Goal: Task Accomplishment & Management: Complete application form

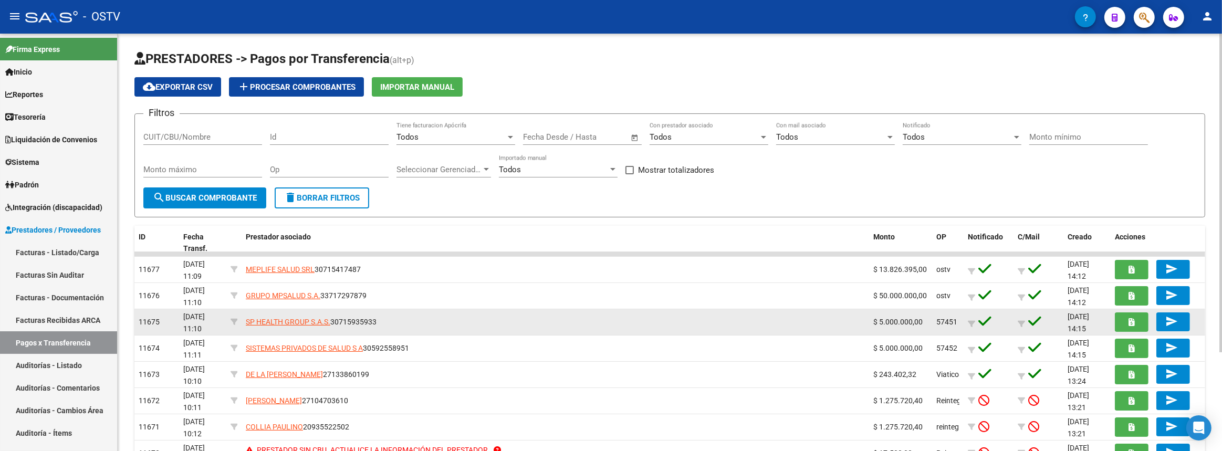
scroll to position [95, 0]
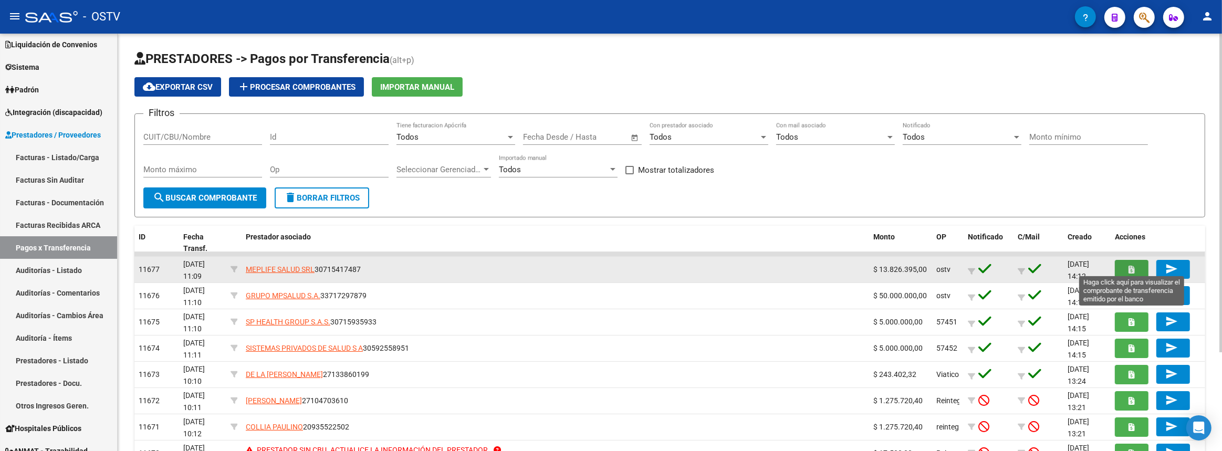
click at [1129, 269] on icon "button" at bounding box center [1132, 270] width 6 height 8
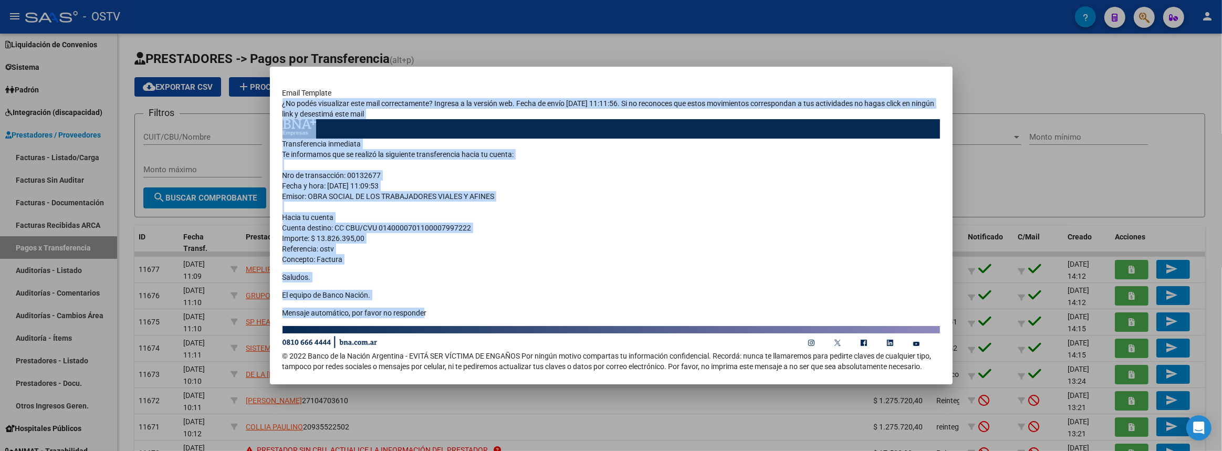
drag, startPoint x: 281, startPoint y: 144, endPoint x: 422, endPoint y: 305, distance: 213.2
click at [422, 305] on mat-dialog-content "Email Template ¿No podés visualizar este mail correctamente? Ingresa a la versi…" at bounding box center [611, 225] width 683 height 293
copy div "¿No podés visualizar este mail correctamente? Ingresa a la versión web. Fecha d…"
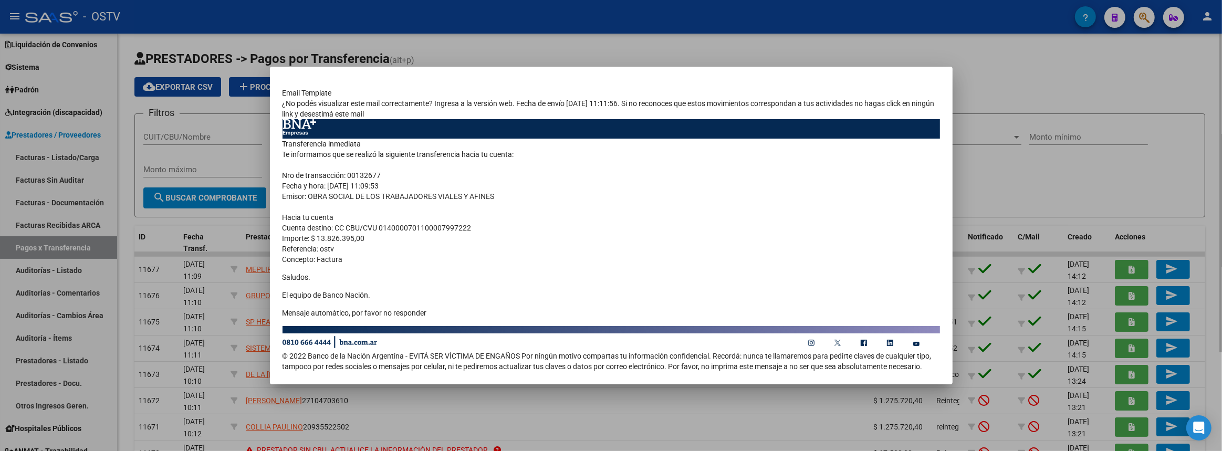
click at [1082, 170] on div at bounding box center [611, 225] width 1222 height 451
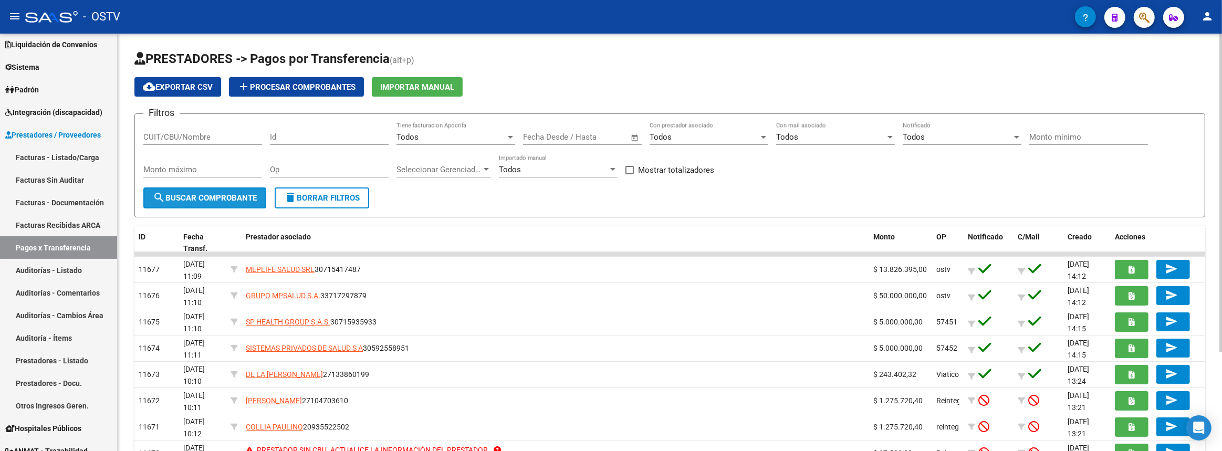
click at [184, 193] on span "search Buscar Comprobante" at bounding box center [205, 197] width 104 height 9
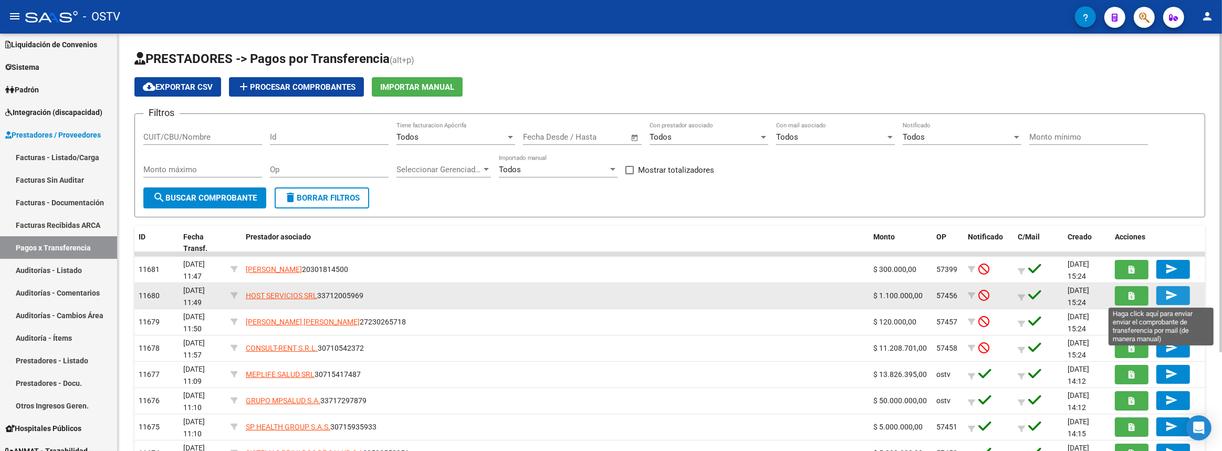
click at [1179, 294] on span "send" at bounding box center [1173, 295] width 16 height 9
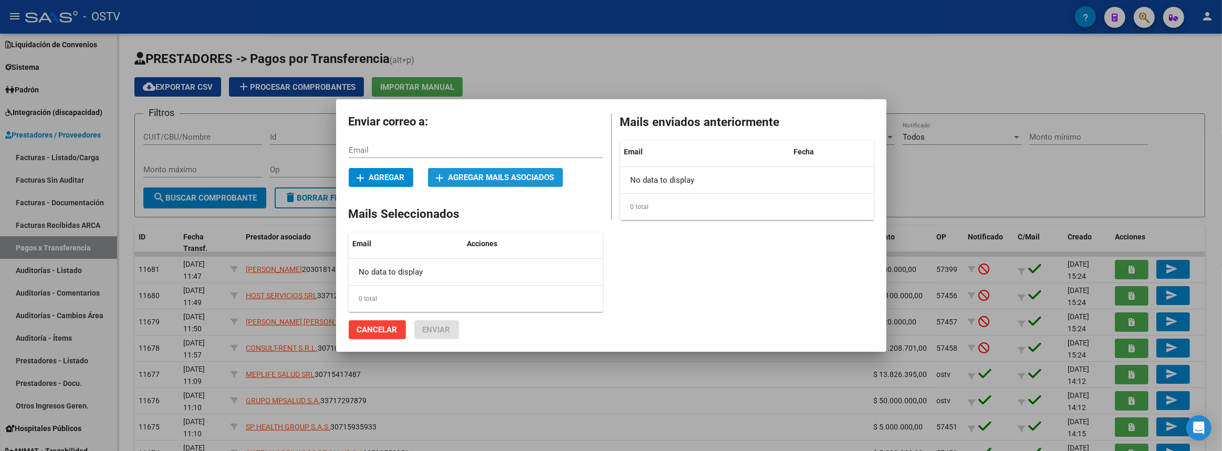
click at [456, 182] on button "add Agregar mails asociados" at bounding box center [495, 177] width 135 height 19
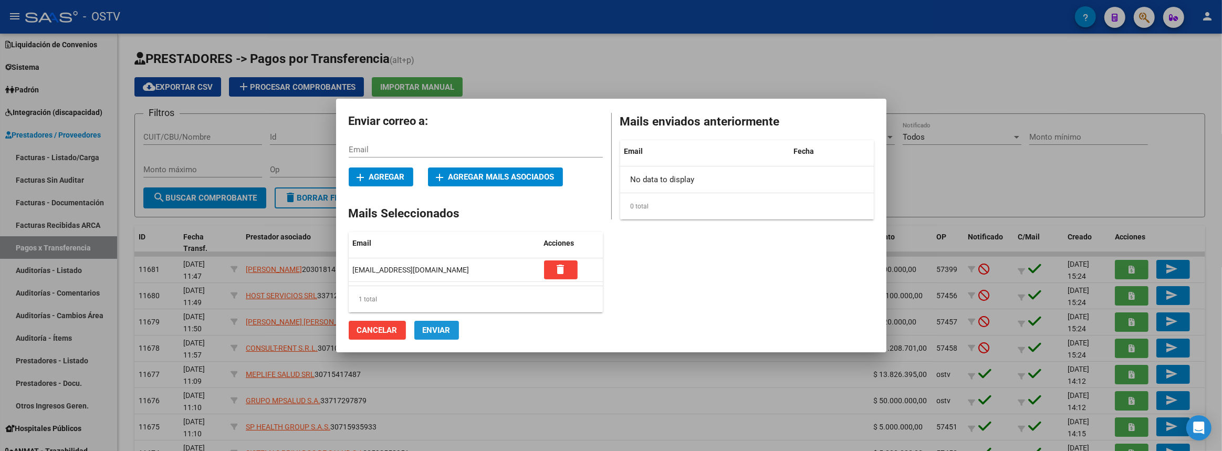
click at [436, 328] on span "Enviar" at bounding box center [437, 330] width 28 height 9
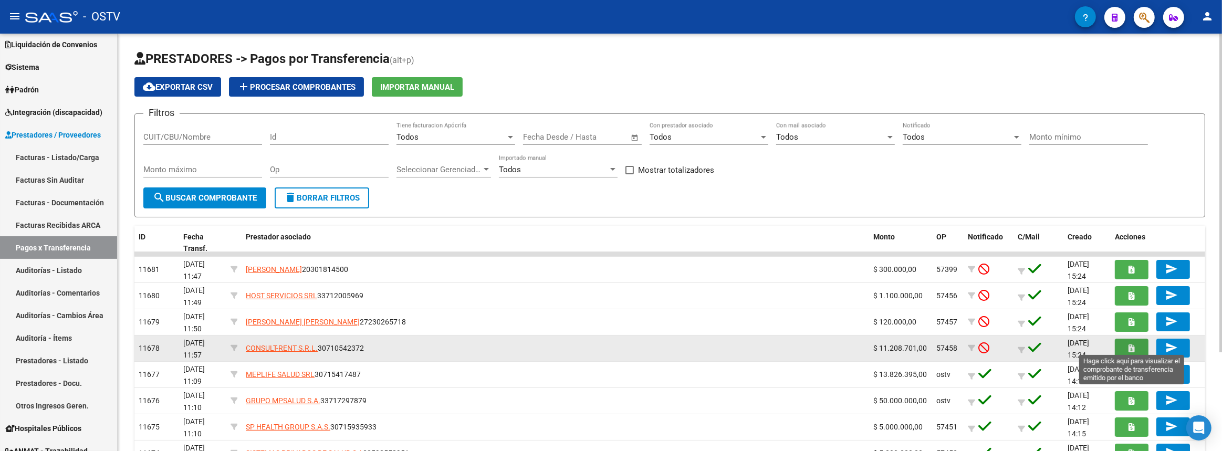
click at [1126, 347] on button "button" at bounding box center [1132, 348] width 34 height 19
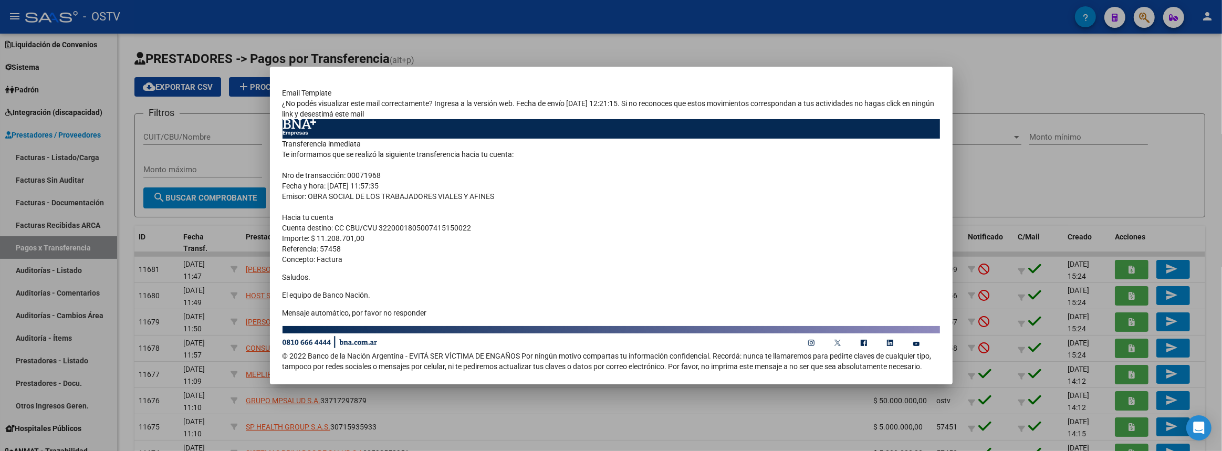
drag, startPoint x: 284, startPoint y: 143, endPoint x: 510, endPoint y: 326, distance: 291.3
click at [511, 327] on td "Transferencia inmediata Nro de transacción: 00071968" at bounding box center [611, 235] width 657 height 232
copy td "Transferencia inmediata Te informamos que se realizó la siguiente transferencia…"
click at [610, 35] on div at bounding box center [611, 225] width 1222 height 451
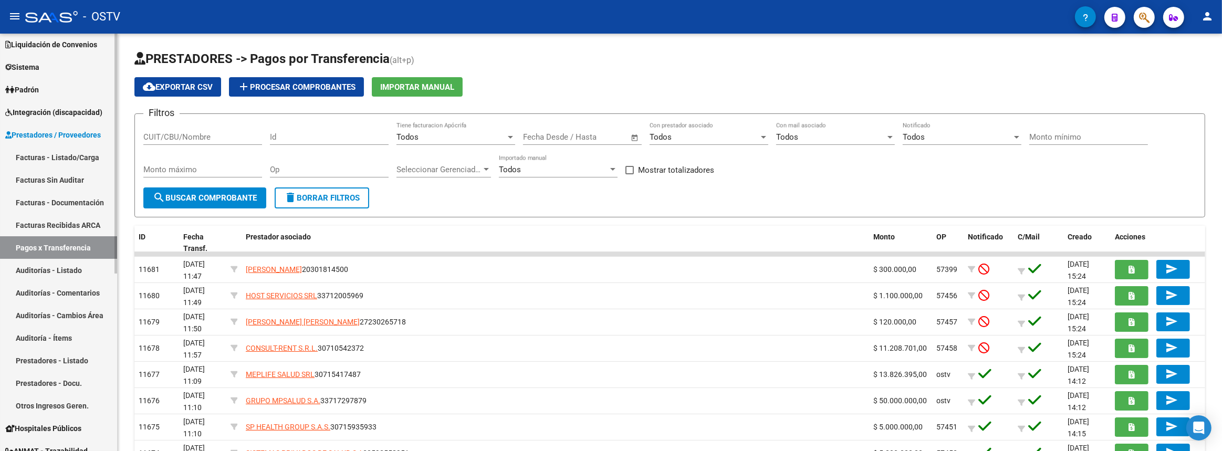
scroll to position [0, 0]
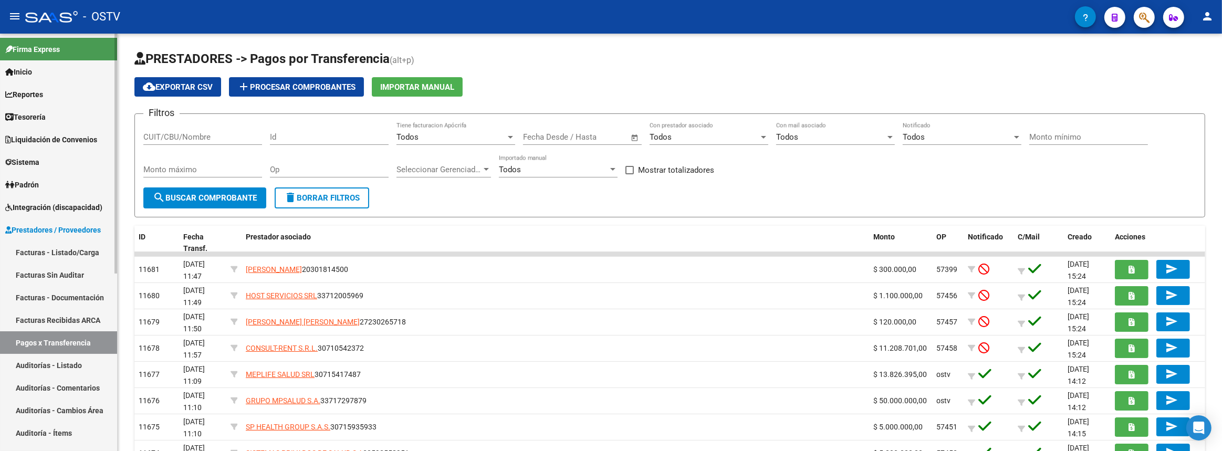
click at [29, 119] on span "Tesorería" at bounding box center [25, 117] width 40 height 12
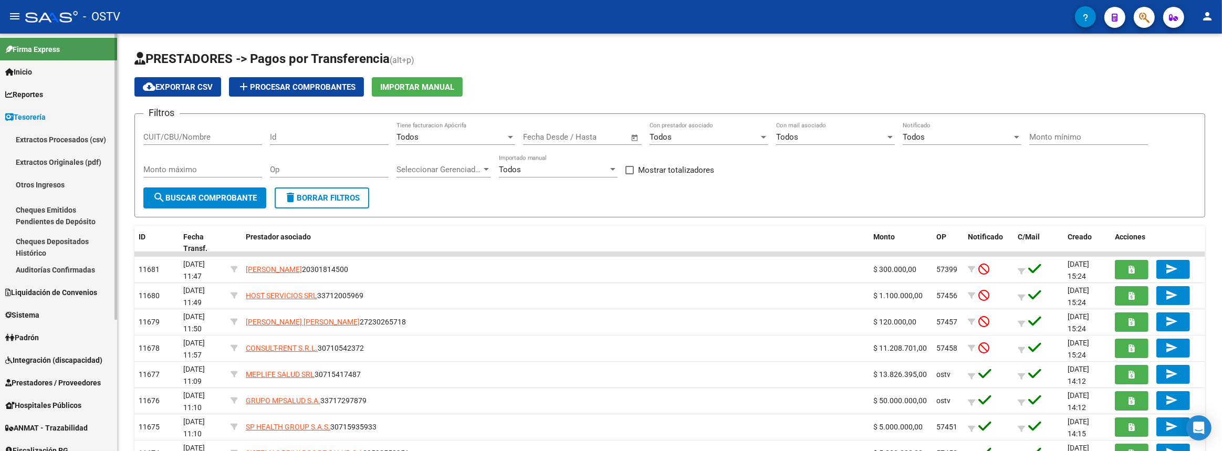
click at [29, 92] on span "Reportes" at bounding box center [24, 95] width 38 height 12
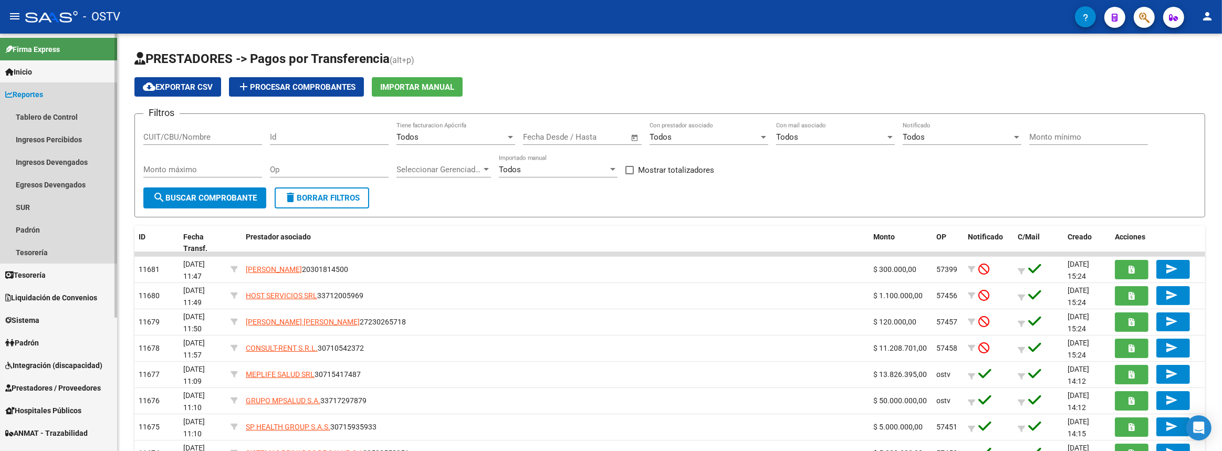
click at [29, 95] on span "Reportes" at bounding box center [24, 95] width 38 height 12
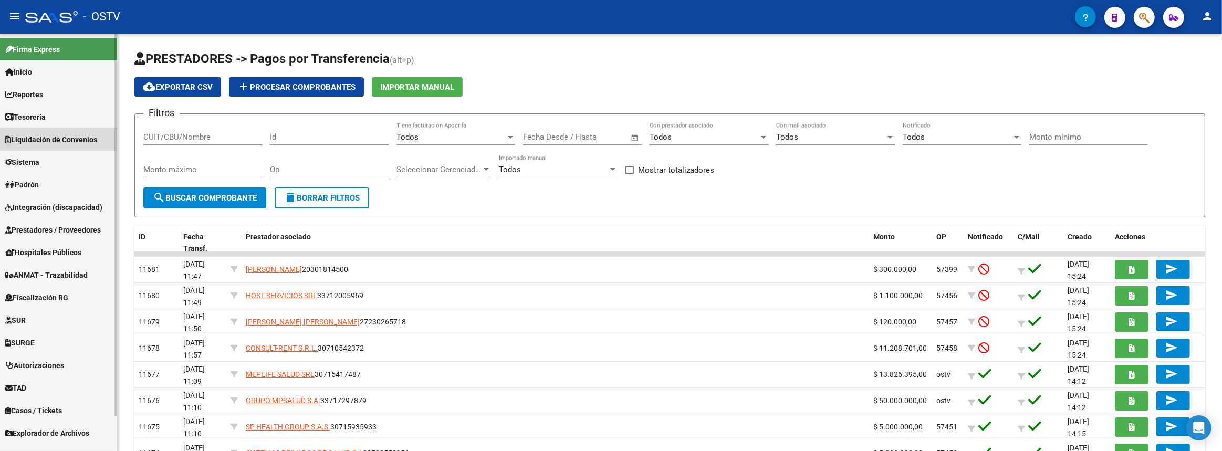
click at [27, 142] on span "Liquidación de Convenios" at bounding box center [51, 140] width 92 height 12
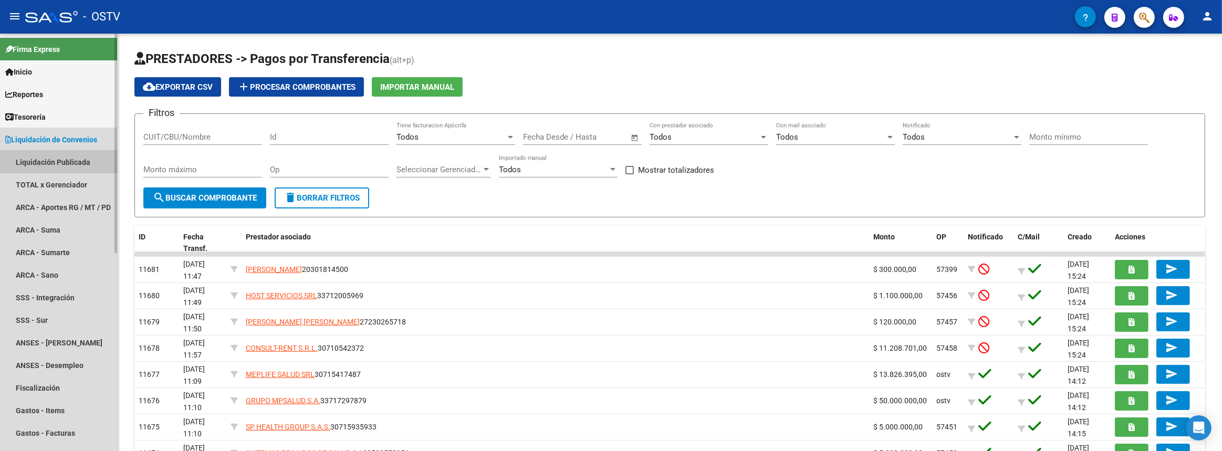
click at [27, 155] on link "Liquidación Publicada" at bounding box center [58, 162] width 117 height 23
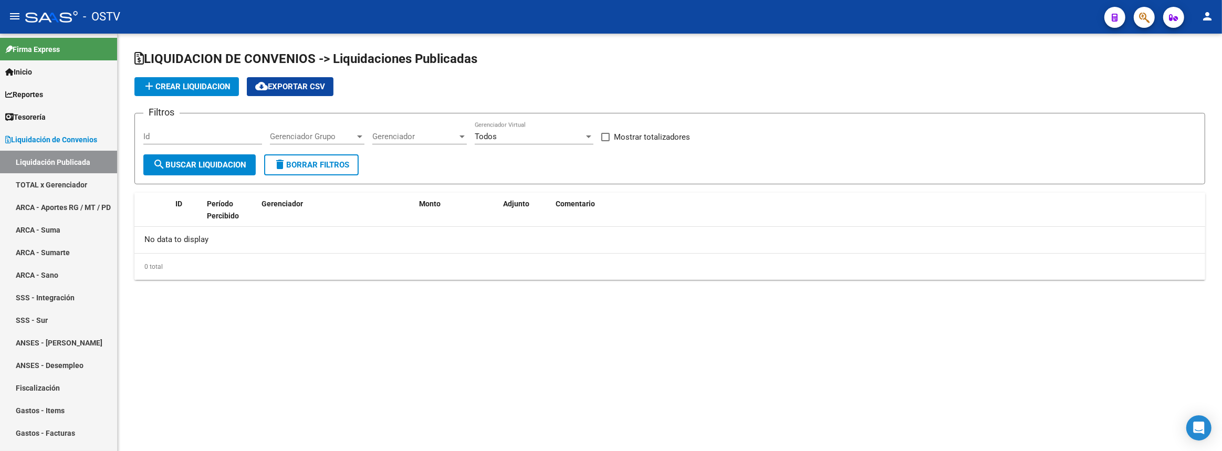
checkbox input "true"
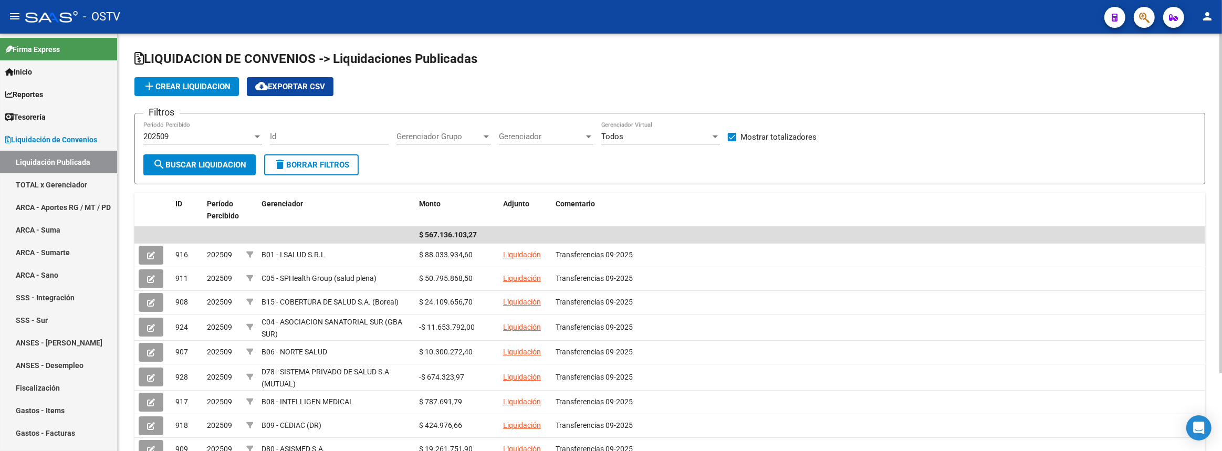
click at [554, 134] on span "Gerenciador" at bounding box center [541, 136] width 85 height 9
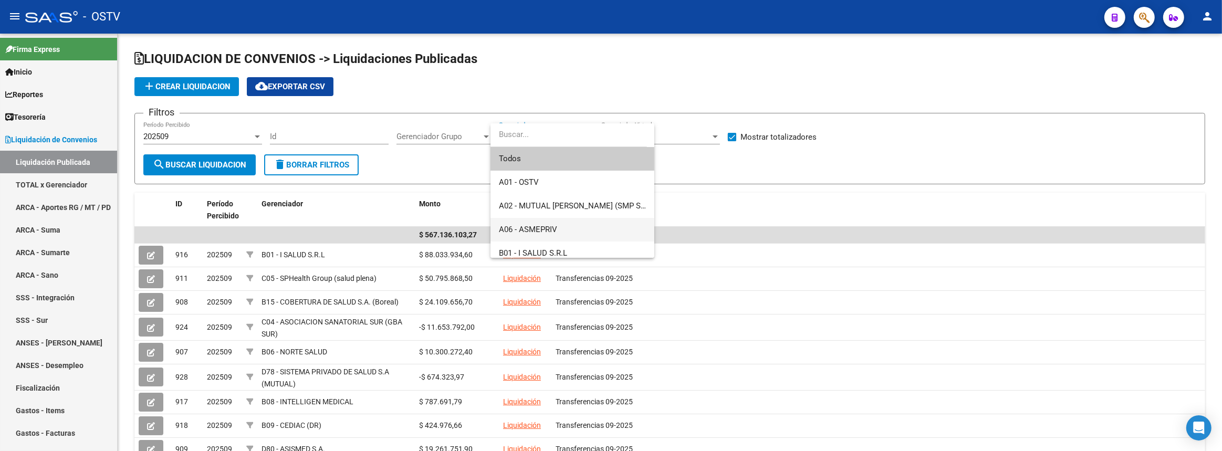
scroll to position [191, 0]
click at [573, 163] on span "B10 - MEPLIFE SALUD SRL (TAU)" at bounding box center [572, 157] width 147 height 24
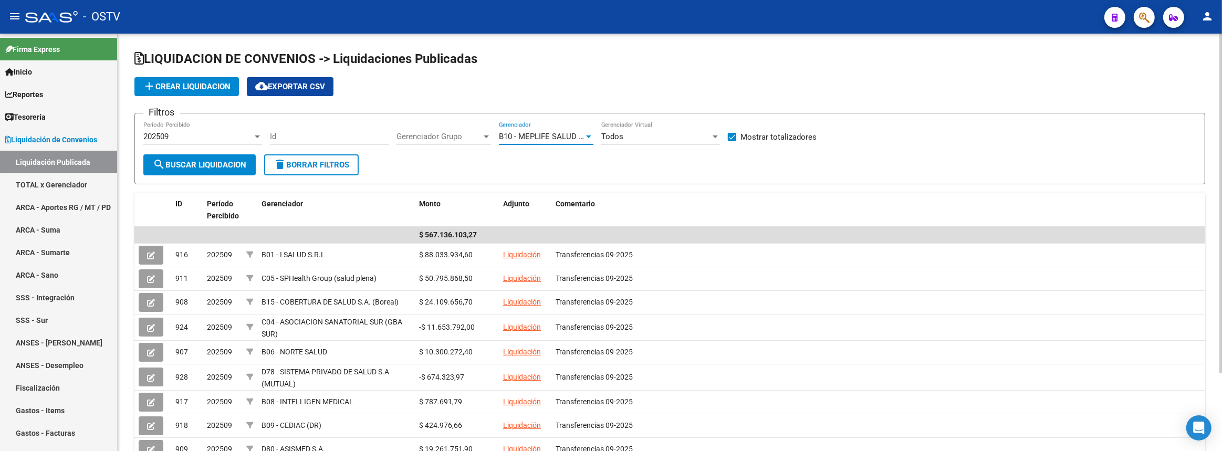
click at [238, 165] on span "search Buscar Liquidacion" at bounding box center [199, 164] width 93 height 9
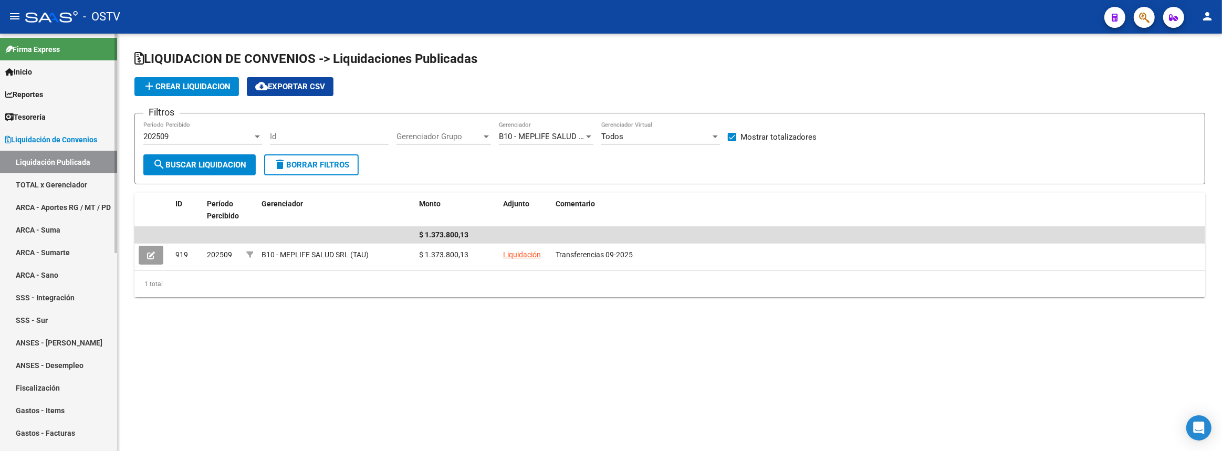
click at [47, 132] on link "Liquidación de Convenios" at bounding box center [58, 139] width 117 height 23
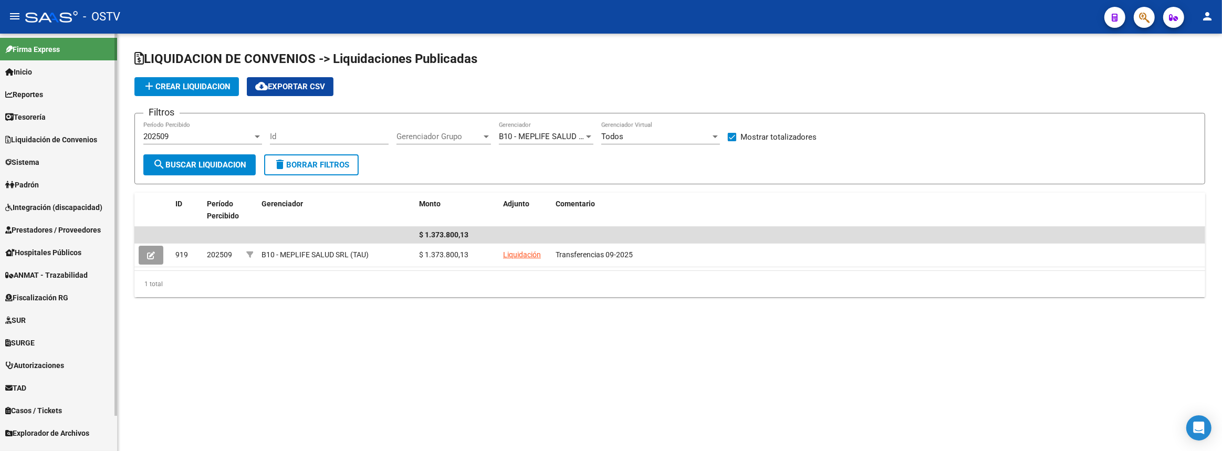
click at [37, 228] on span "Prestadores / Proveedores" at bounding box center [53, 230] width 96 height 12
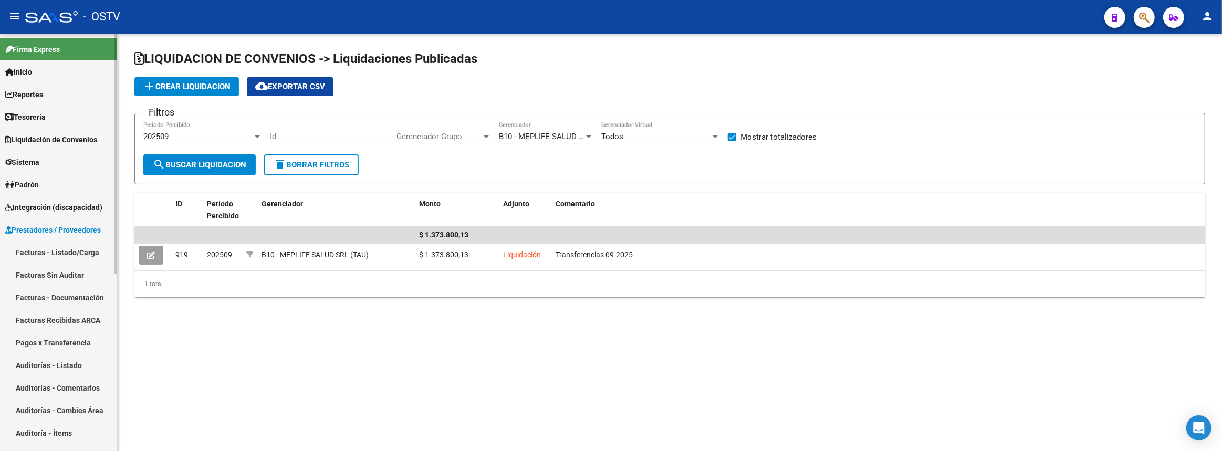
click at [36, 369] on link "Auditorías - Listado" at bounding box center [58, 365] width 117 height 23
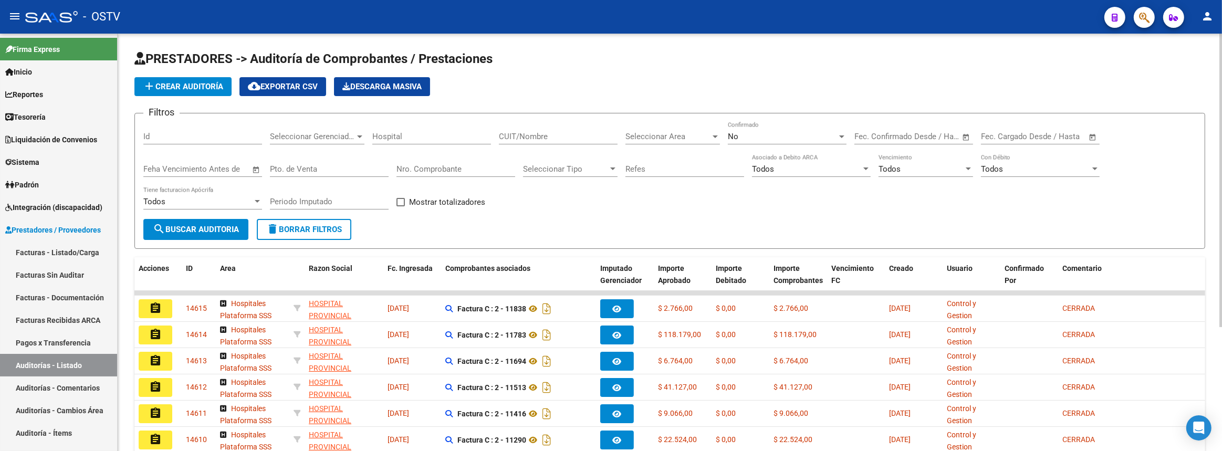
click at [336, 134] on span "Seleccionar Gerenciador" at bounding box center [312, 136] width 85 height 9
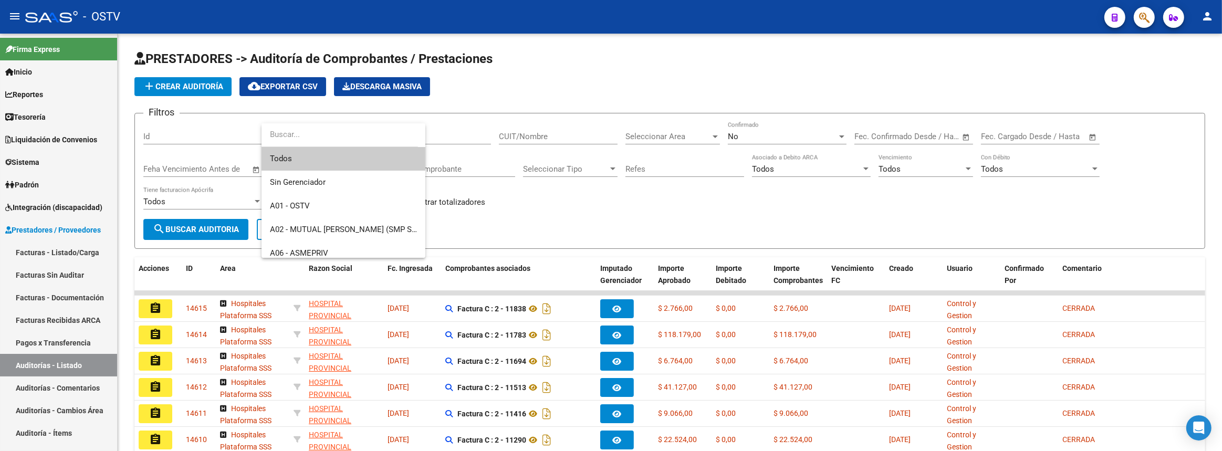
click at [772, 120] on div at bounding box center [611, 225] width 1222 height 451
click at [766, 128] on div "No Confirmado" at bounding box center [787, 133] width 119 height 23
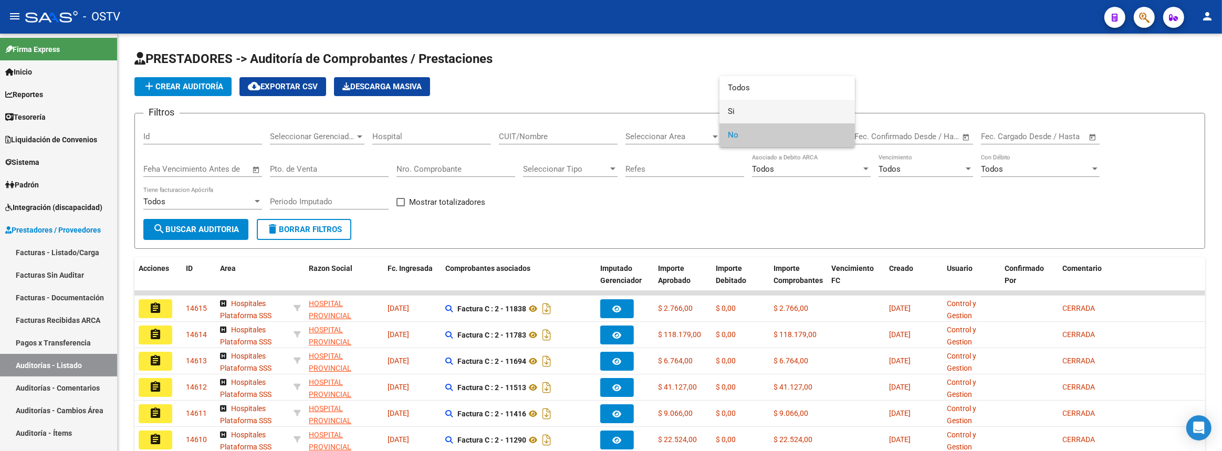
click at [755, 107] on span "Si" at bounding box center [787, 112] width 119 height 24
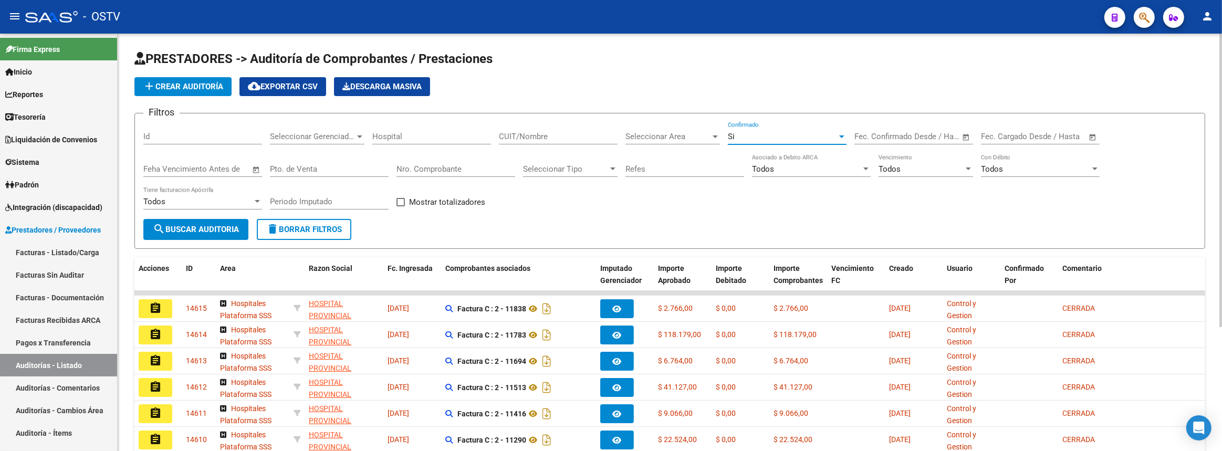
click at [212, 225] on span "search Buscar Auditoria" at bounding box center [196, 229] width 86 height 9
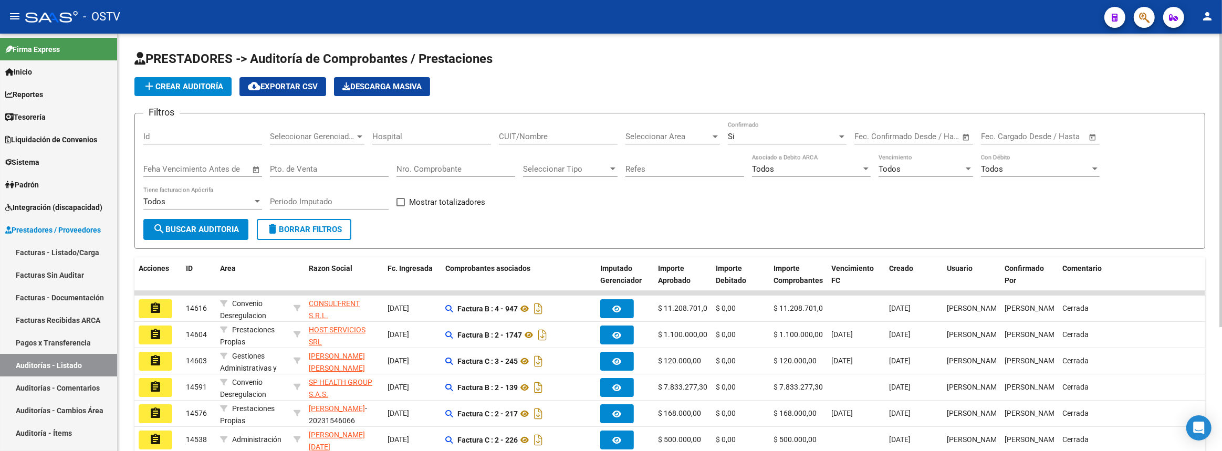
scroll to position [176, 0]
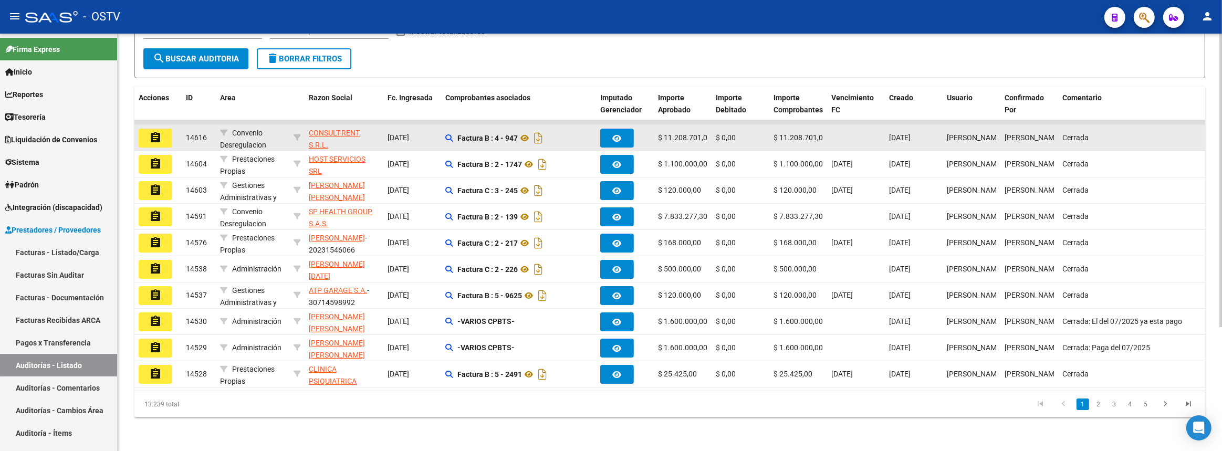
drag, startPoint x: 663, startPoint y: 130, endPoint x: 714, endPoint y: 130, distance: 50.9
click at [714, 130] on div "assignment 14616 Convenio Desregulacion CONSULT-RENT S.R.L. - 30710542372 14/10…" at bounding box center [869, 138] width 1470 height 26
copy span "11.208.701,00"
drag, startPoint x: 456, startPoint y: 130, endPoint x: 519, endPoint y: 134, distance: 63.7
click at [519, 134] on div "Factura B : 4 - 947" at bounding box center [518, 138] width 147 height 17
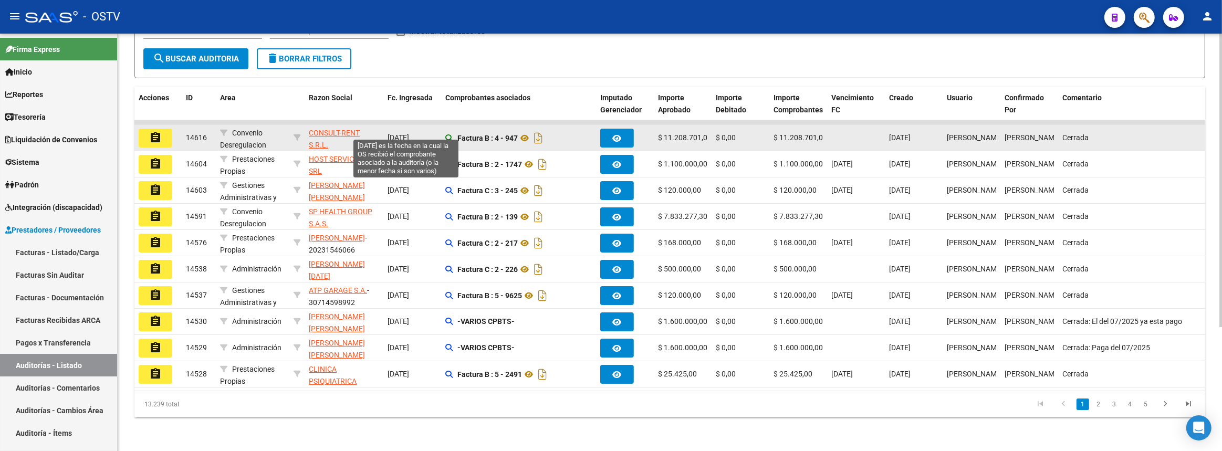
scroll to position [2, 0]
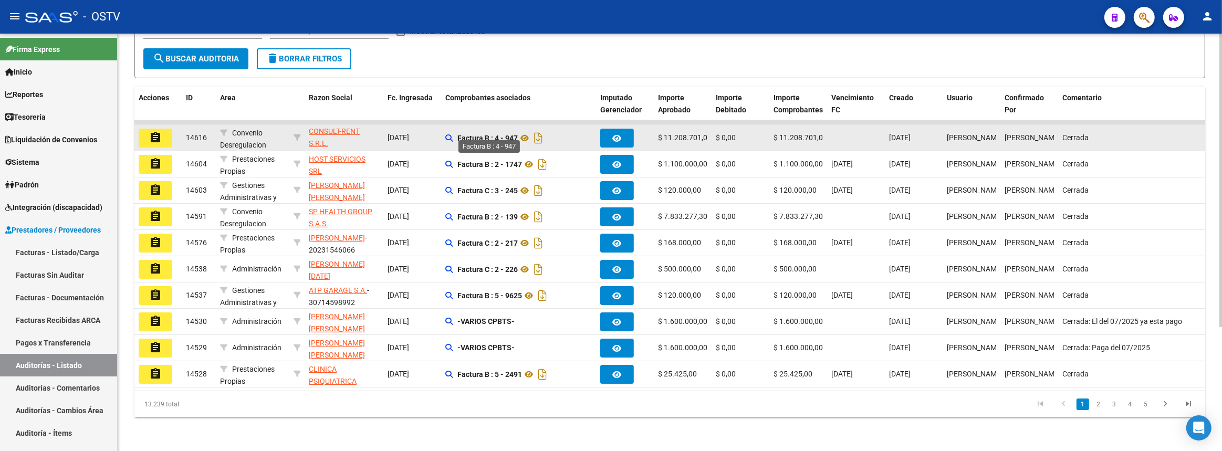
drag, startPoint x: 308, startPoint y: 127, endPoint x: 518, endPoint y: 134, distance: 210.7
click at [518, 134] on div "assignment 14616 Convenio Desregulacion CONSULT-RENT S.R.L. - 30710542372 14/10…" at bounding box center [869, 138] width 1470 height 26
copy div "CONSULT-RENT S.R.L. - 30710542372 14/10/2025 Factura B : 4 - 947"
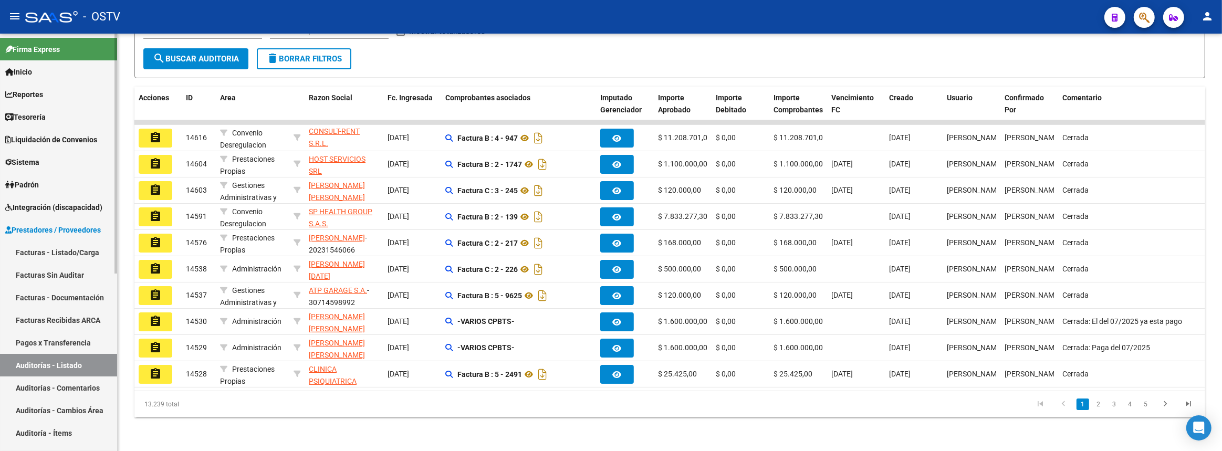
scroll to position [286, 0]
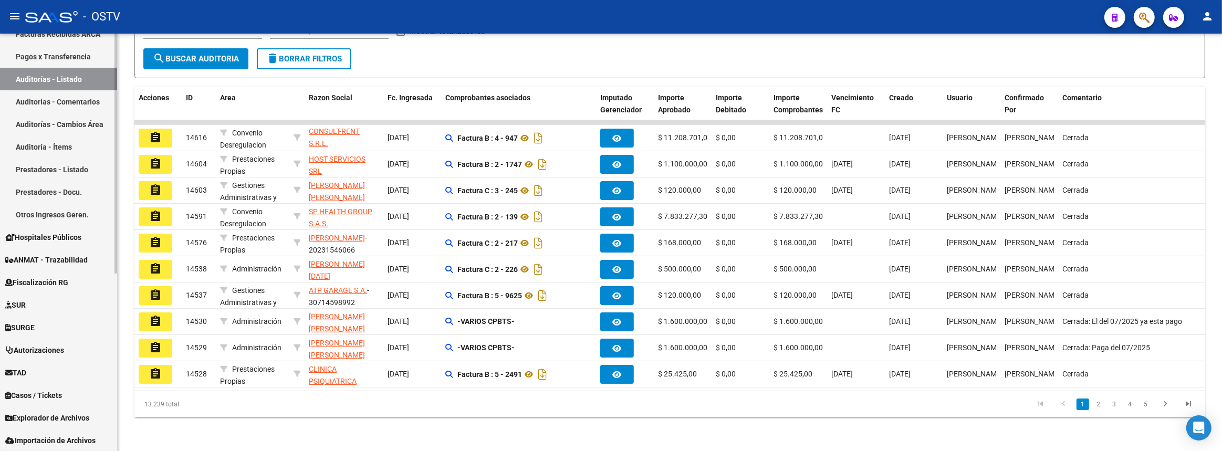
click at [32, 218] on link "Otros Ingresos Geren." at bounding box center [58, 214] width 117 height 23
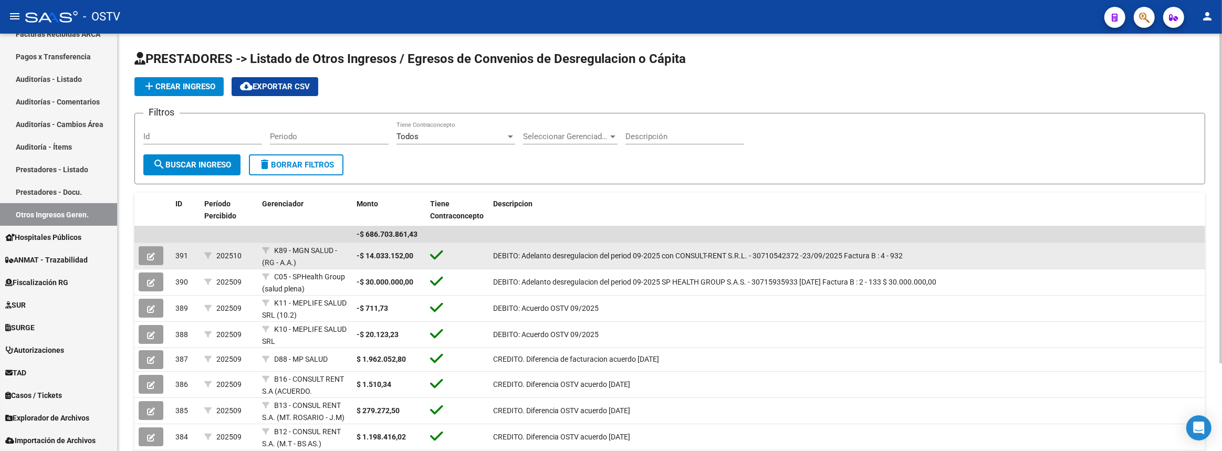
drag, startPoint x: 490, startPoint y: 253, endPoint x: 671, endPoint y: 262, distance: 181.4
click at [672, 262] on datatable-body-cell "DEBITO: Adelanto desregulacion del period 09-2025 con CONSULT-RENT S.R.L. - 307…" at bounding box center [847, 256] width 716 height 26
copy span "DEBITO: Adelanto desregulacion del period 09-2025 con"
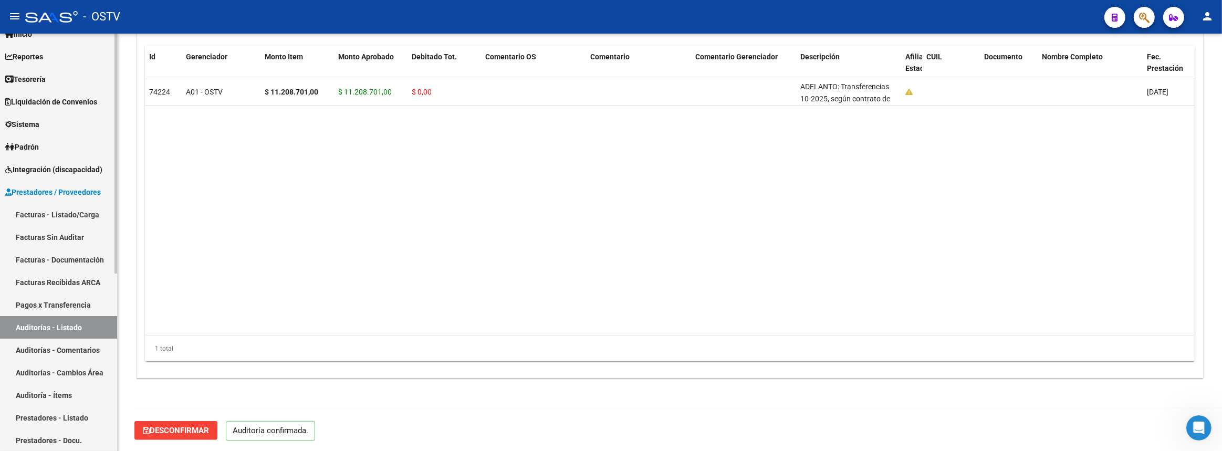
scroll to position [229, 0]
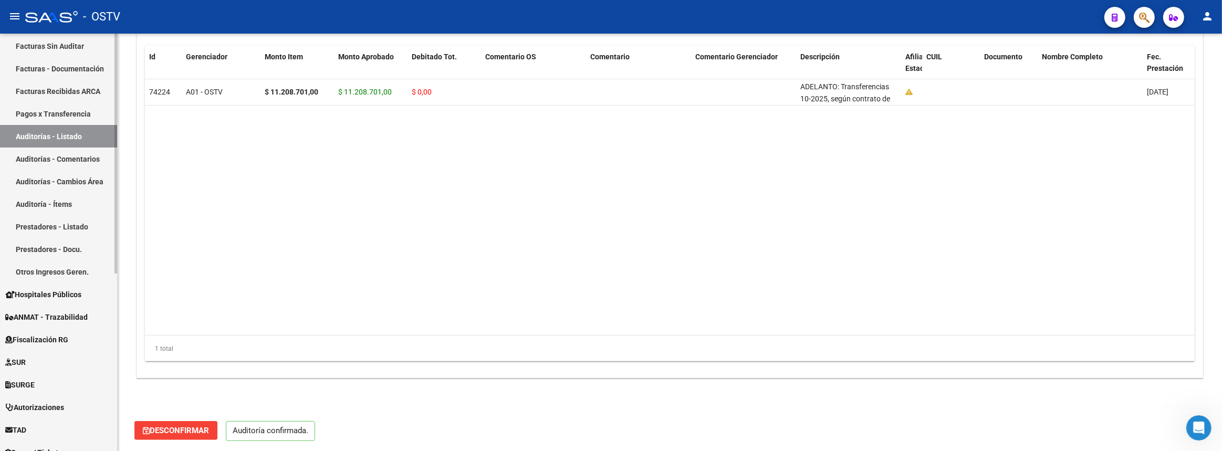
click at [54, 273] on link "Otros Ingresos Geren." at bounding box center [58, 271] width 117 height 23
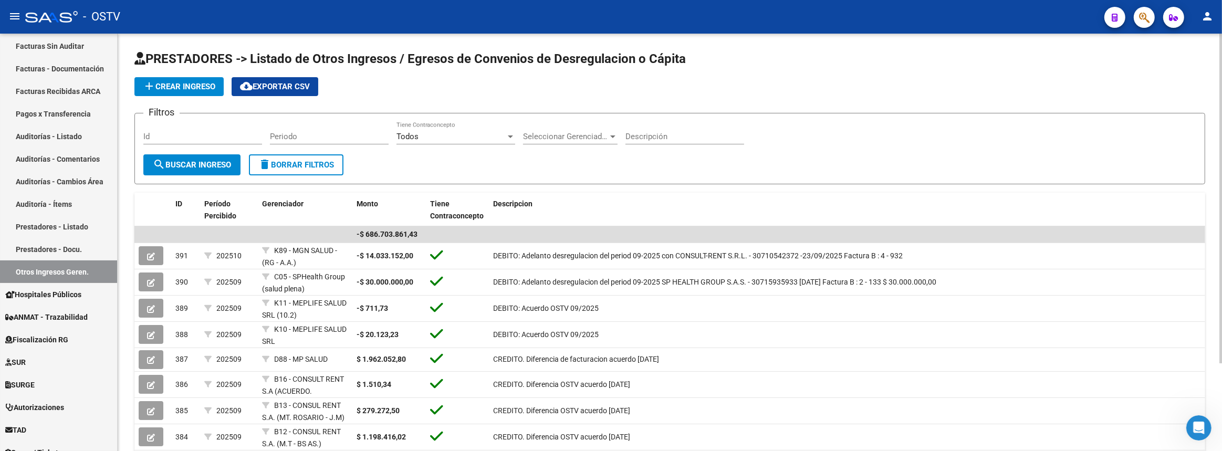
click at [197, 89] on button "add Crear Ingreso" at bounding box center [178, 86] width 89 height 19
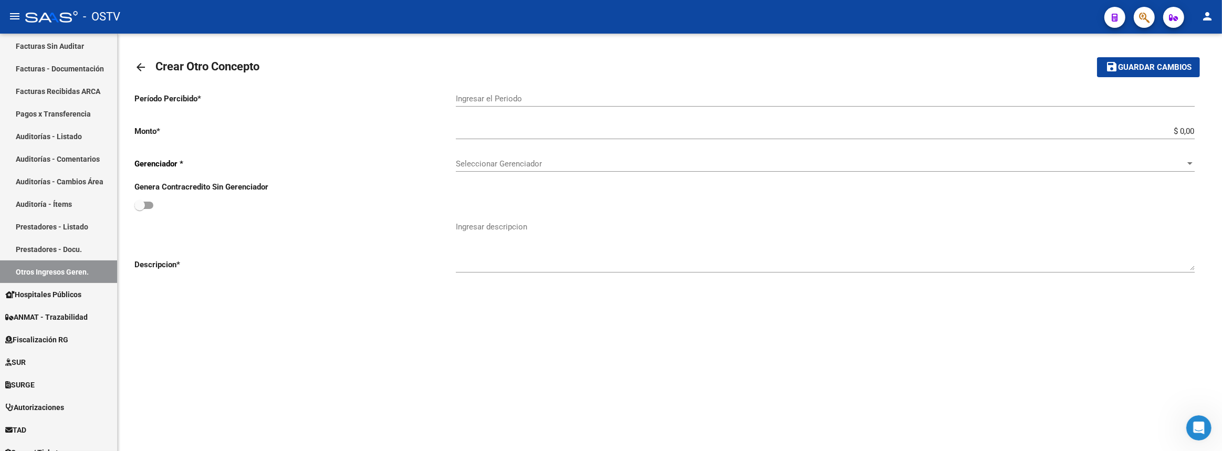
click at [493, 102] on div "Ingresar el Periodo" at bounding box center [825, 95] width 739 height 23
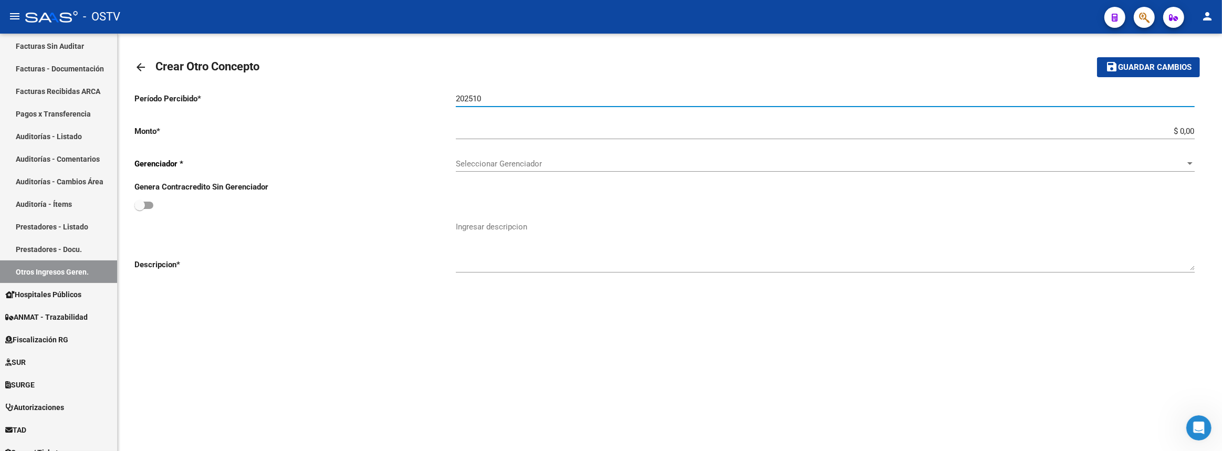
type input "202510"
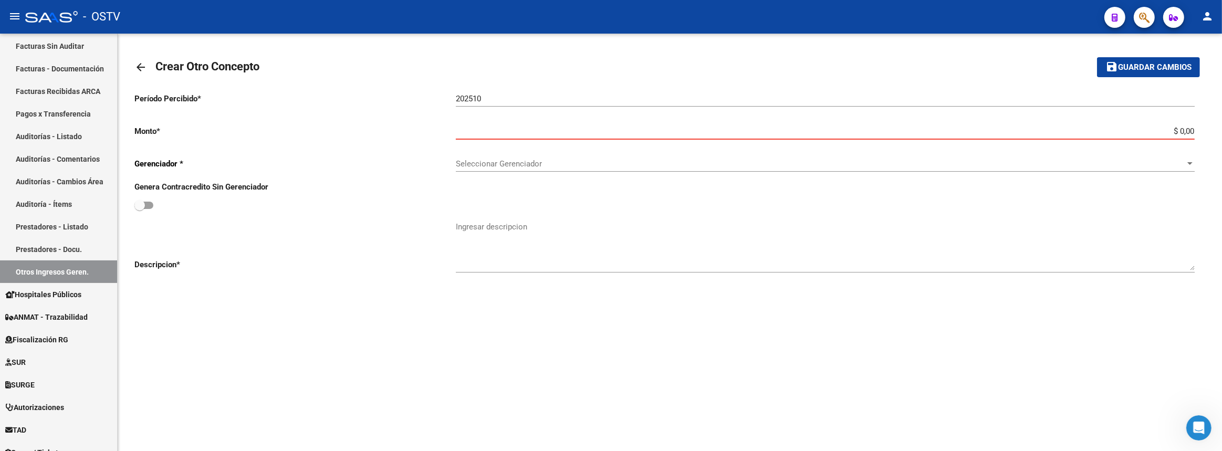
paste input "11.208.701"
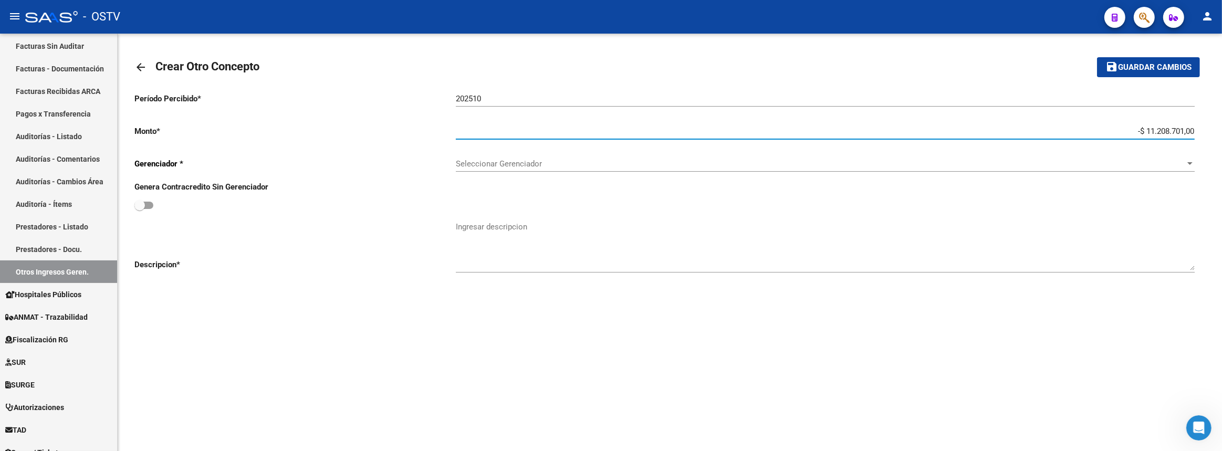
type input "-$ 11.208.701,00"
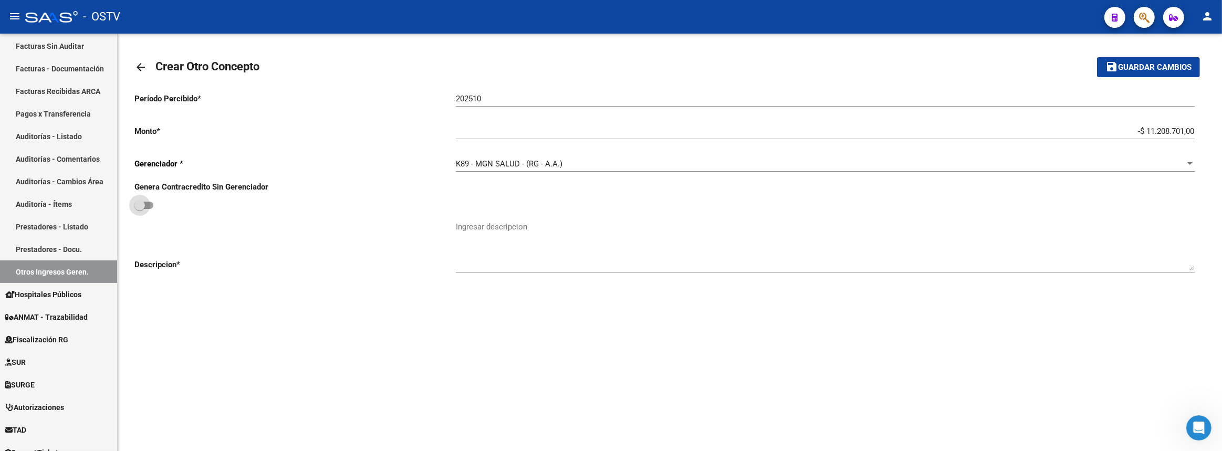
click at [139, 209] on input "checkbox" at bounding box center [139, 209] width 1 height 1
checkbox input "true"
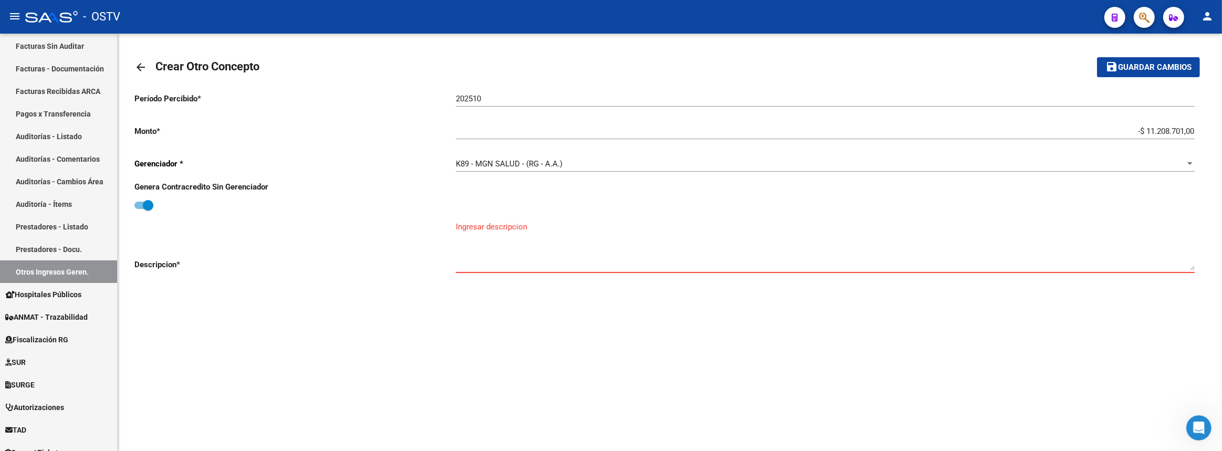
paste textarea "CONSULT-RENT S.R.L. - 30710542372 [DATE] Factura B : 4 - 947"
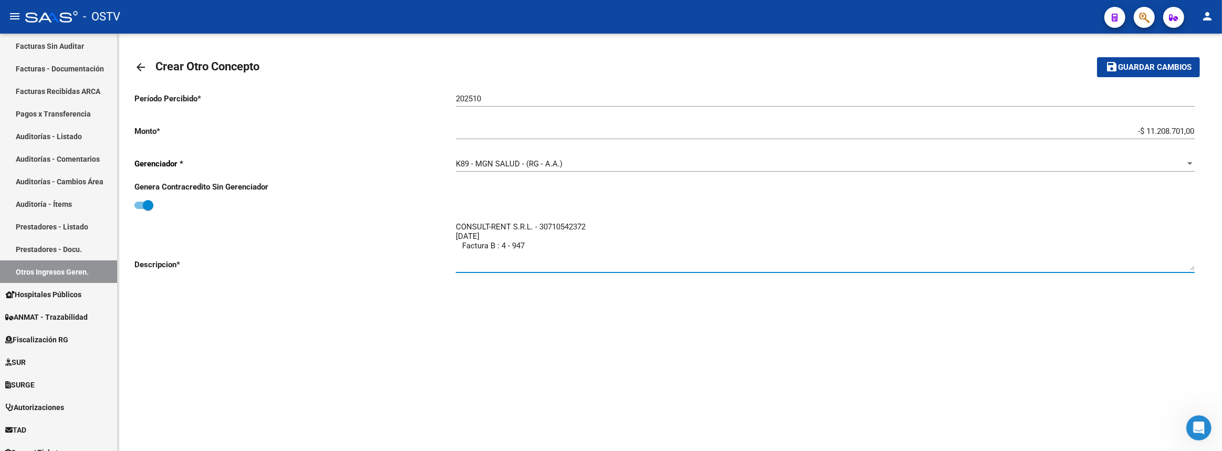
click at [456, 226] on textarea "CONSULT-RENT S.R.L. - 30710542372 [DATE] Factura B : 4 - 947" at bounding box center [825, 245] width 739 height 49
paste textarea "DEBITO: Adelanto desregulacion del period 09-2025 con"
drag, startPoint x: 620, startPoint y: 223, endPoint x: 644, endPoint y: 261, distance: 44.9
click at [621, 226] on textarea "DEBITO: Adelanto desregulacion del period 09-2025 con CONSULT-RENT S.R.L. - 307…" at bounding box center [825, 245] width 739 height 49
click at [798, 225] on textarea "DEBITO: Adelanto desregulacion del period 10-2025 con CONSULT-RENT S.R.L. - 307…" at bounding box center [825, 245] width 739 height 49
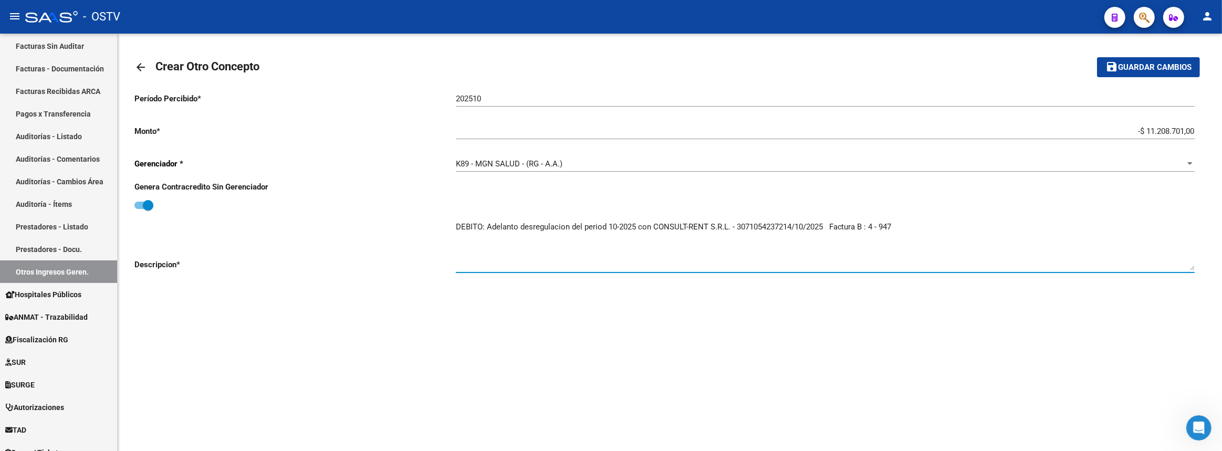
type textarea "DEBITO: Adelanto desregulacion del period 10-2025 con CONSULT-RENT S.R.L. - 307…"
click at [1152, 70] on span "Guardar cambios" at bounding box center [1155, 67] width 74 height 9
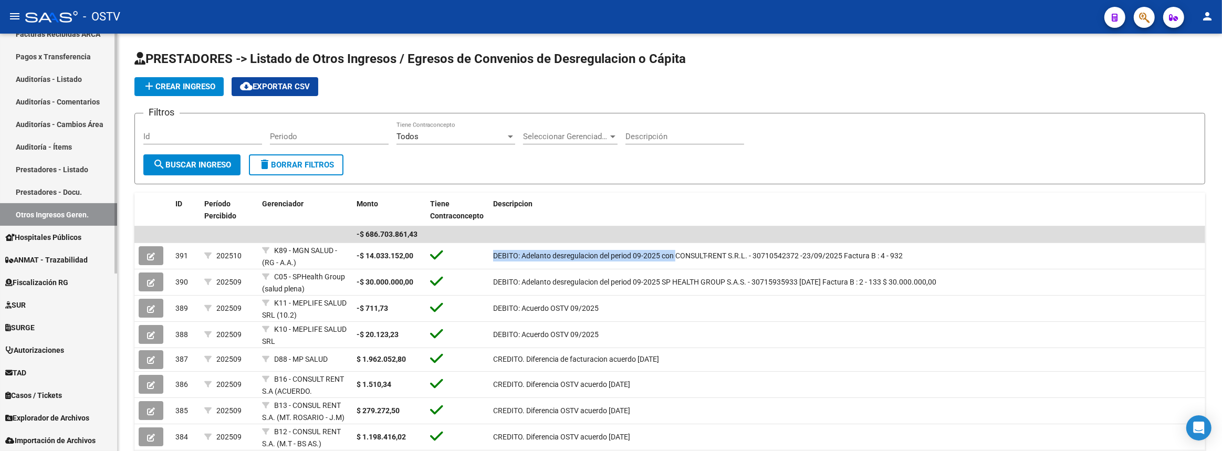
scroll to position [95, 0]
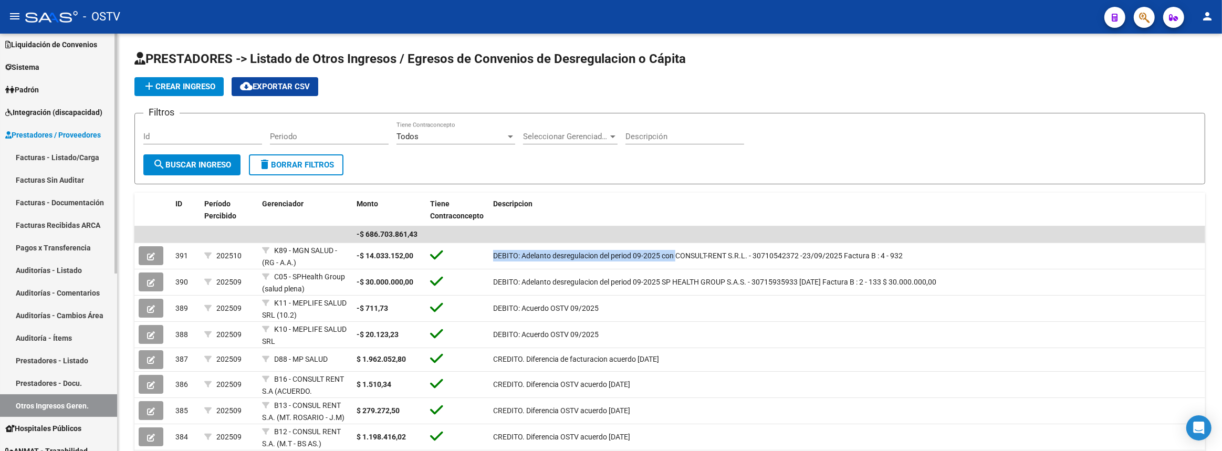
click at [42, 137] on span "Prestadores / Proveedores" at bounding box center [53, 135] width 96 height 12
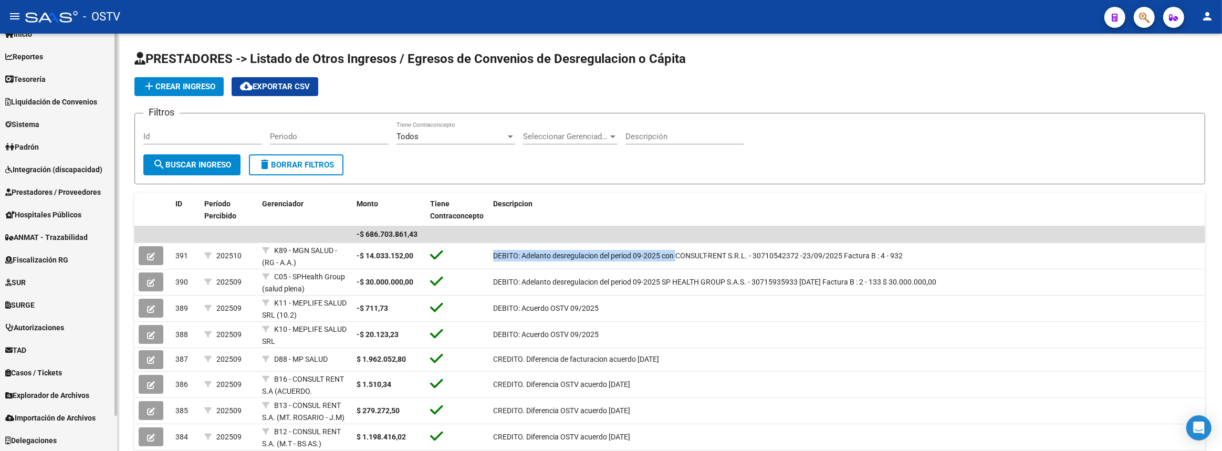
click at [37, 189] on span "Prestadores / Proveedores" at bounding box center [53, 192] width 96 height 12
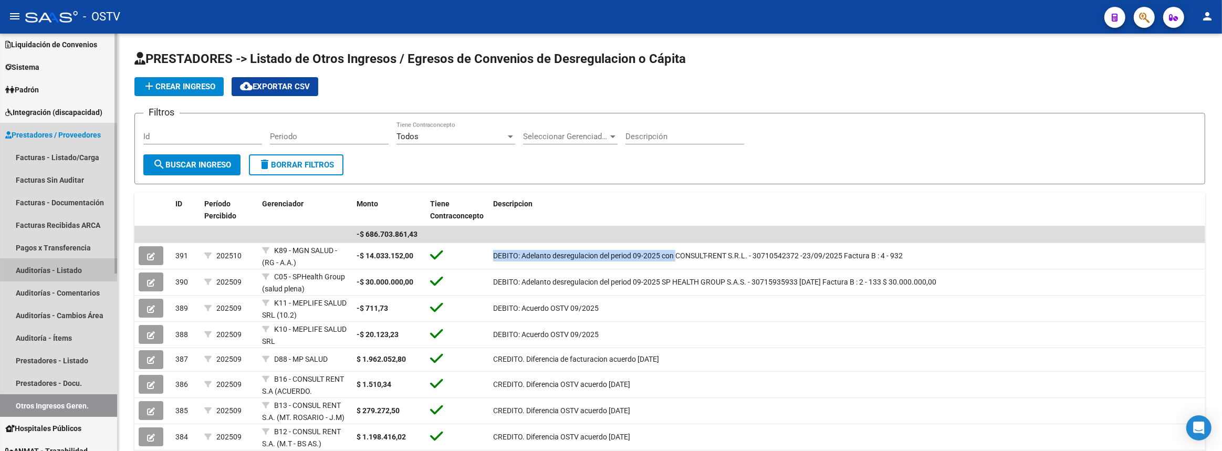
click at [35, 268] on link "Auditorías - Listado" at bounding box center [58, 270] width 117 height 23
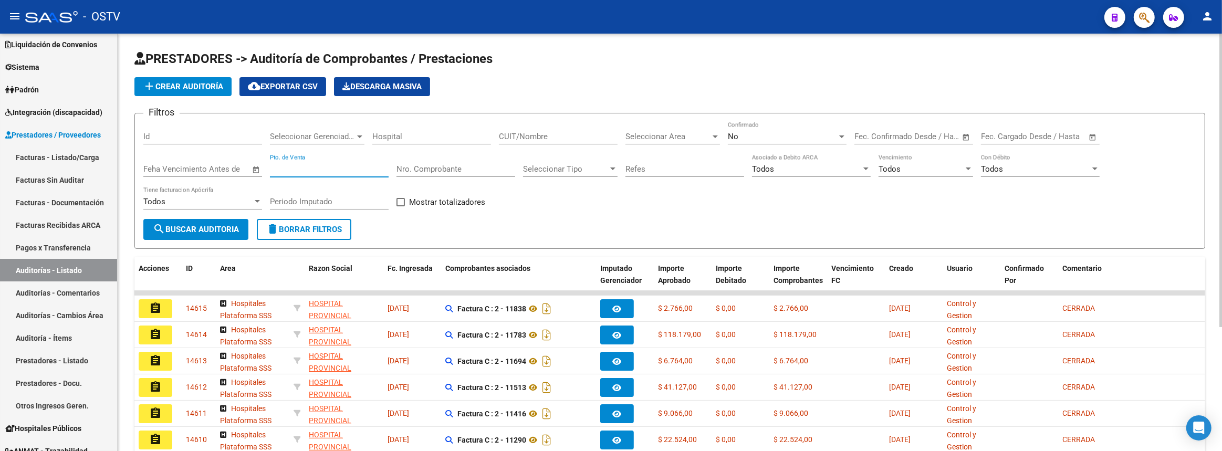
click at [318, 169] on input "Pto. de Venta" at bounding box center [329, 168] width 119 height 9
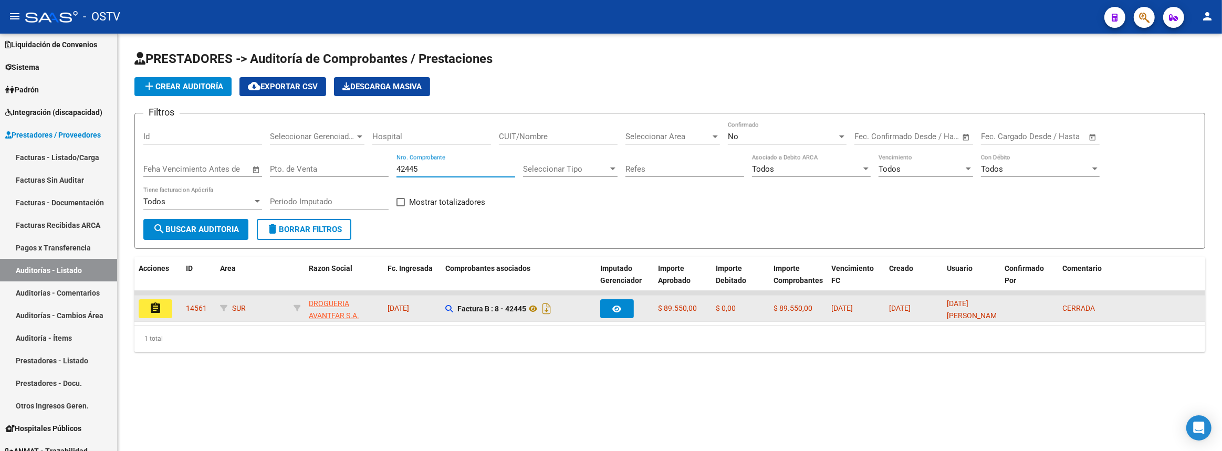
type input "42445"
click at [159, 302] on mat-icon "assignment" at bounding box center [155, 308] width 13 height 13
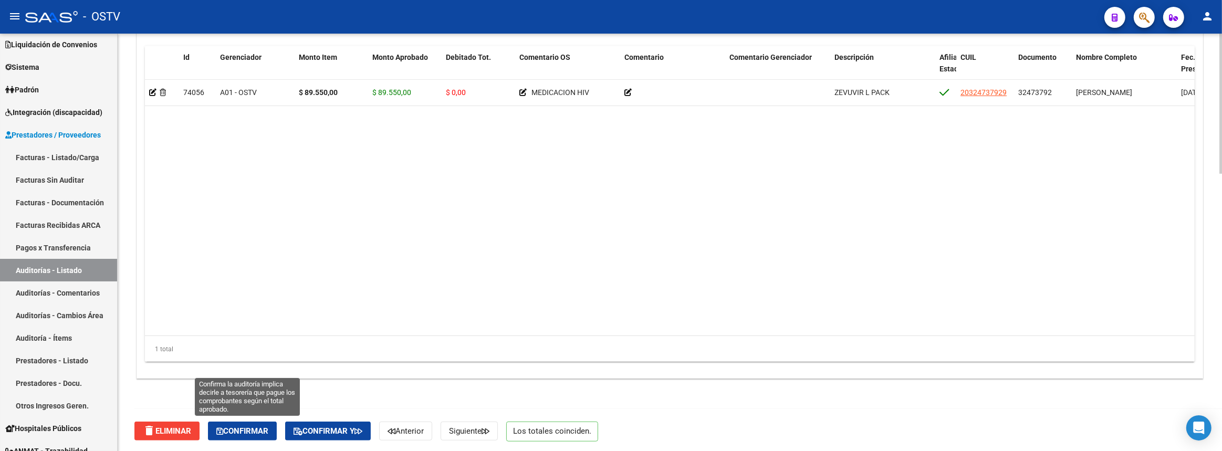
click at [245, 431] on span "Confirmar" at bounding box center [242, 430] width 52 height 9
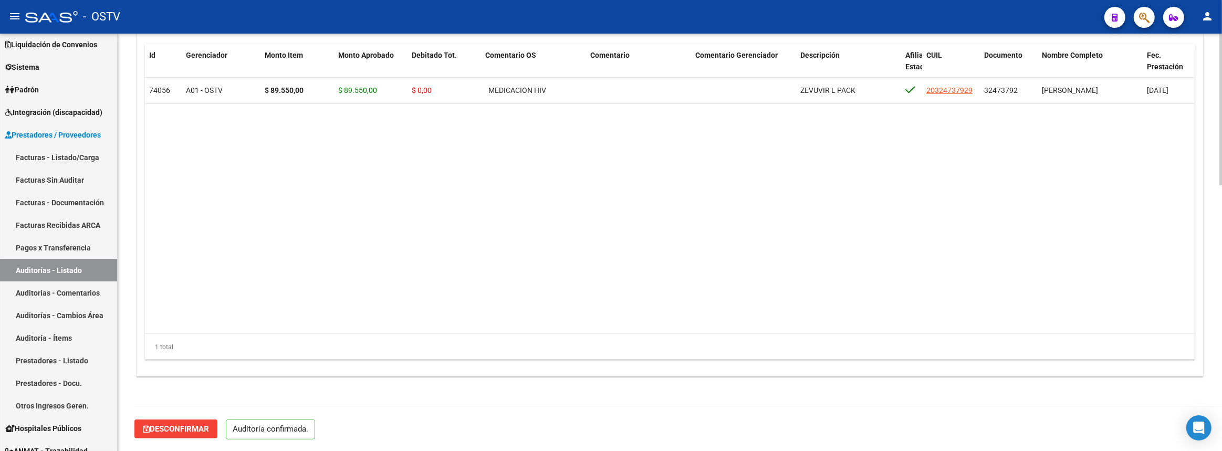
scroll to position [730, 0]
type input "202510"
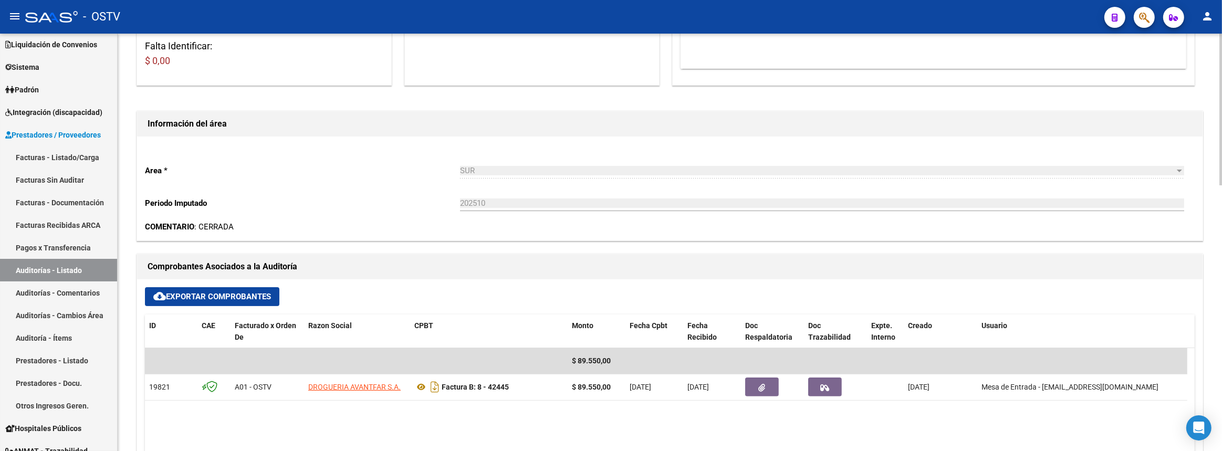
scroll to position [110, 0]
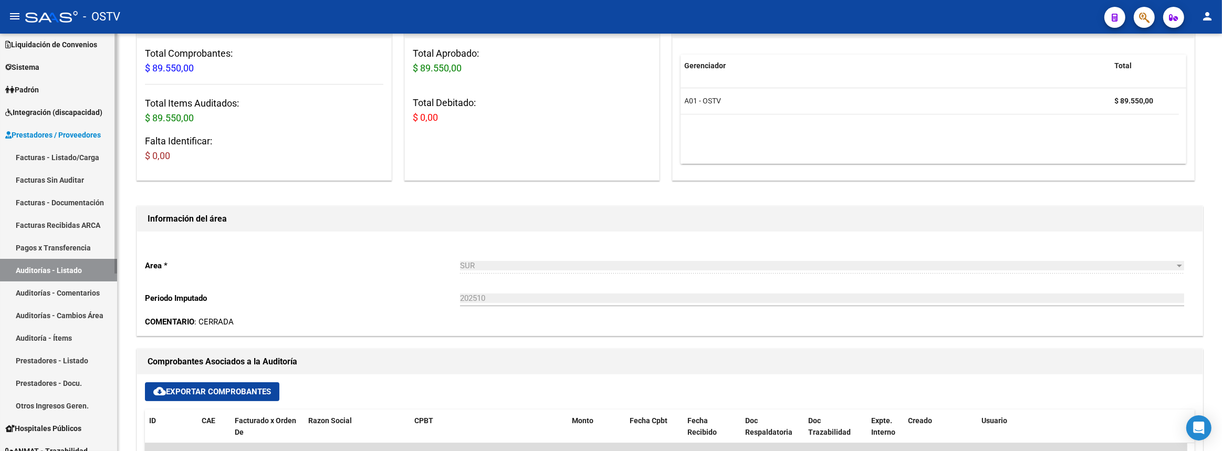
click at [51, 248] on link "Pagos x Transferencia" at bounding box center [58, 247] width 117 height 23
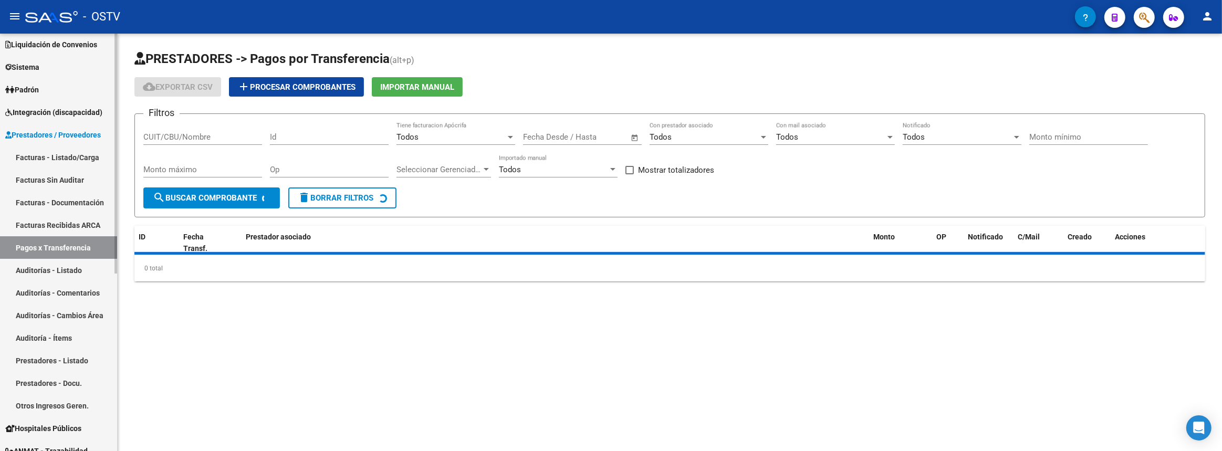
click at [49, 273] on link "Auditorías - Listado" at bounding box center [58, 270] width 117 height 23
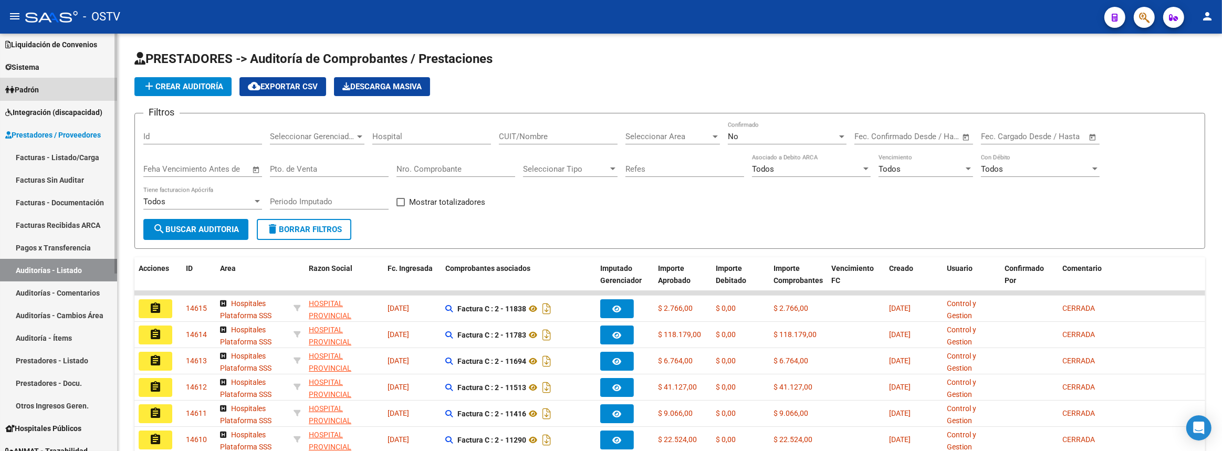
click at [55, 78] on link "Padrón" at bounding box center [58, 89] width 117 height 23
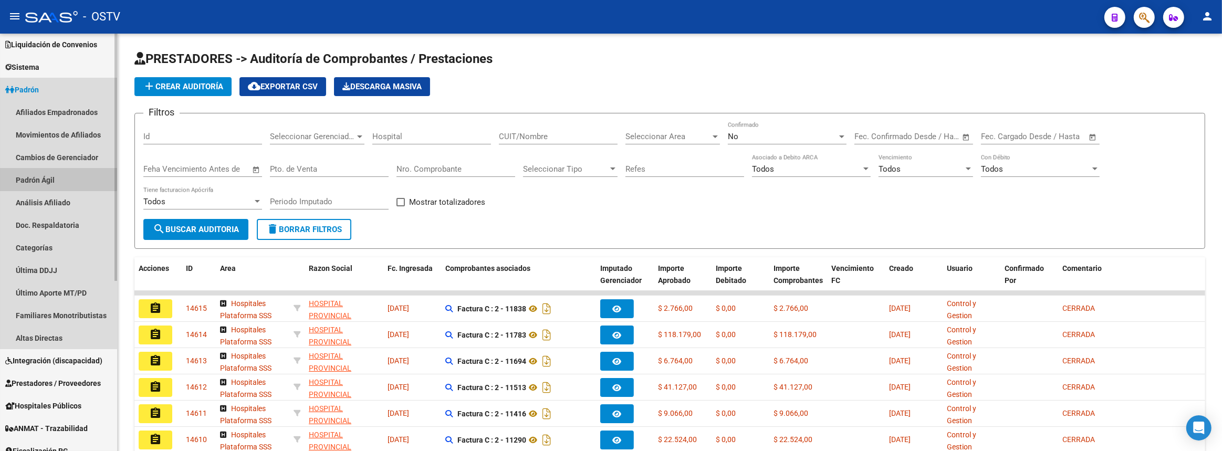
click at [48, 173] on link "Padrón Ágil" at bounding box center [58, 180] width 117 height 23
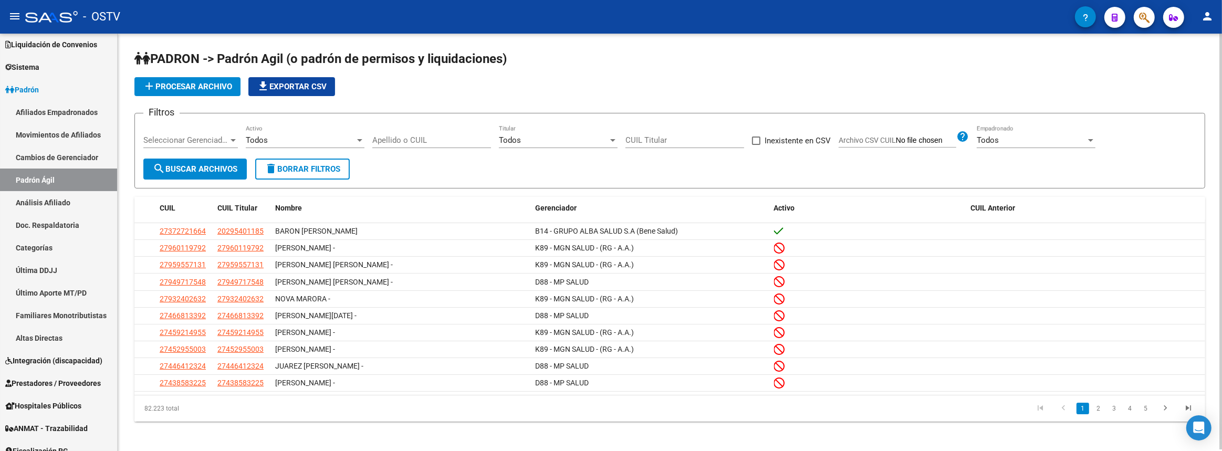
click at [454, 134] on div "Apellido o CUIL" at bounding box center [431, 137] width 119 height 23
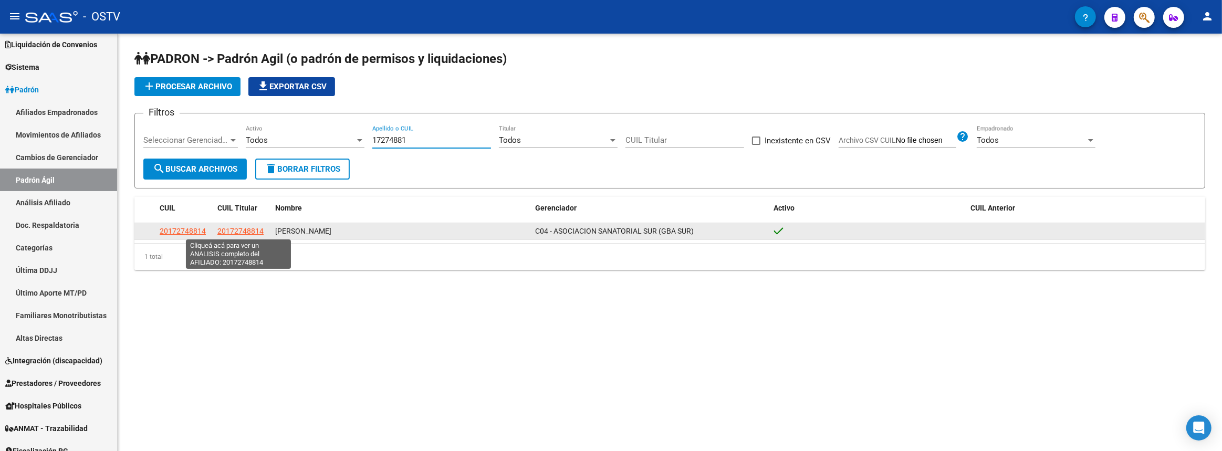
type input "17274881"
click at [236, 231] on span "20172748814" at bounding box center [240, 231] width 46 height 8
type textarea "20172748814"
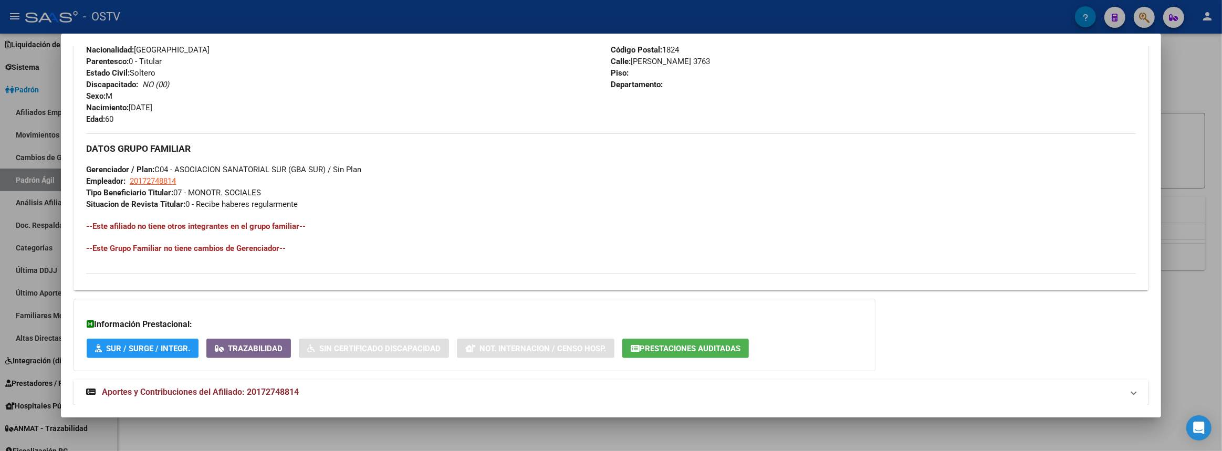
scroll to position [450, 0]
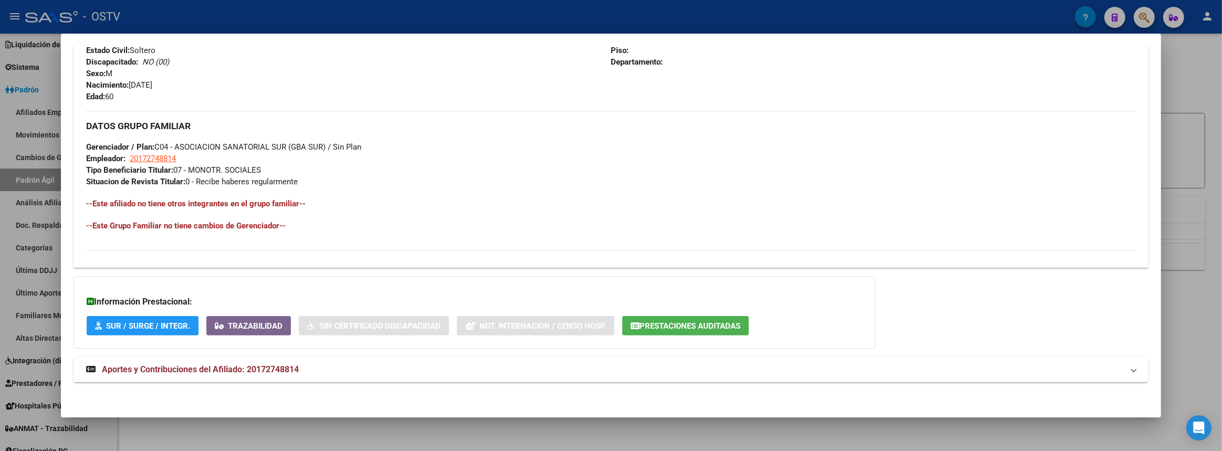
click at [365, 364] on mat-panel-title "Aportes y Contribuciones del Afiliado: 20172748814" at bounding box center [604, 369] width 1037 height 13
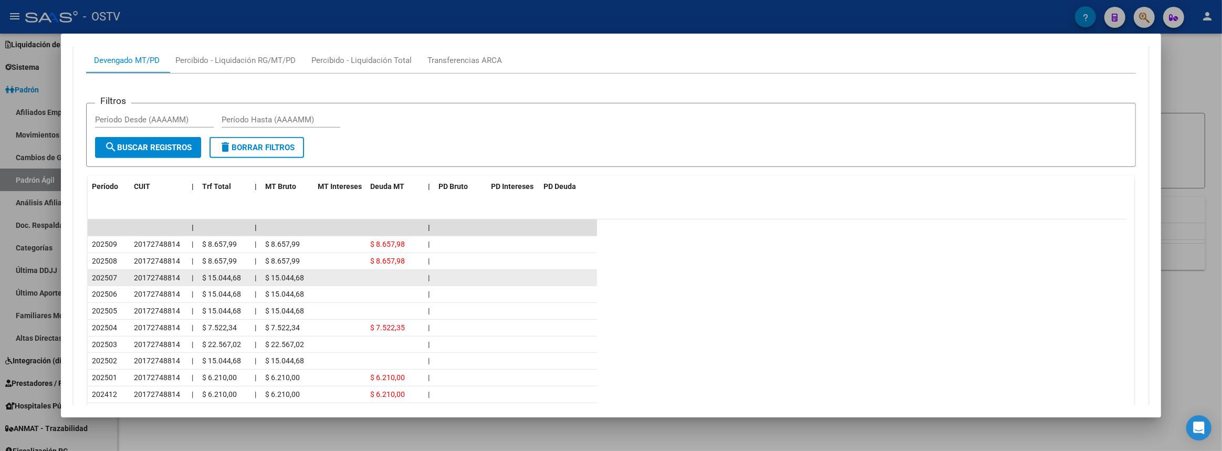
scroll to position [702, 0]
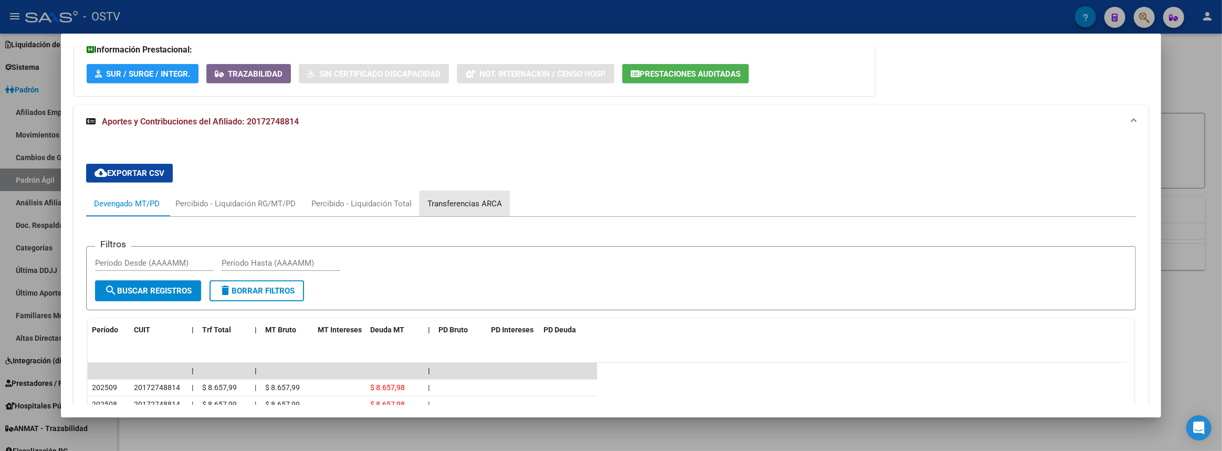
click at [494, 204] on div "Transferencias ARCA" at bounding box center [464, 204] width 75 height 12
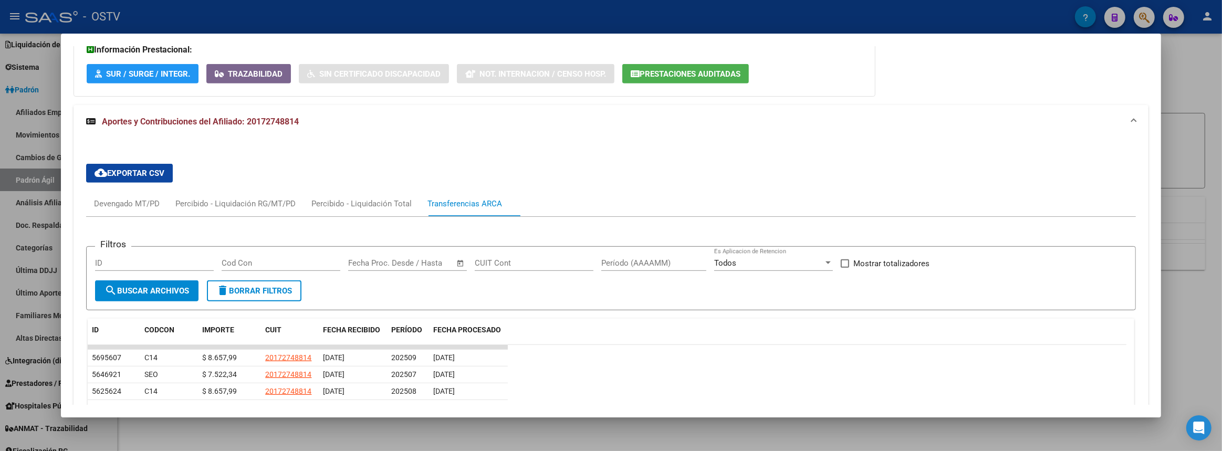
scroll to position [890, 0]
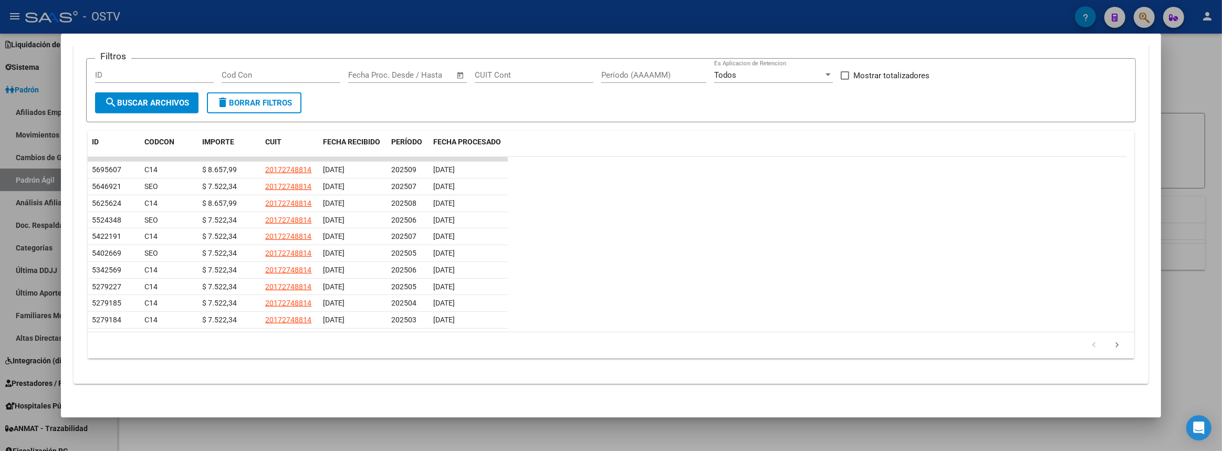
click at [67, 293] on mat-dialog-content "Análisis Afiliado - CUIL: 20172748814 DATOS PADRÓN ÁGIL: MACIEL RAMON CELESTINO…" at bounding box center [611, 225] width 1100 height 358
click at [493, 312] on datatable-body-cell "23/05/2025" at bounding box center [468, 320] width 79 height 16
click at [1218, 120] on div at bounding box center [611, 225] width 1222 height 451
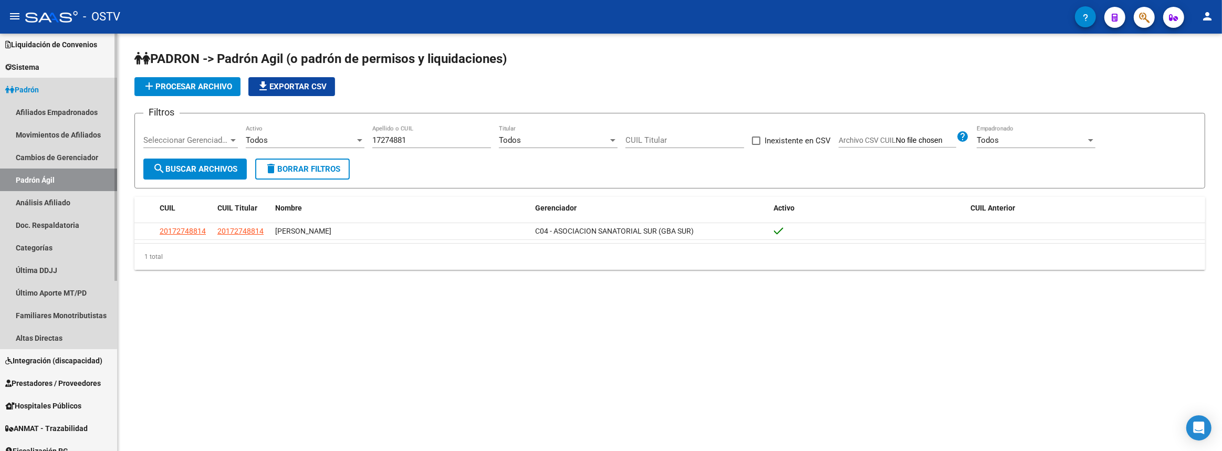
click at [37, 92] on span "Padrón" at bounding box center [22, 90] width 34 height 12
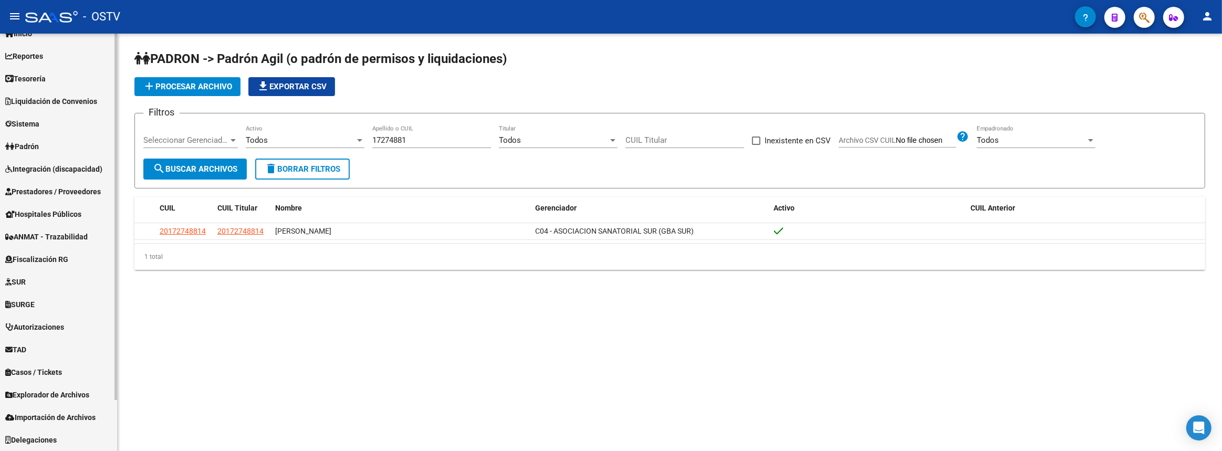
scroll to position [38, 0]
click at [49, 187] on span "Prestadores / Proveedores" at bounding box center [53, 192] width 96 height 12
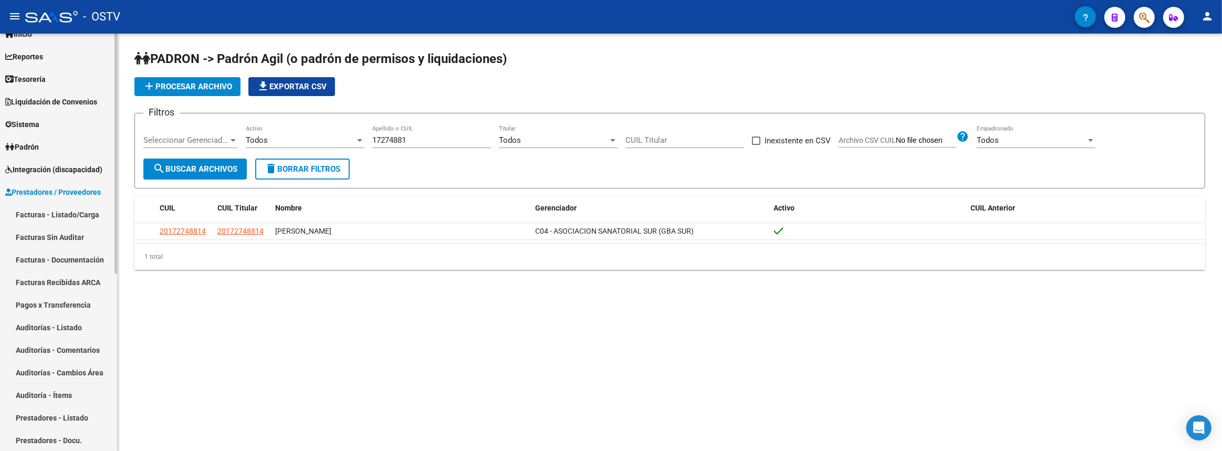
click at [39, 210] on link "Facturas - Listado/Carga" at bounding box center [58, 214] width 117 height 23
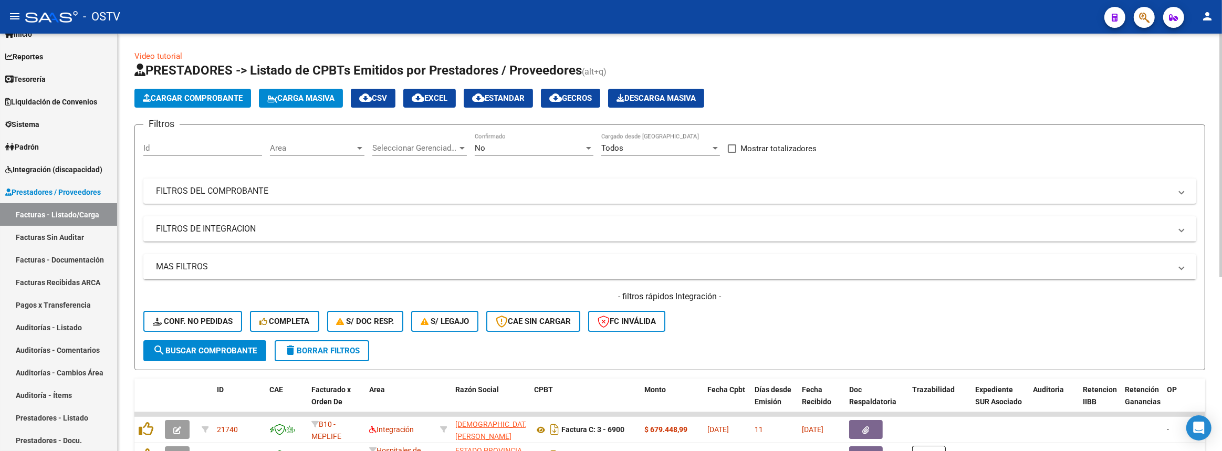
click at [536, 155] on div "No Confirmado" at bounding box center [534, 149] width 119 height 33
click at [534, 147] on div "No" at bounding box center [529, 147] width 109 height 9
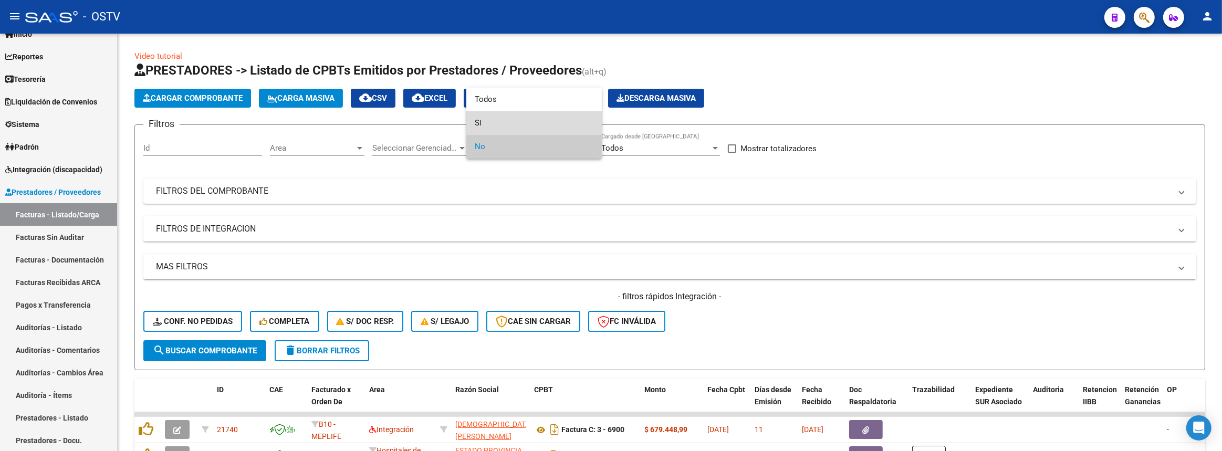
click at [530, 121] on span "Si" at bounding box center [534, 123] width 119 height 24
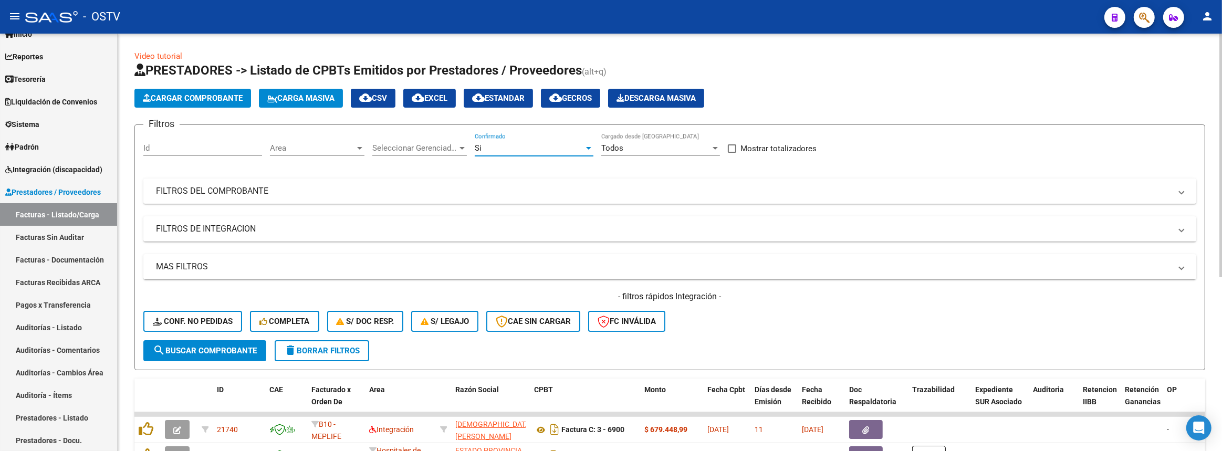
click at [343, 191] on mat-panel-title "FILTROS DEL COMPROBANTE" at bounding box center [663, 191] width 1015 height 12
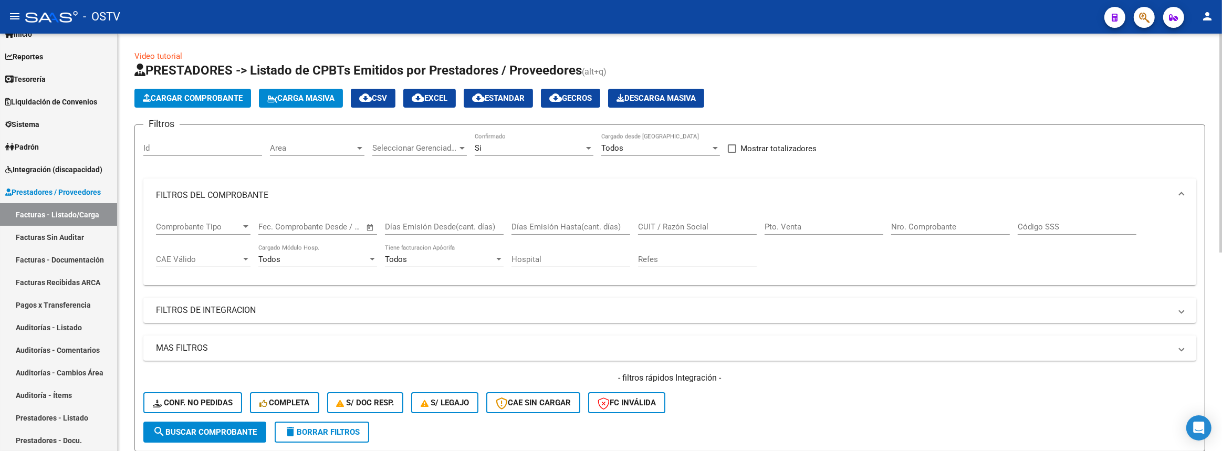
click at [734, 222] on input "CUIT / Razón Social" at bounding box center [697, 226] width 119 height 9
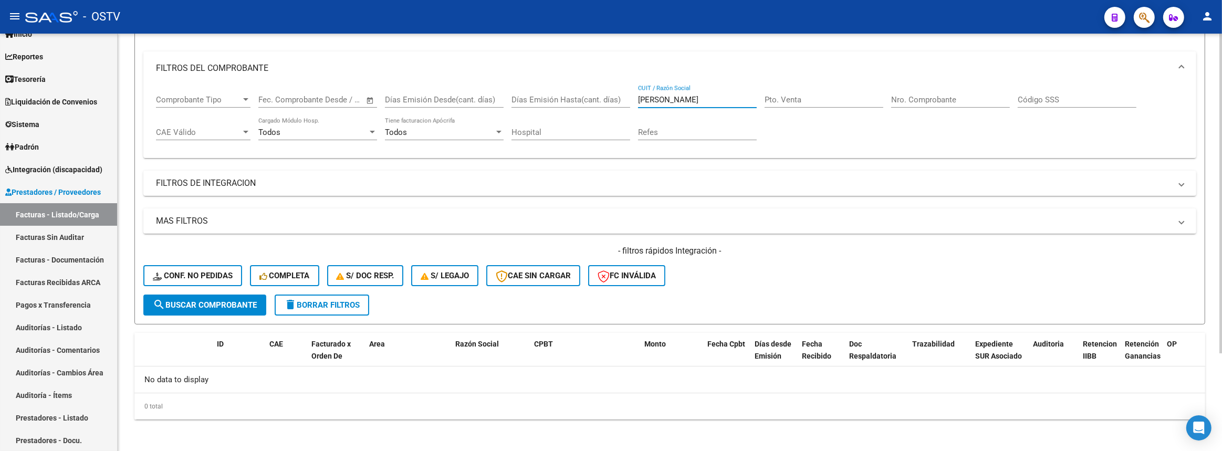
scroll to position [32, 0]
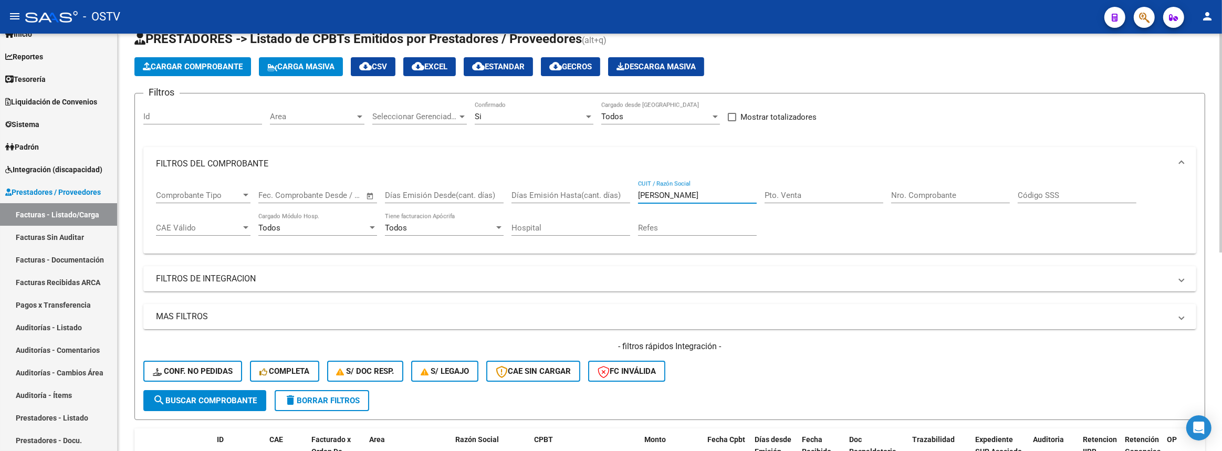
type input "claudia"
click at [565, 120] on div "Si Confirmado" at bounding box center [534, 113] width 119 height 23
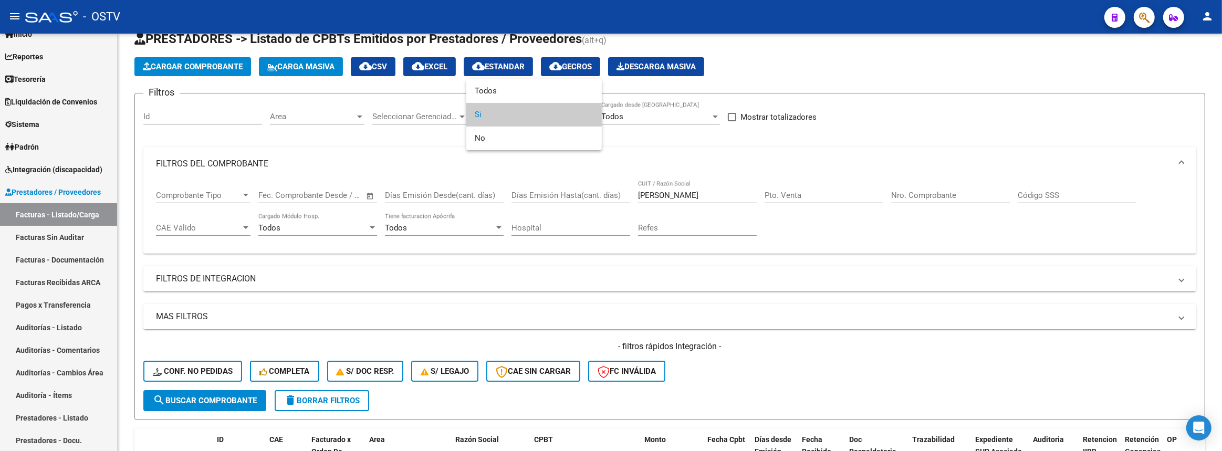
click at [810, 233] on div at bounding box center [611, 225] width 1222 height 451
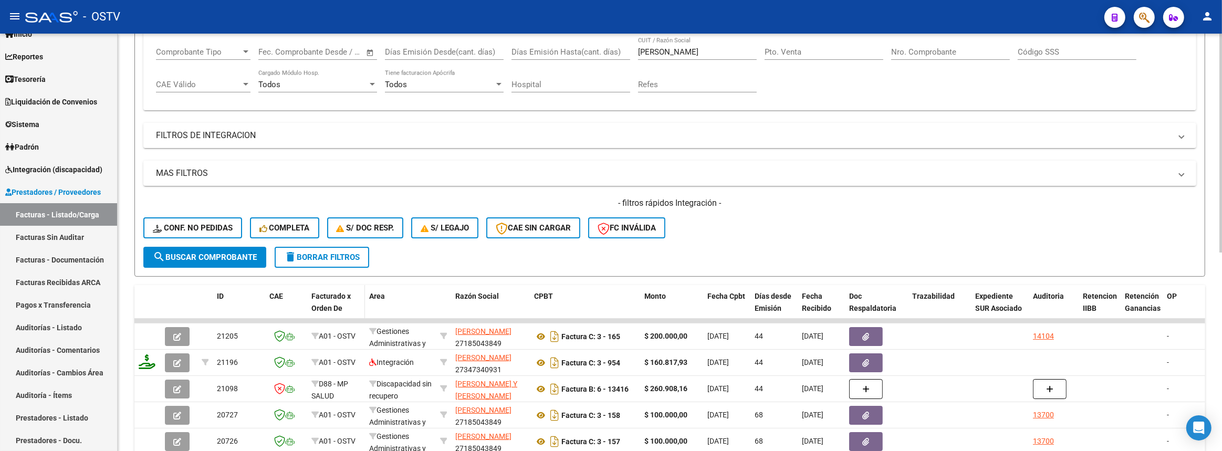
scroll to position [270, 0]
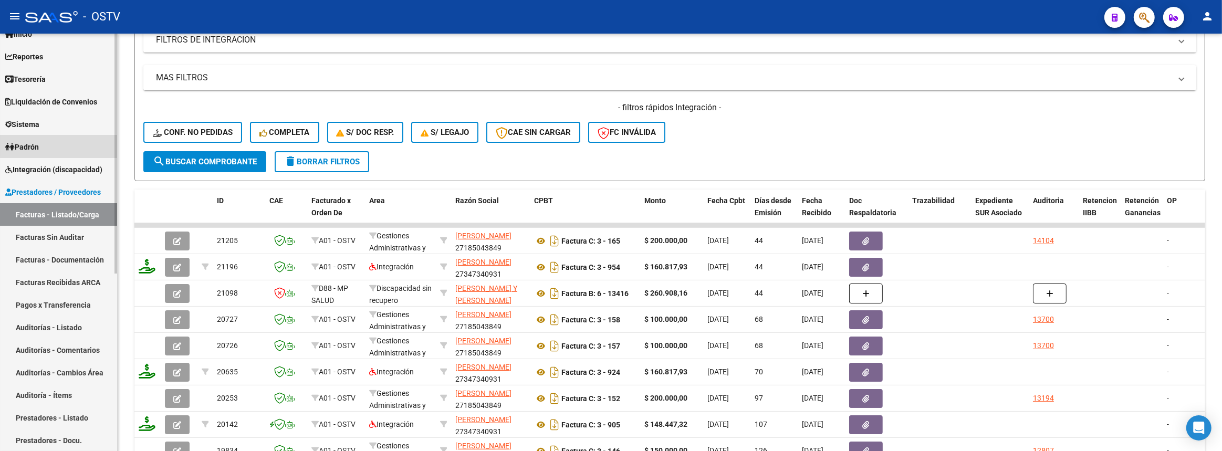
click at [83, 141] on link "Padrón" at bounding box center [58, 146] width 117 height 23
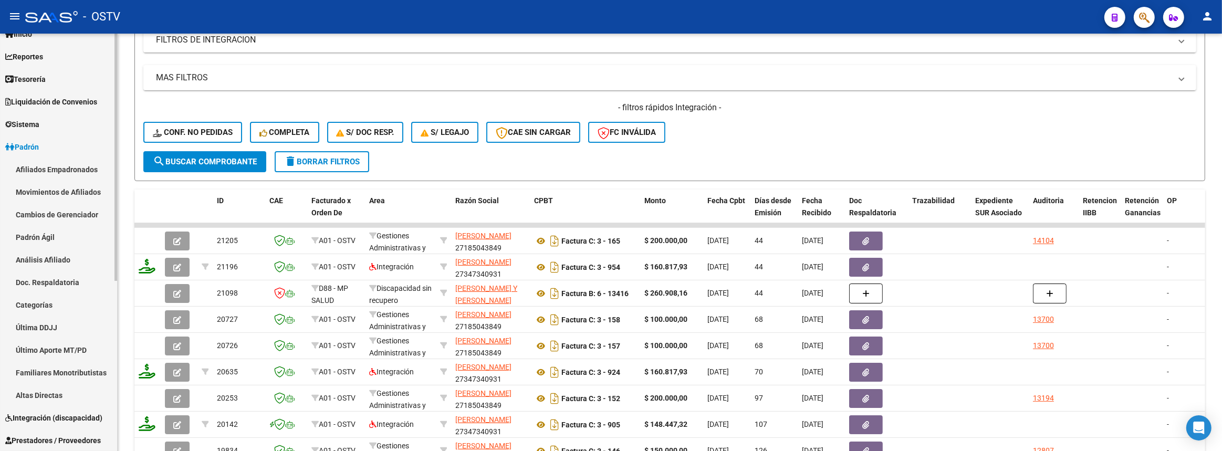
click at [51, 228] on link "Padrón Ágil" at bounding box center [58, 237] width 117 height 23
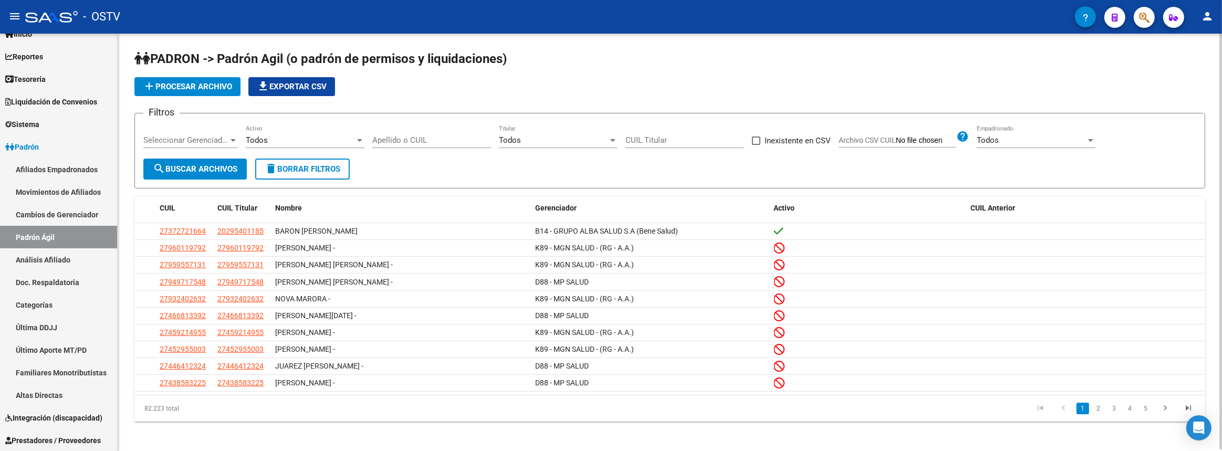
click at [428, 137] on input "Apellido o CUIL" at bounding box center [431, 139] width 119 height 9
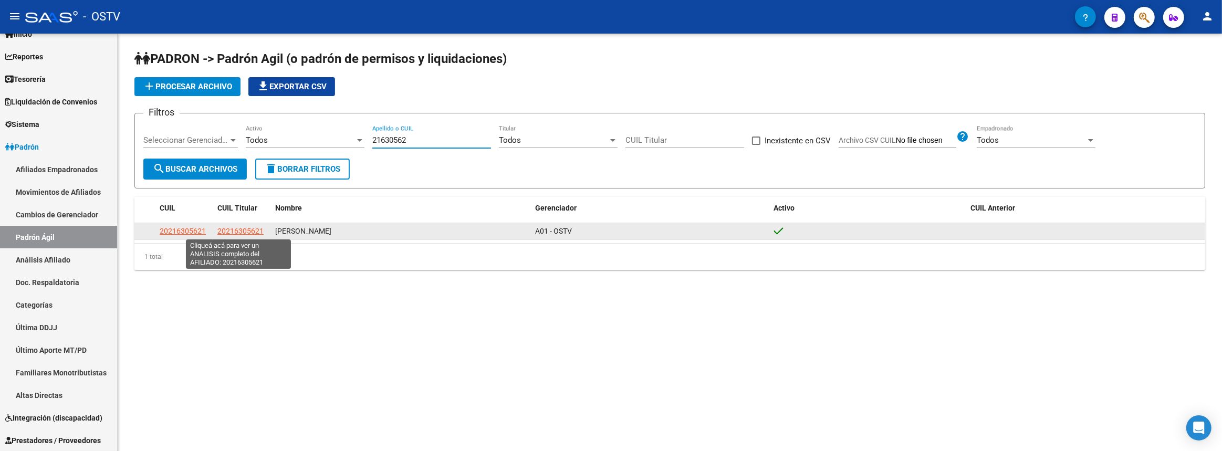
type input "21630562"
click at [238, 232] on span "20216305621" at bounding box center [240, 231] width 46 height 8
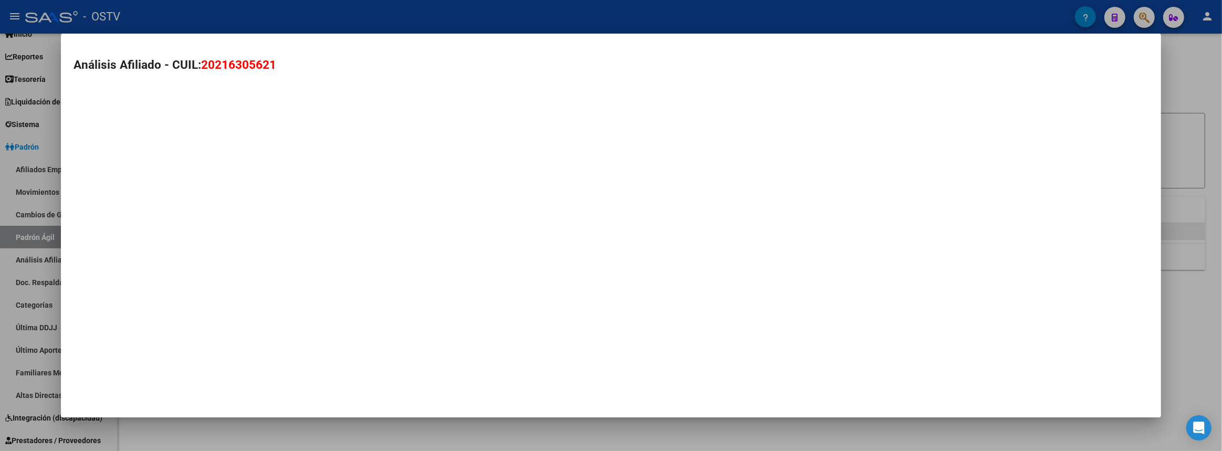
type textarea "20216305621"
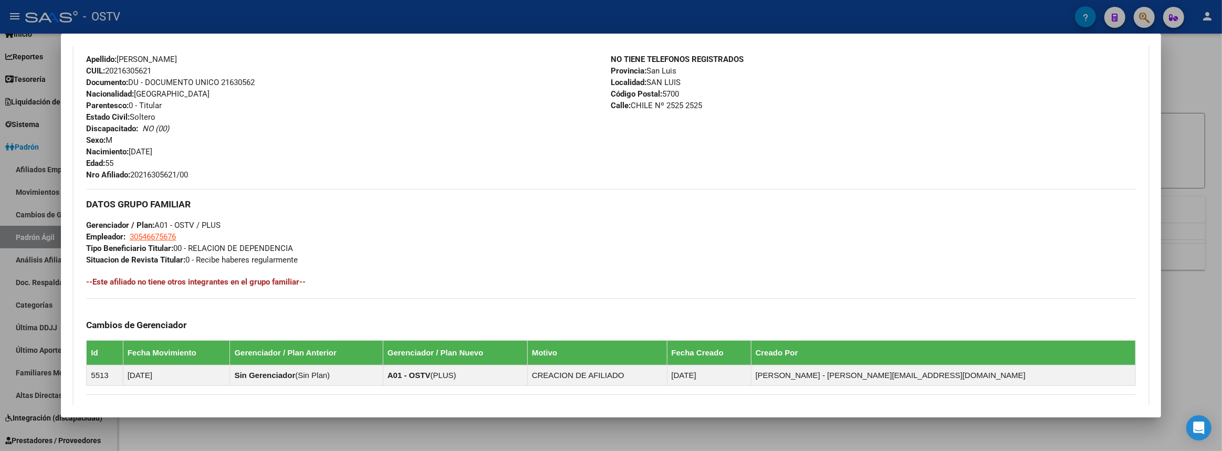
scroll to position [209, 0]
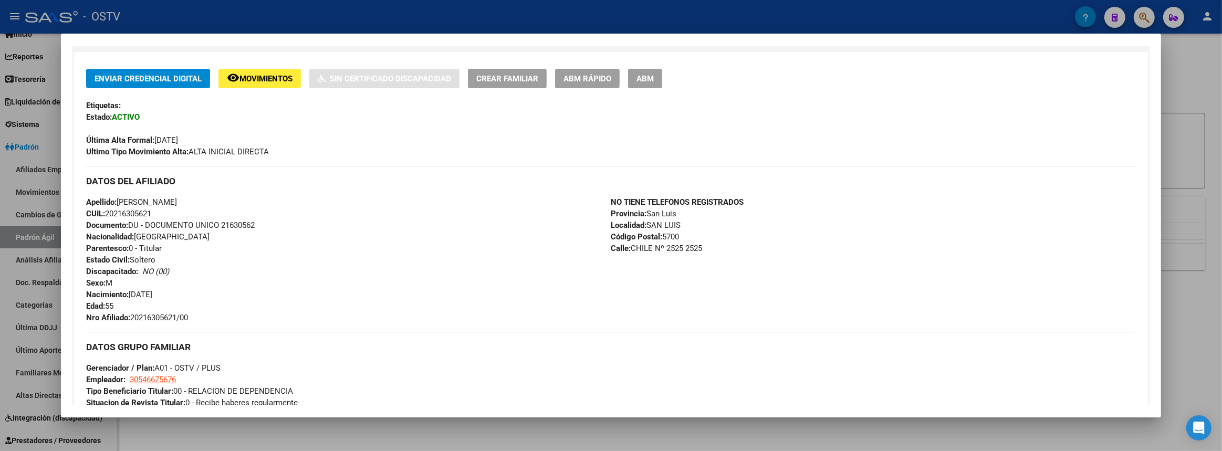
drag, startPoint x: 1221, startPoint y: 259, endPoint x: 1102, endPoint y: 255, distance: 119.3
click at [1195, 255] on div at bounding box center [611, 225] width 1222 height 451
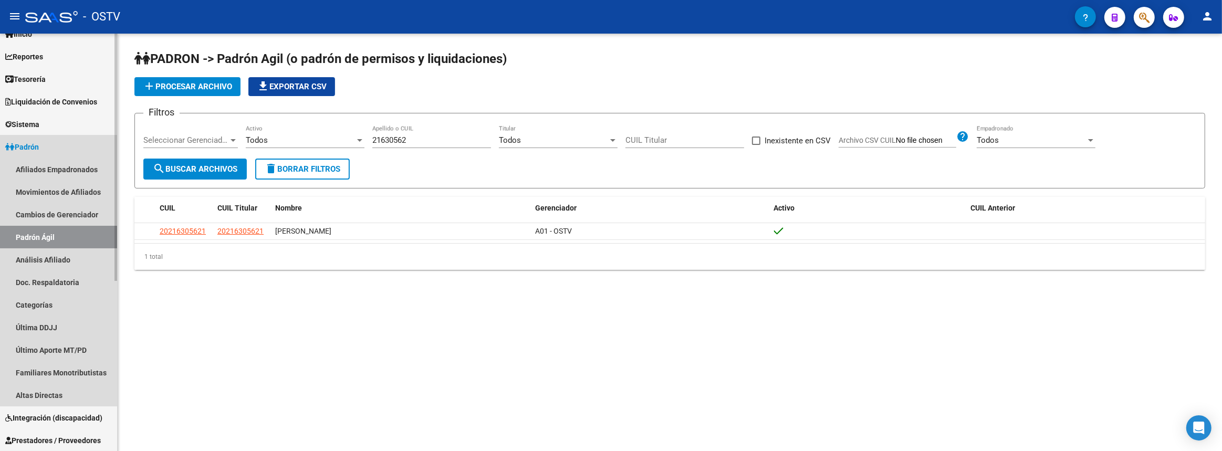
click at [43, 146] on link "Padrón" at bounding box center [58, 146] width 117 height 23
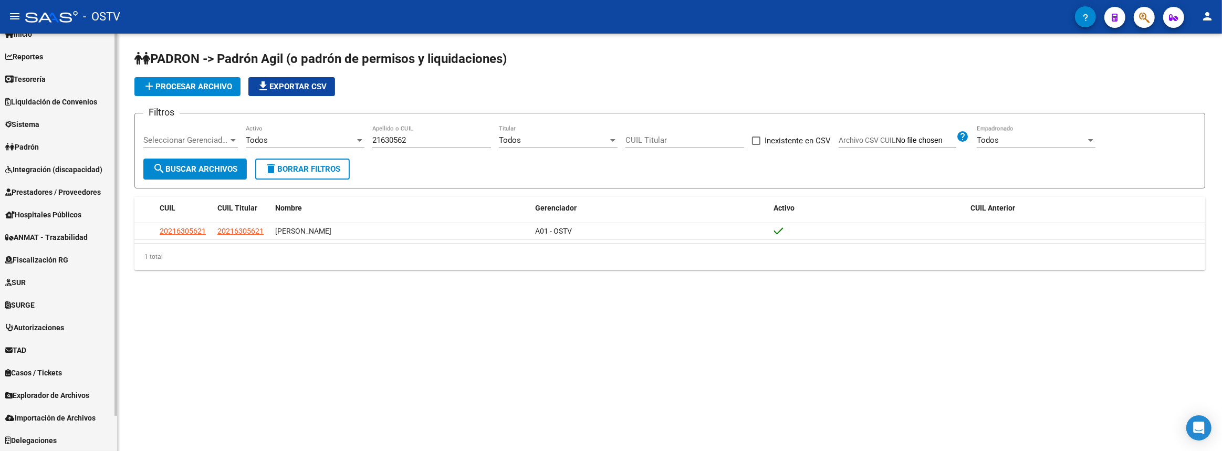
click at [47, 187] on span "Prestadores / Proveedores" at bounding box center [53, 192] width 96 height 12
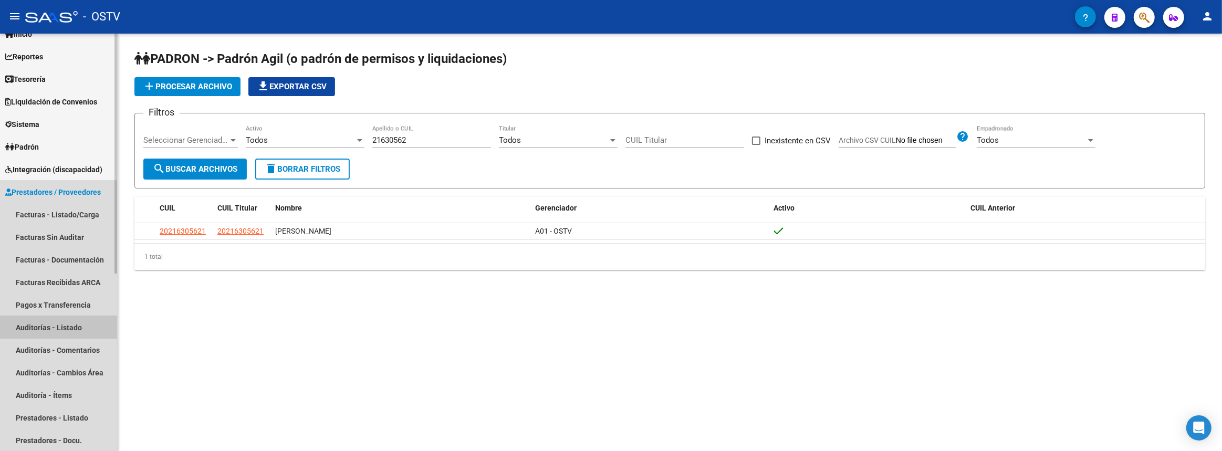
click at [55, 332] on link "Auditorías - Listado" at bounding box center [58, 327] width 117 height 23
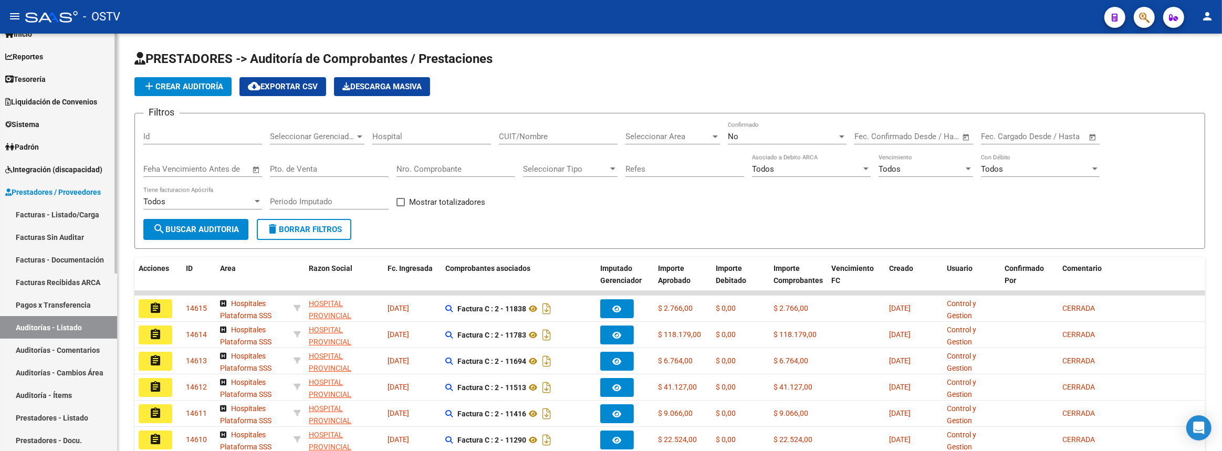
click at [37, 307] on link "Pagos x Transferencia" at bounding box center [58, 305] width 117 height 23
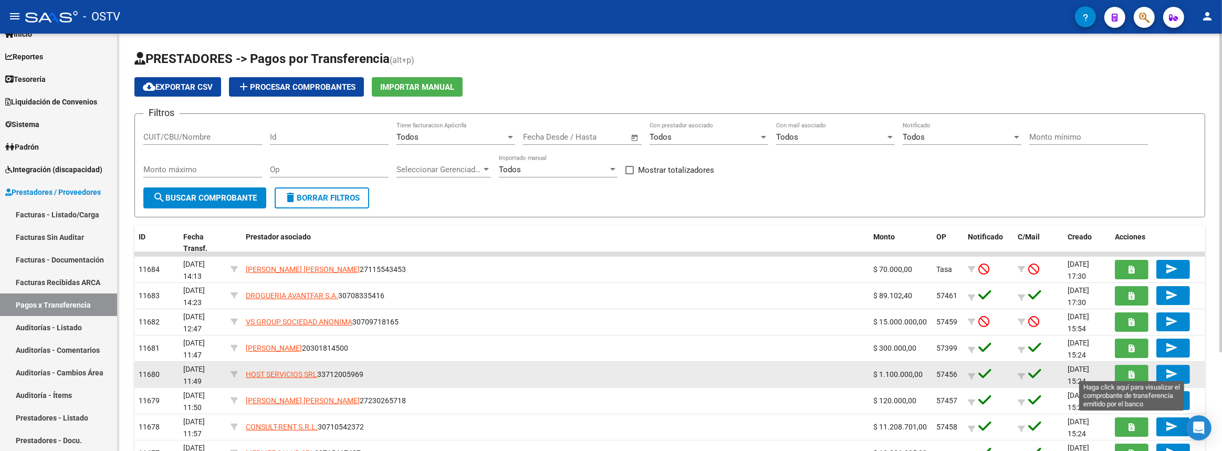
click at [1131, 372] on icon "button" at bounding box center [1132, 375] width 6 height 8
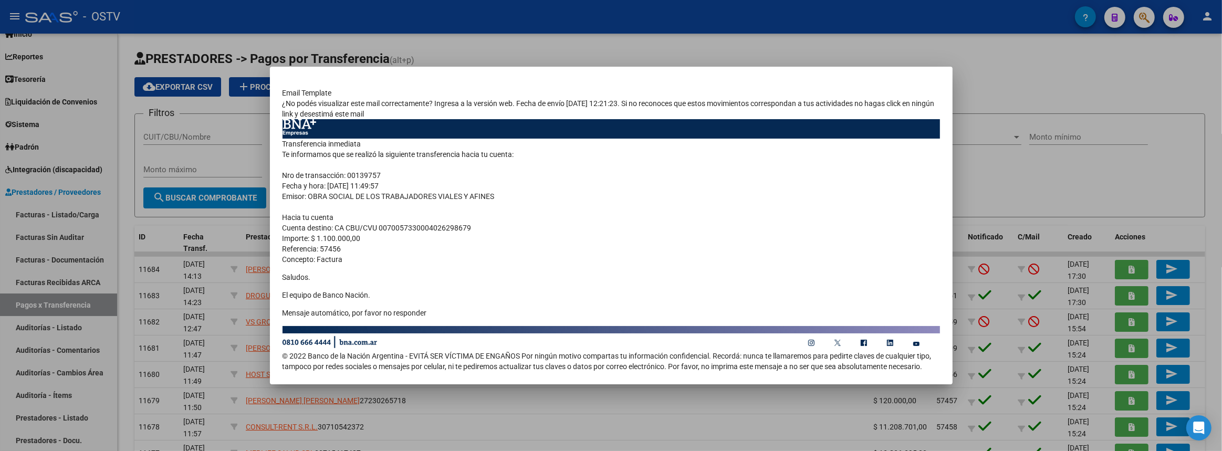
drag, startPoint x: 283, startPoint y: 142, endPoint x: 459, endPoint y: 312, distance: 245.9
click at [459, 312] on td "Transferencia inmediata Te informamos que se realizó la siguiente transferencia…" at bounding box center [611, 232] width 657 height 187
copy td "Transferencia inmediata Te informamos que se realizó la siguiente transferencia…"
click at [996, 59] on div at bounding box center [611, 225] width 1222 height 451
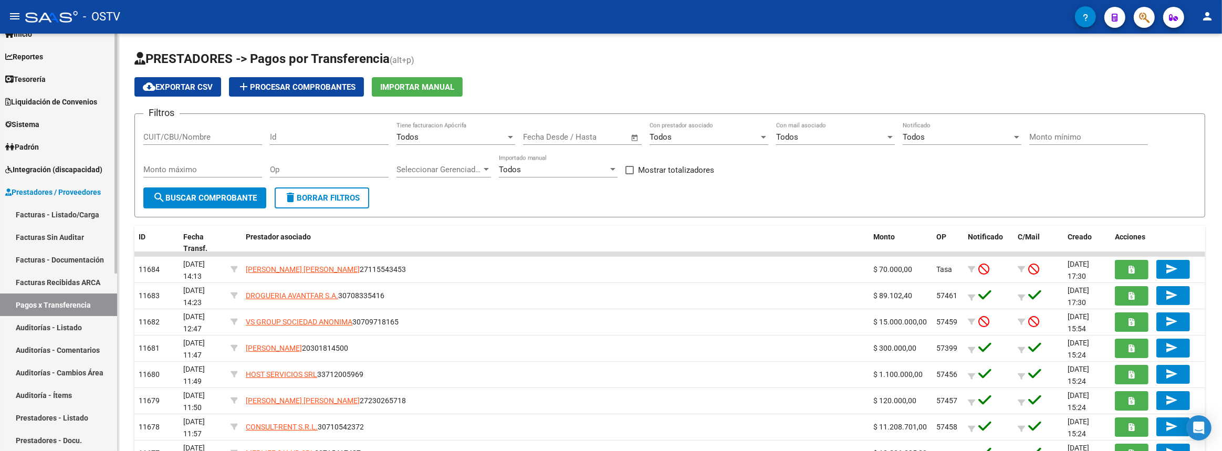
click at [64, 214] on link "Facturas - Listado/Carga" at bounding box center [58, 214] width 117 height 23
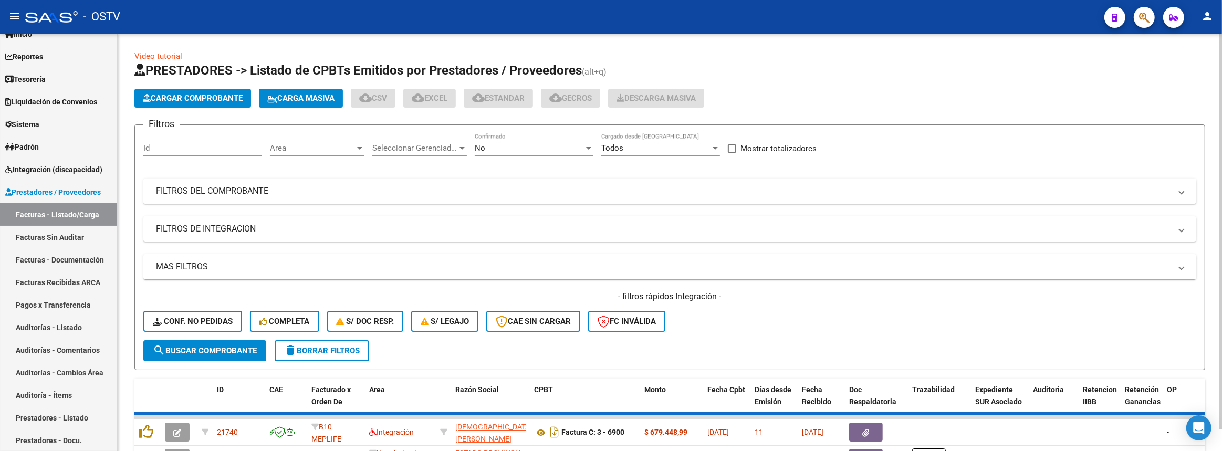
click at [349, 185] on mat-panel-title "FILTROS DEL COMPROBANTE" at bounding box center [663, 191] width 1015 height 12
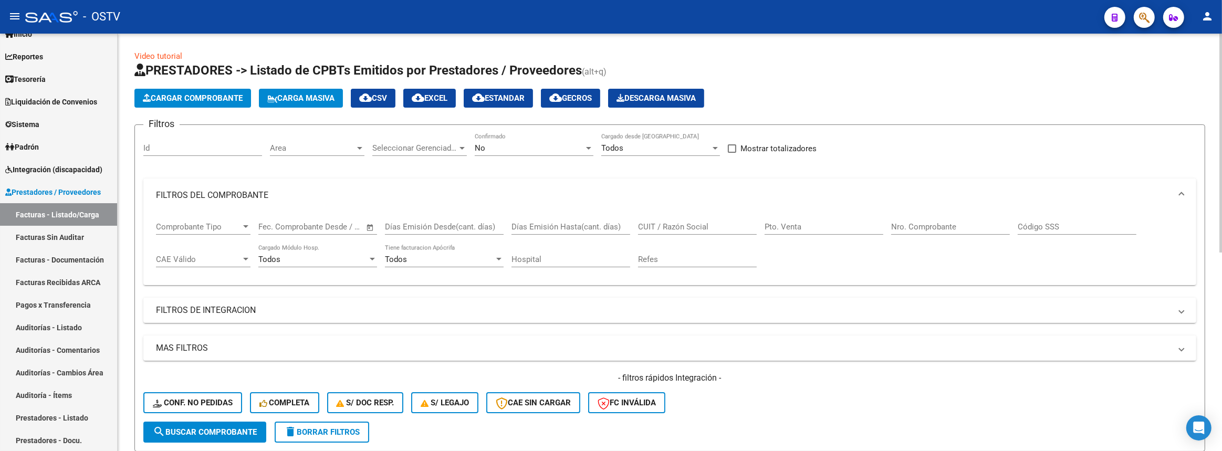
click at [936, 226] on input "Nro. Comprobante" at bounding box center [950, 226] width 119 height 9
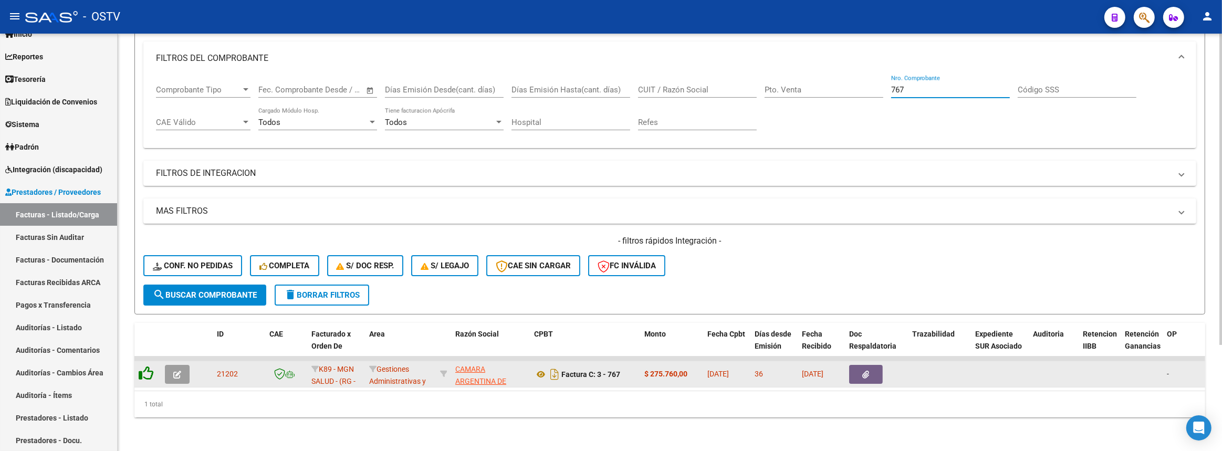
type input "767"
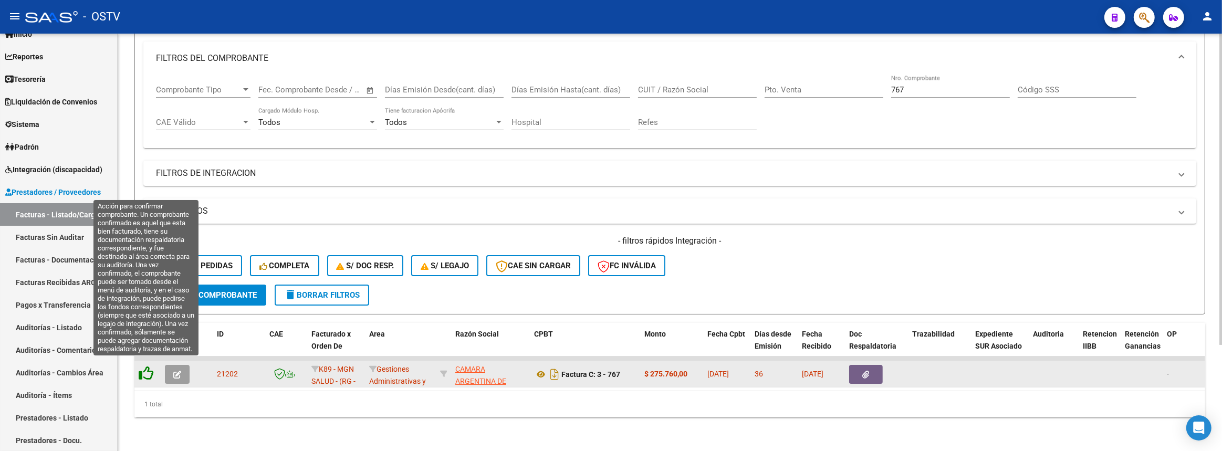
click at [150, 367] on icon at bounding box center [146, 373] width 15 height 15
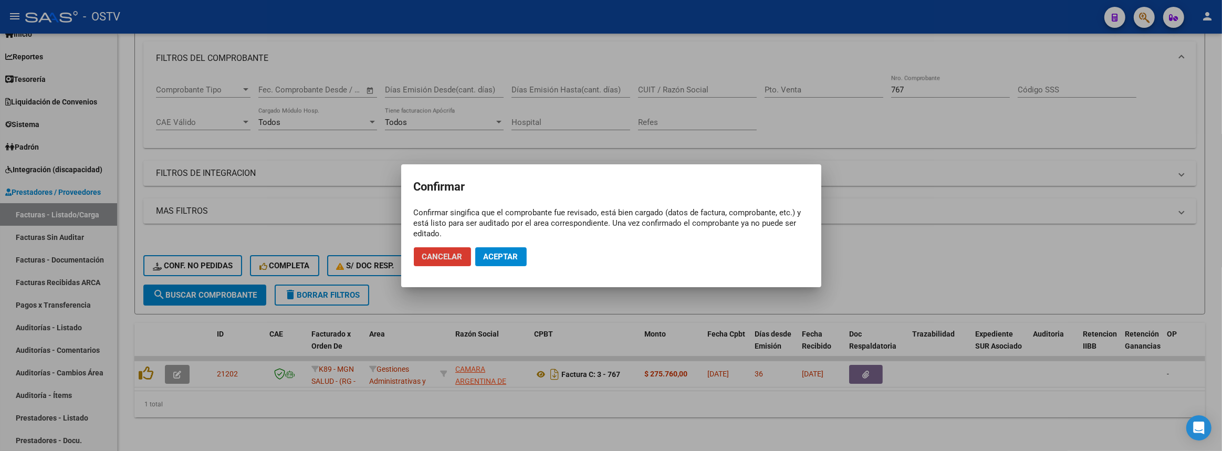
click at [512, 252] on span "Aceptar" at bounding box center [501, 256] width 35 height 9
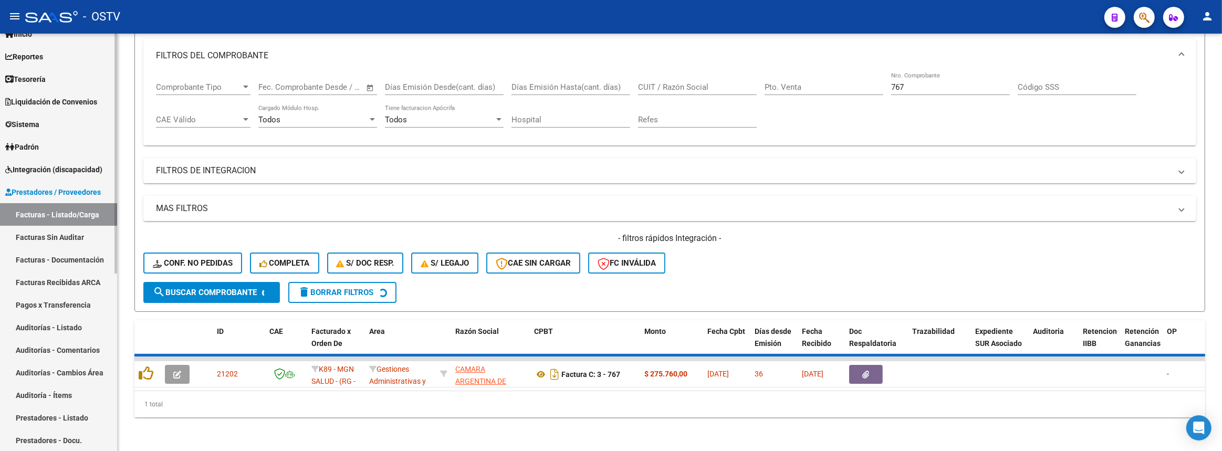
scroll to position [127, 0]
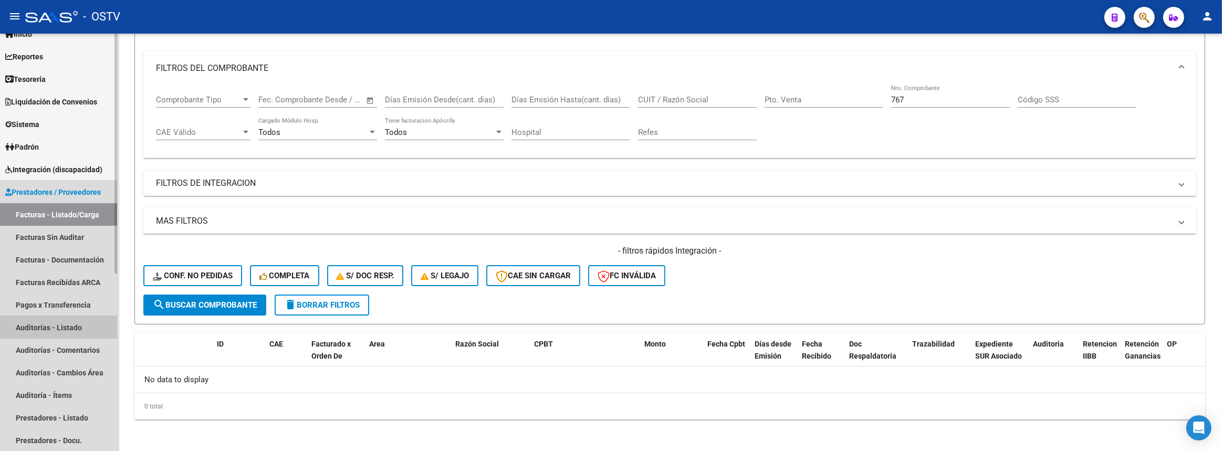
click at [68, 330] on link "Auditorías - Listado" at bounding box center [58, 327] width 117 height 23
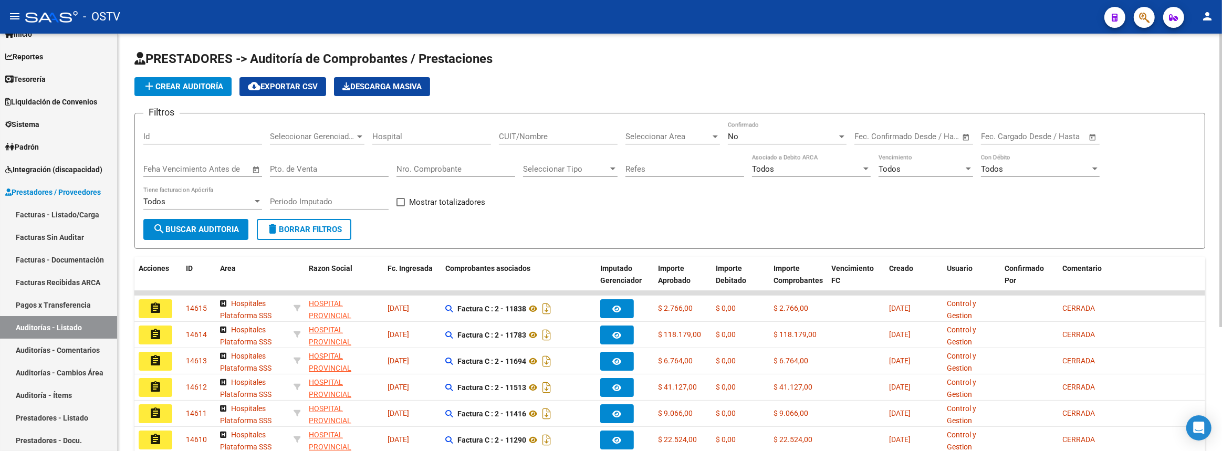
click at [181, 85] on span "add Crear Auditoría" at bounding box center [183, 86] width 80 height 9
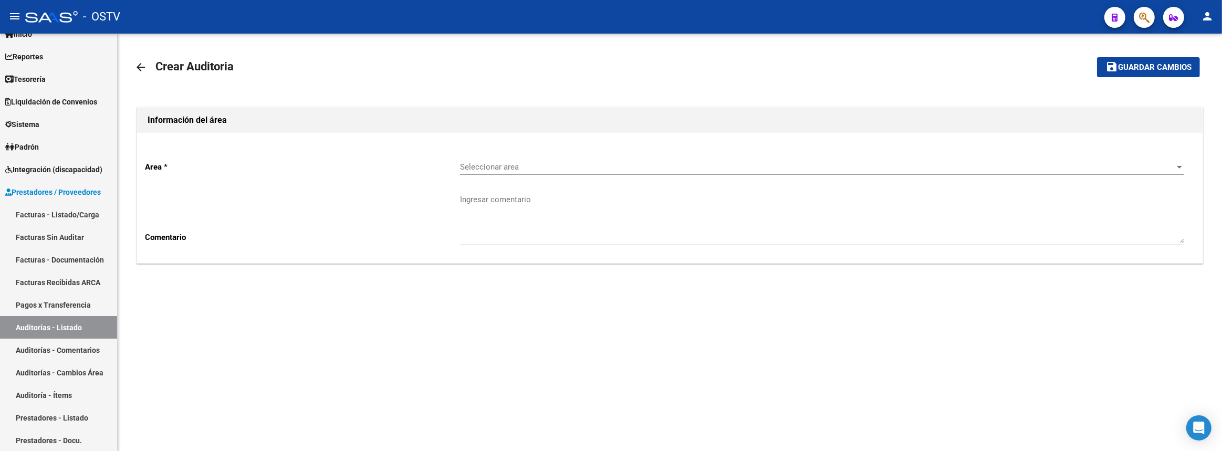
click at [587, 172] on div "Seleccionar area Seleccionar area" at bounding box center [822, 163] width 724 height 23
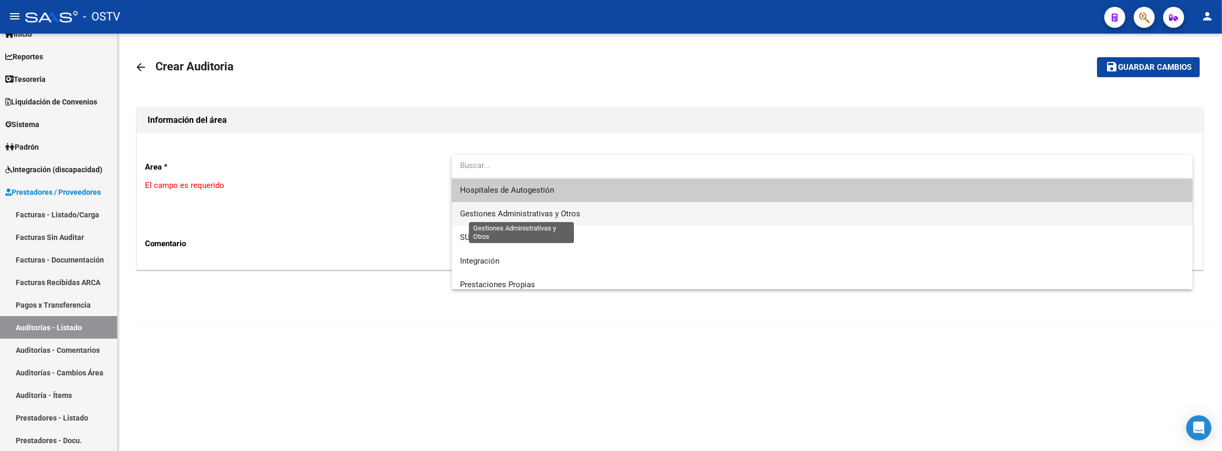
click at [499, 215] on span "Gestiones Administrativas y Otros" at bounding box center [520, 213] width 120 height 9
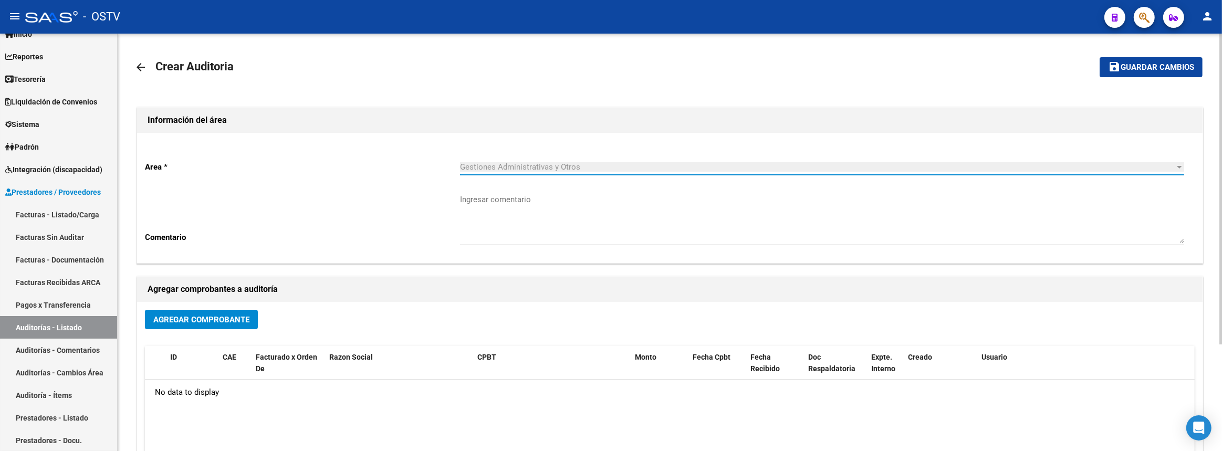
click at [221, 315] on span "Agregar Comprobante" at bounding box center [201, 319] width 96 height 9
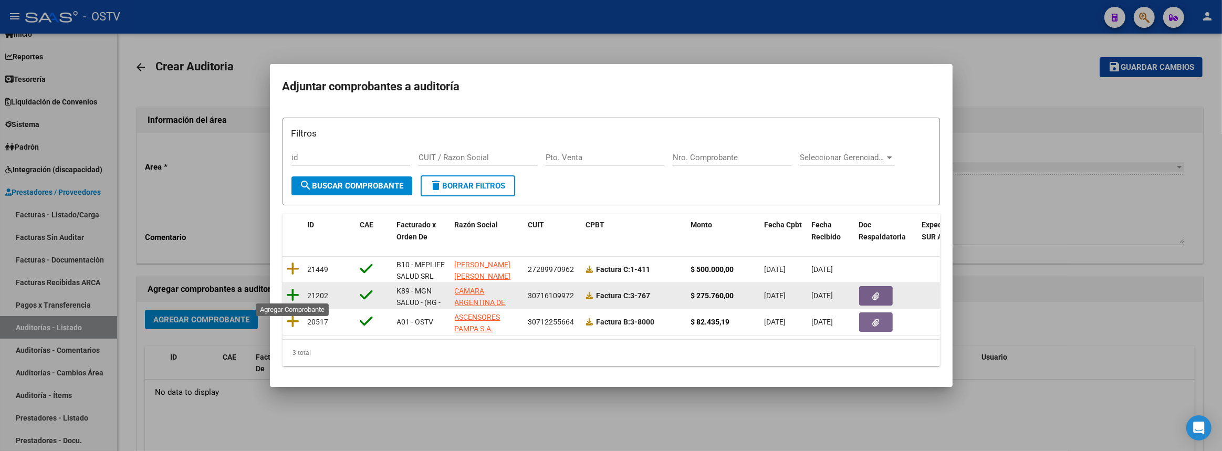
click at [290, 288] on icon at bounding box center [293, 295] width 13 height 15
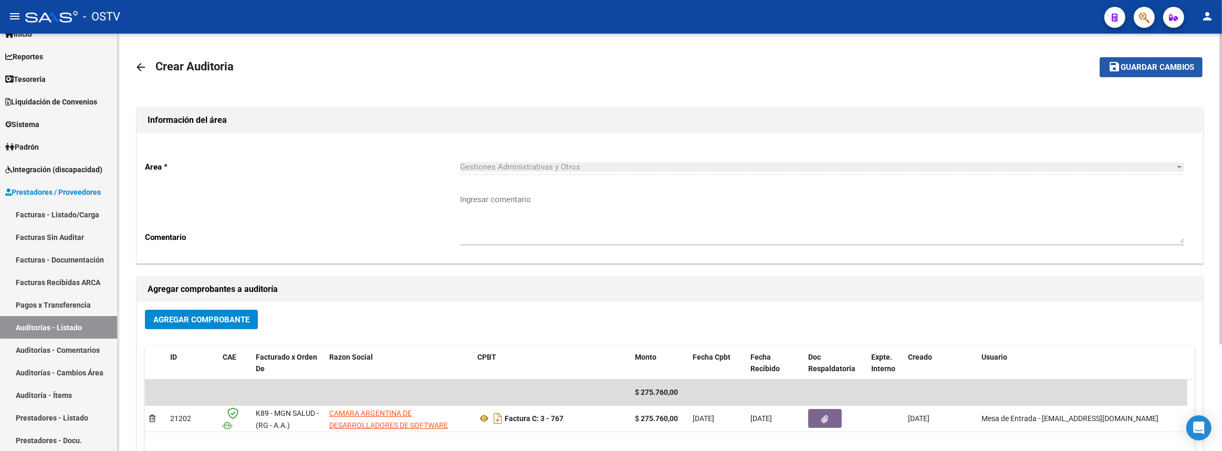
click at [1134, 67] on span "Guardar cambios" at bounding box center [1158, 67] width 74 height 9
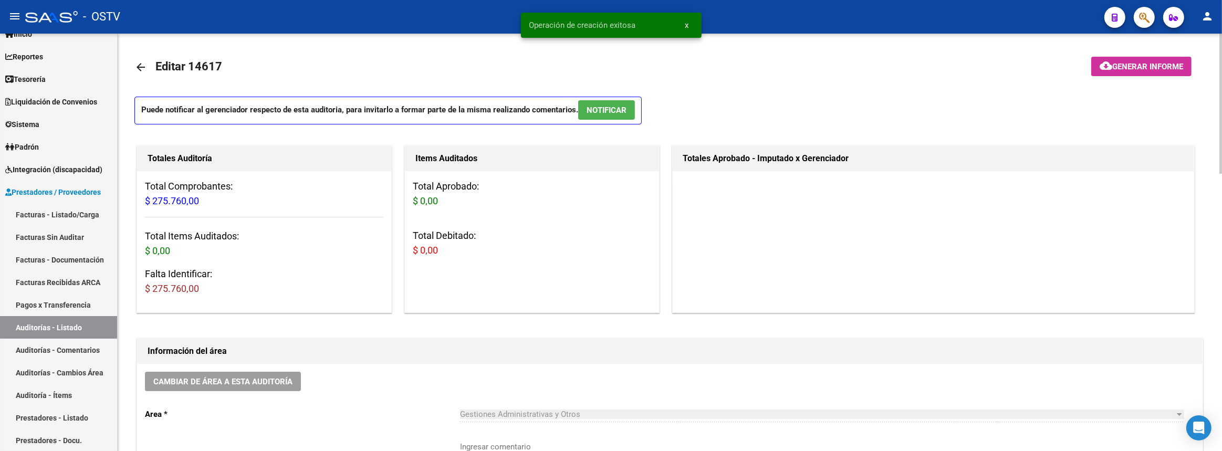
scroll to position [191, 0]
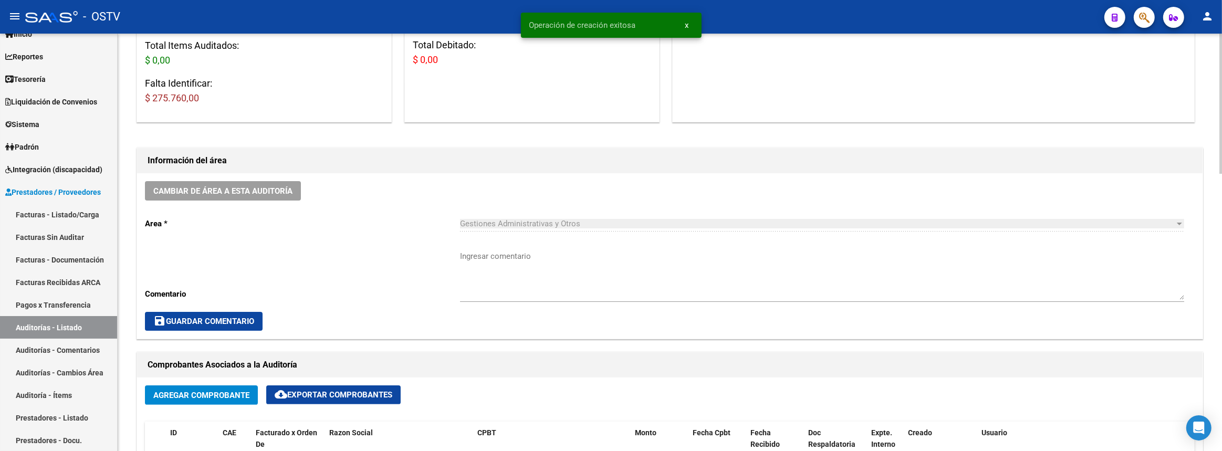
click at [532, 262] on textarea "Ingresar comentario" at bounding box center [822, 274] width 724 height 49
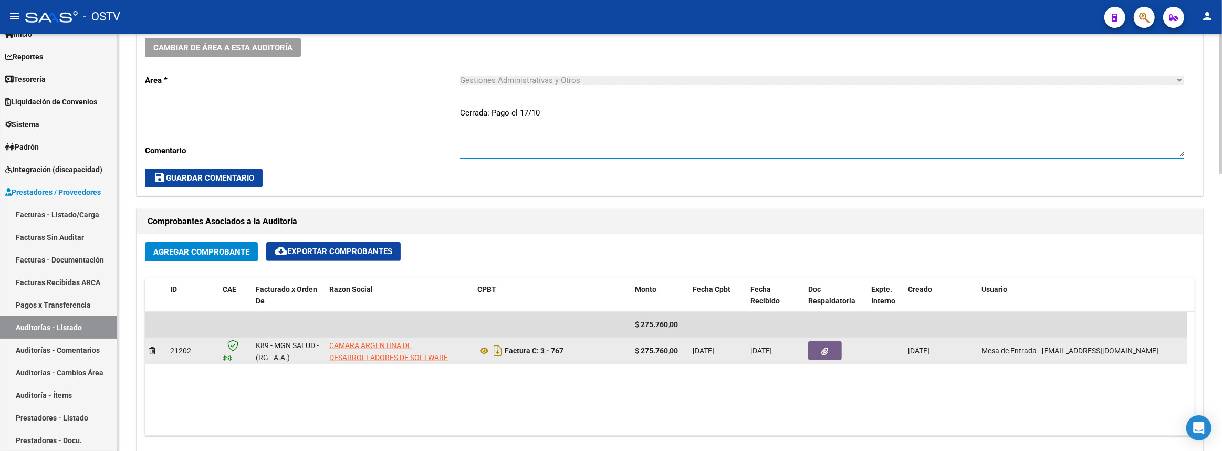
scroll to position [2, 0]
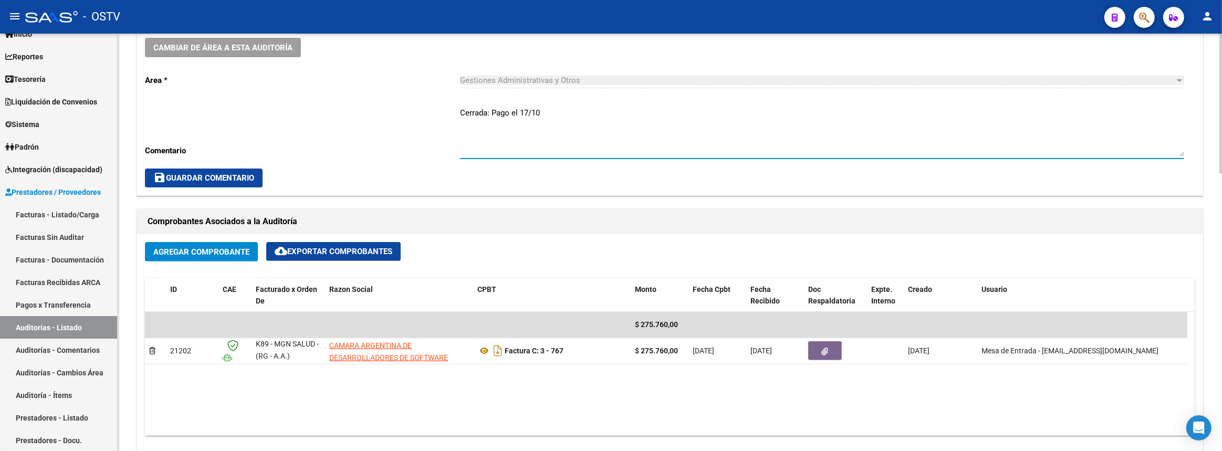
type textarea "Cerrada: Pago el 17/10"
click at [230, 179] on span "save Guardar Comentario" at bounding box center [203, 177] width 101 height 9
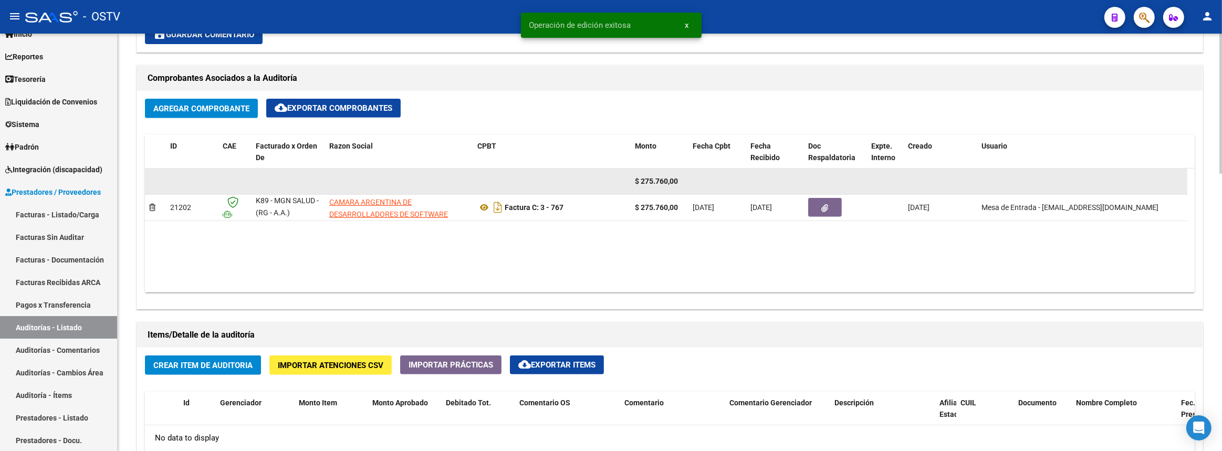
scroll to position [525, 0]
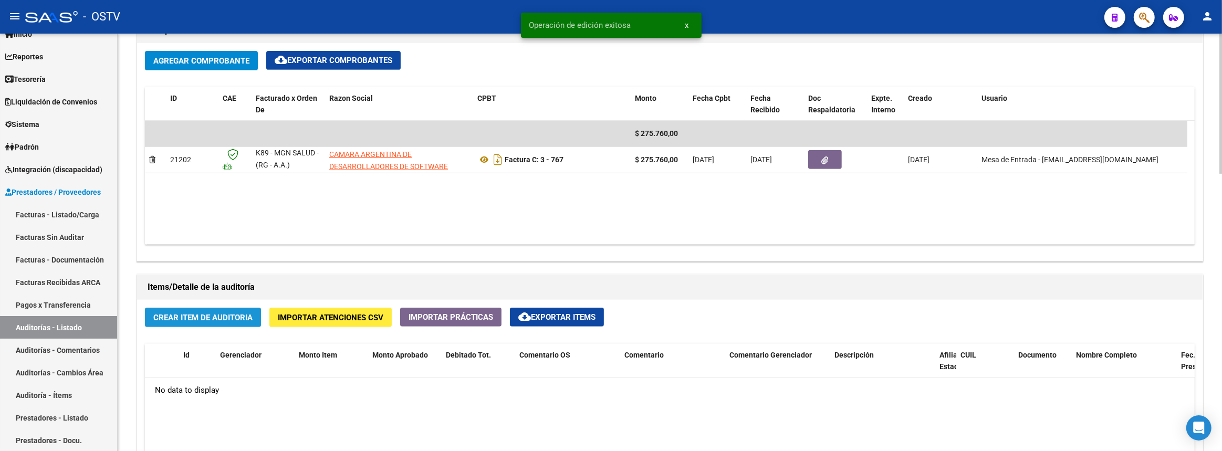
click at [238, 313] on span "Crear Item de Auditoria" at bounding box center [202, 317] width 99 height 9
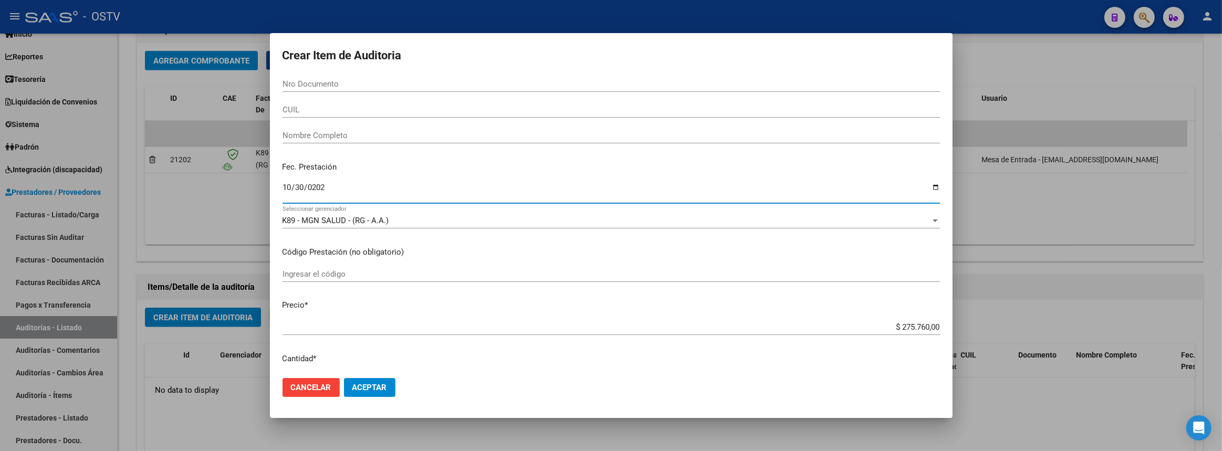
type input "2025-10-30"
type input "2025-09-30"
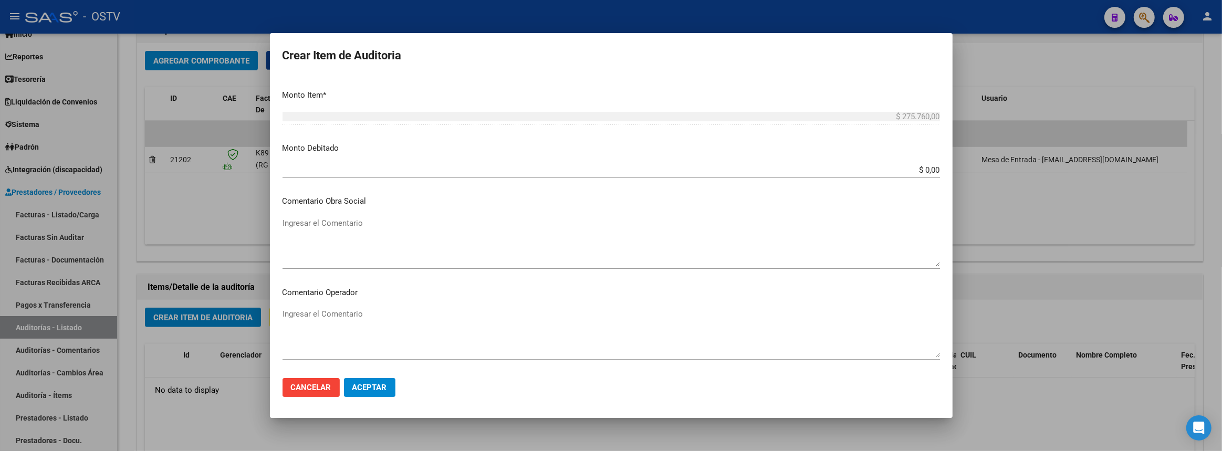
scroll to position [590, 0]
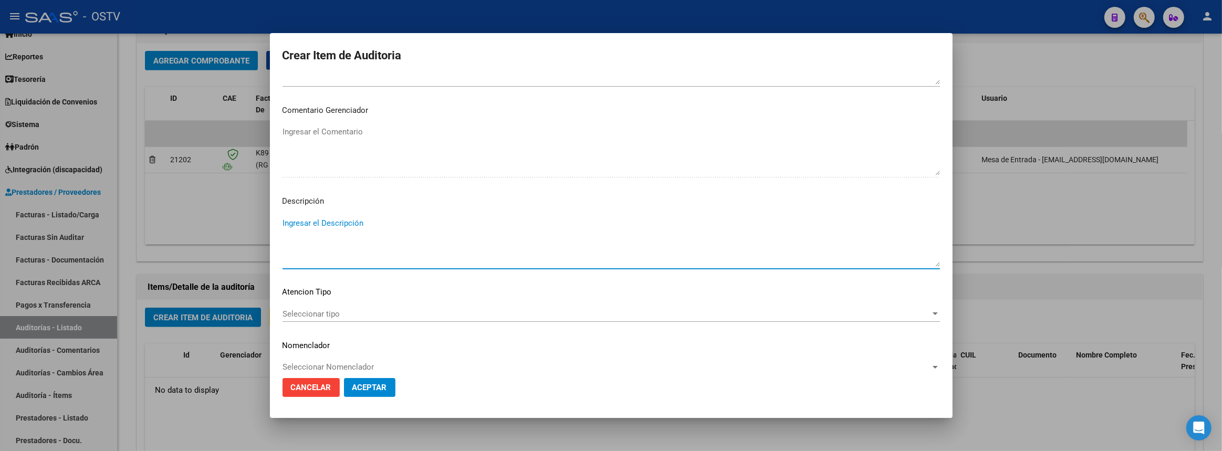
type textarea "C"
click at [285, 224] on textarea "Compra de datos para control de afiliados MISTRASPASOS" at bounding box center [611, 241] width 657 height 49
type textarea "Pgo a cuenta y orden: Compra de datos para control de afiliados MISTRASPASOS"
click at [373, 389] on span "Aceptar" at bounding box center [369, 387] width 35 height 9
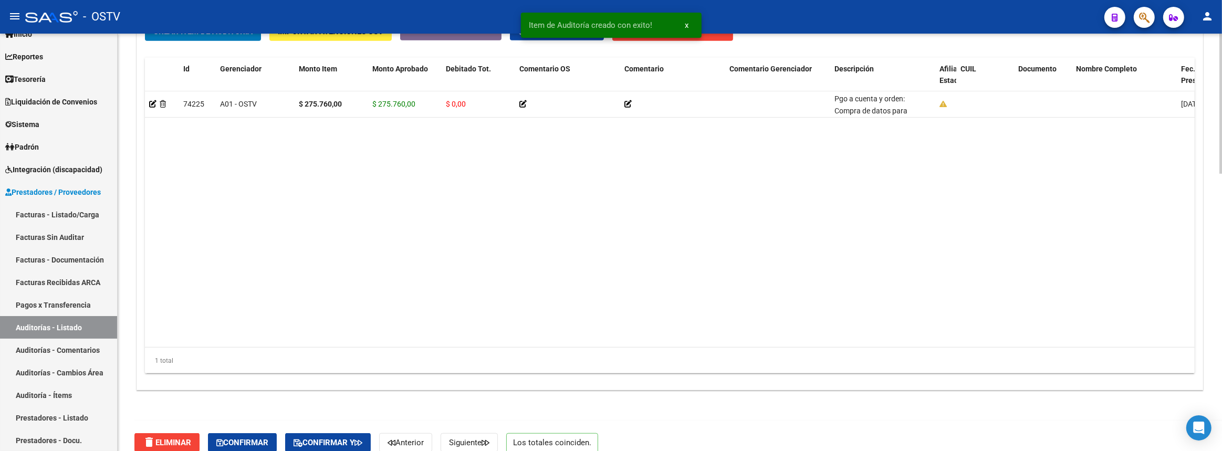
scroll to position [823, 0]
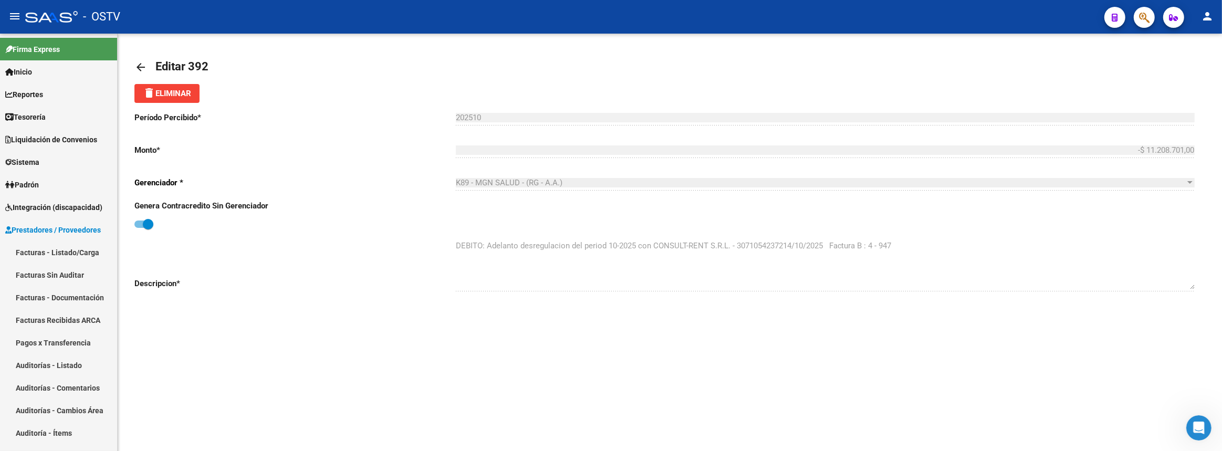
scroll to position [229, 0]
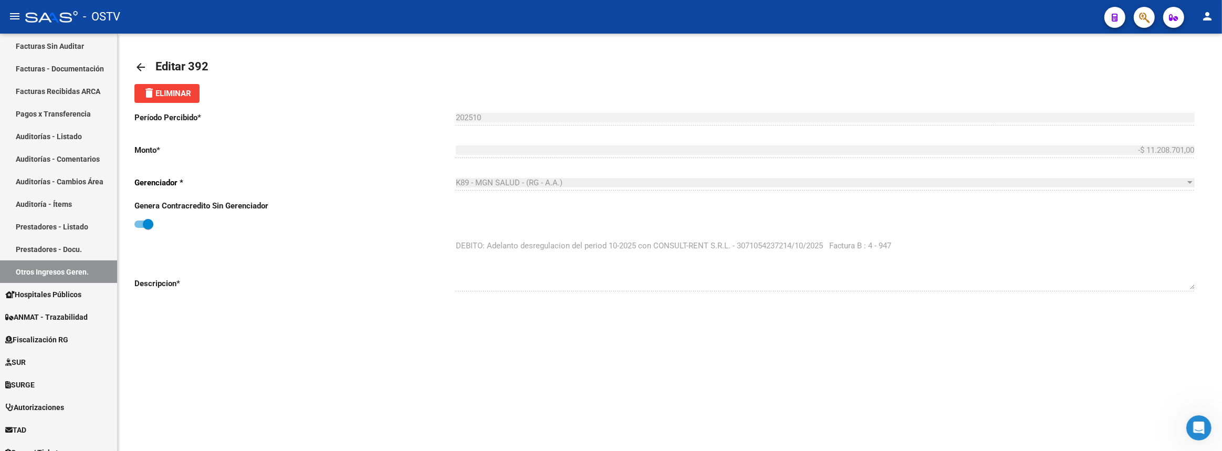
click at [139, 65] on mat-icon "arrow_back" at bounding box center [140, 67] width 13 height 13
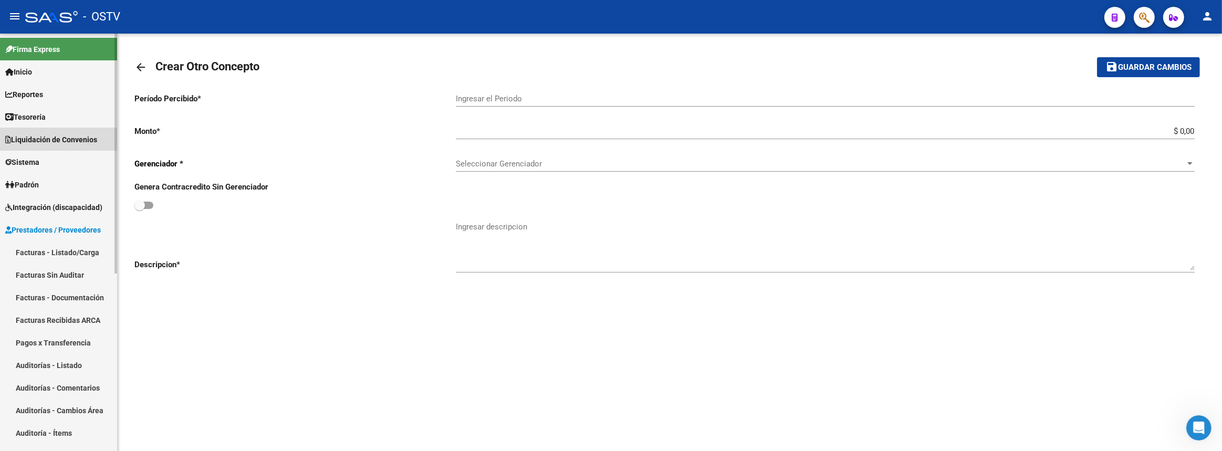
click at [32, 139] on span "Liquidación de Convenios" at bounding box center [51, 140] width 92 height 12
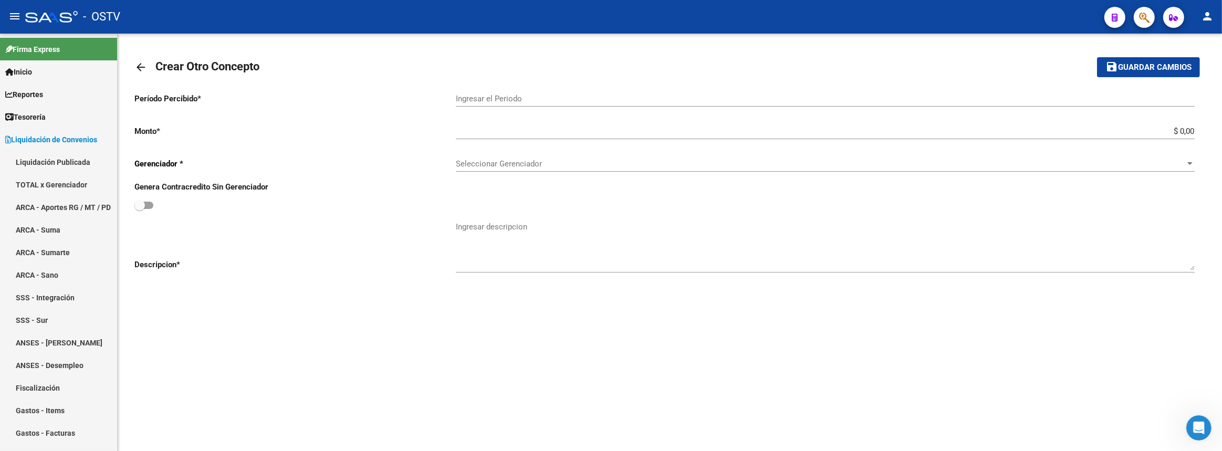
click at [140, 68] on mat-icon "arrow_back" at bounding box center [140, 67] width 13 height 13
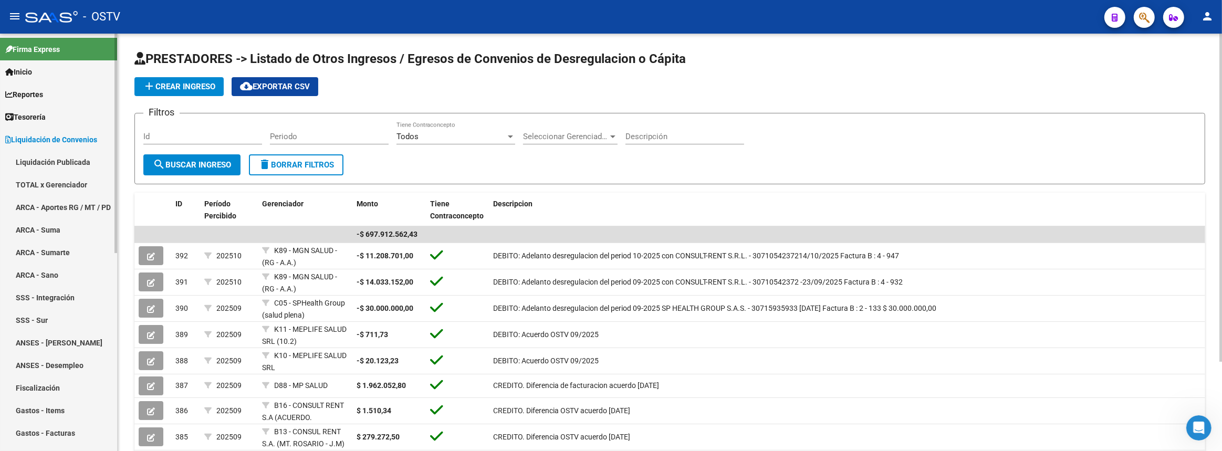
scroll to position [47, 0]
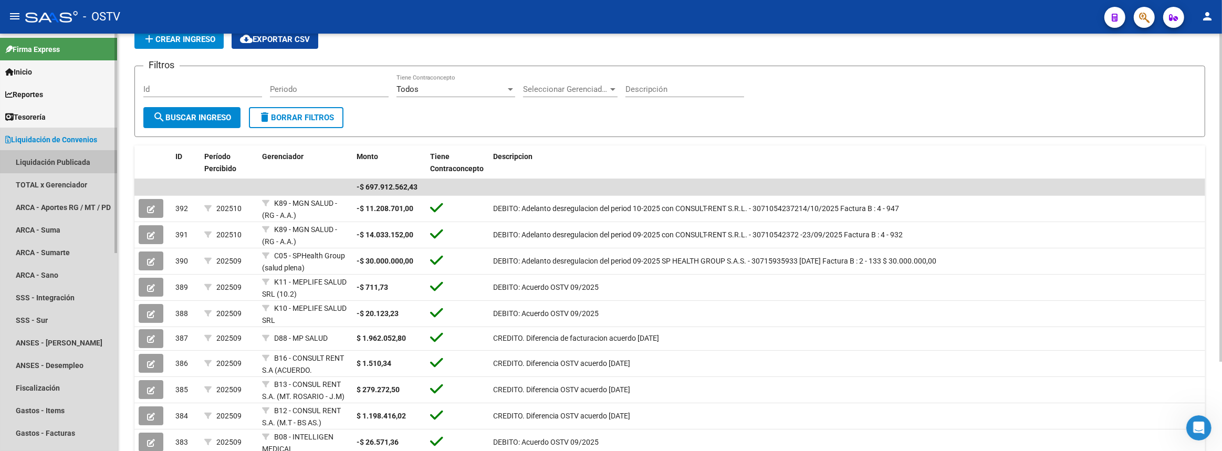
click at [46, 163] on link "Liquidación Publicada" at bounding box center [58, 162] width 117 height 23
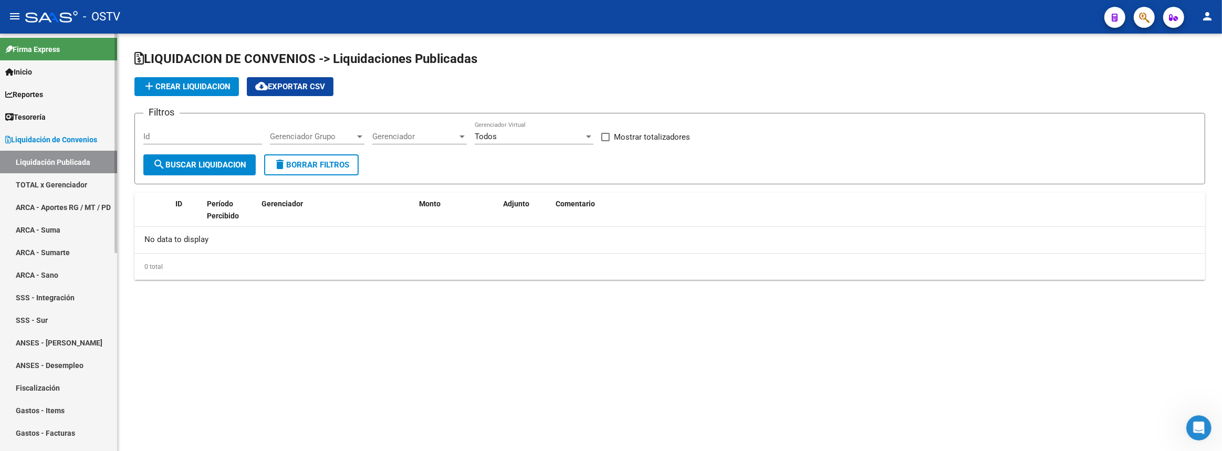
checkbox input "true"
click at [46, 141] on span "Liquidación de Convenios" at bounding box center [51, 140] width 92 height 12
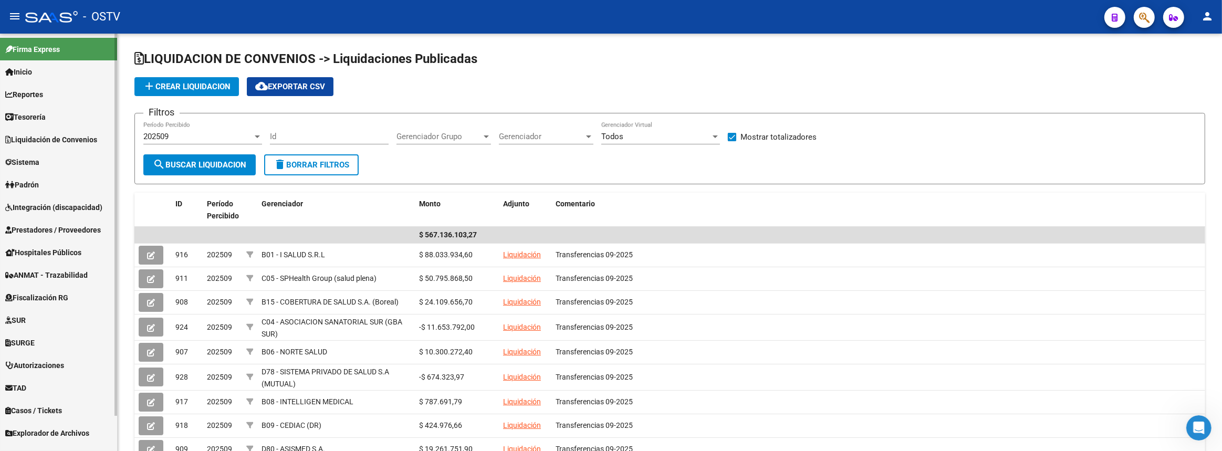
click at [50, 147] on link "Liquidación de Convenios" at bounding box center [58, 139] width 117 height 23
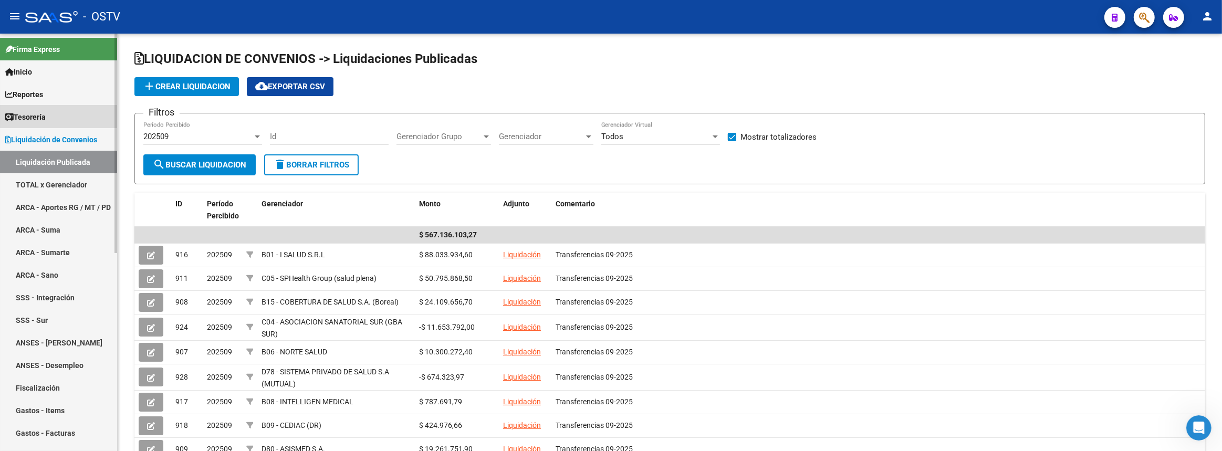
click at [46, 114] on span "Tesorería" at bounding box center [25, 117] width 40 height 12
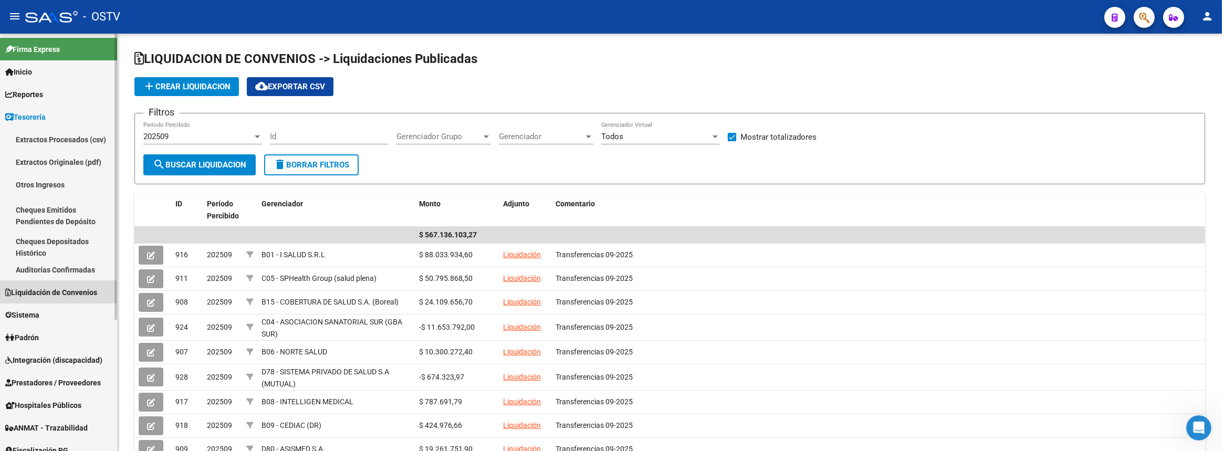
click at [41, 287] on span "Liquidación de Convenios" at bounding box center [51, 293] width 92 height 12
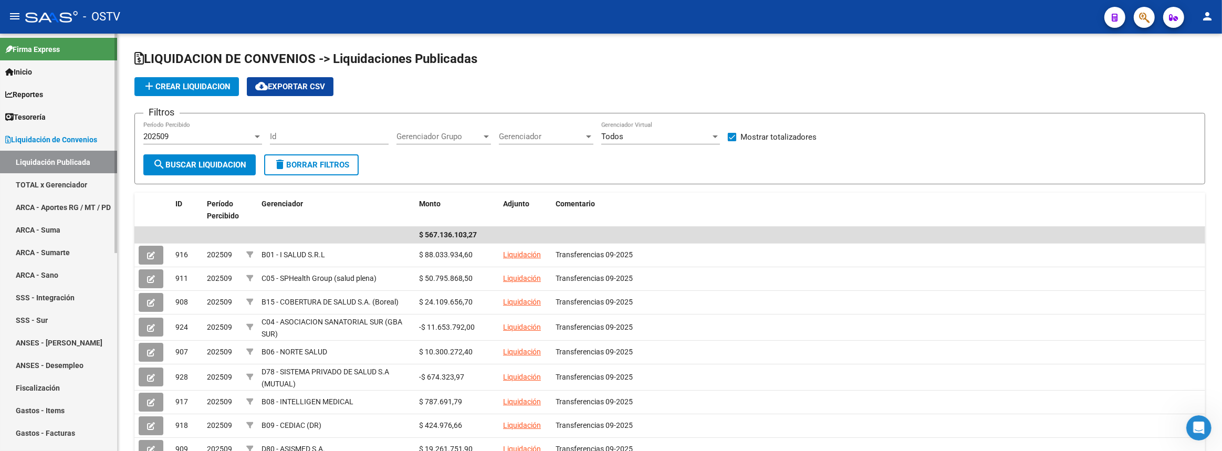
scroll to position [377, 0]
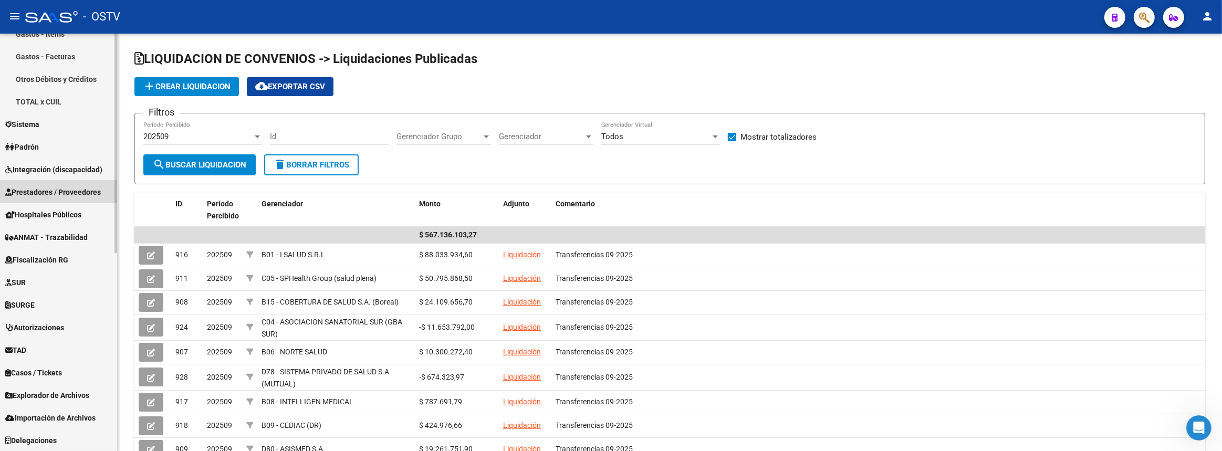
click at [52, 191] on span "Prestadores / Proveedores" at bounding box center [53, 192] width 96 height 12
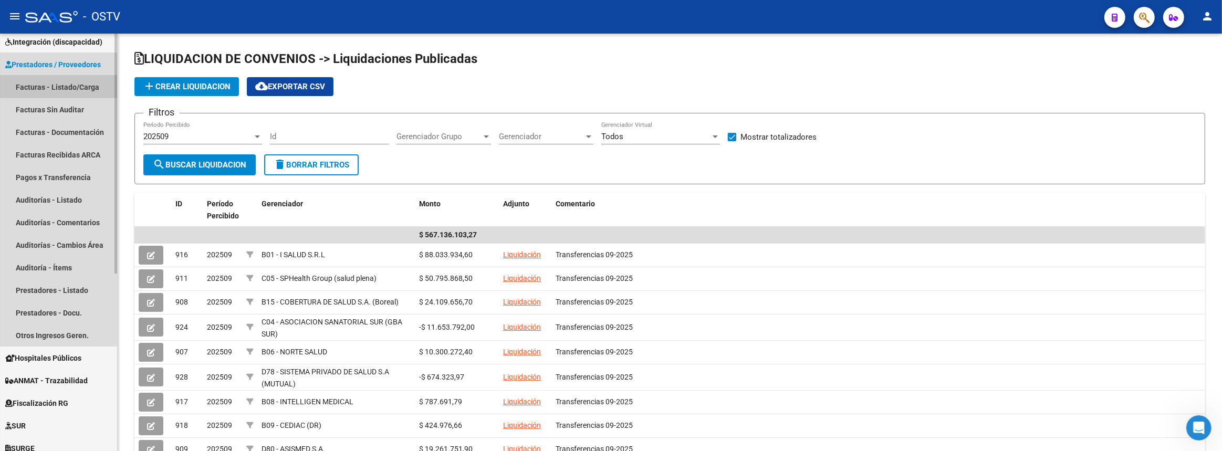
click at [42, 80] on link "Facturas - Listado/Carga" at bounding box center [58, 87] width 117 height 23
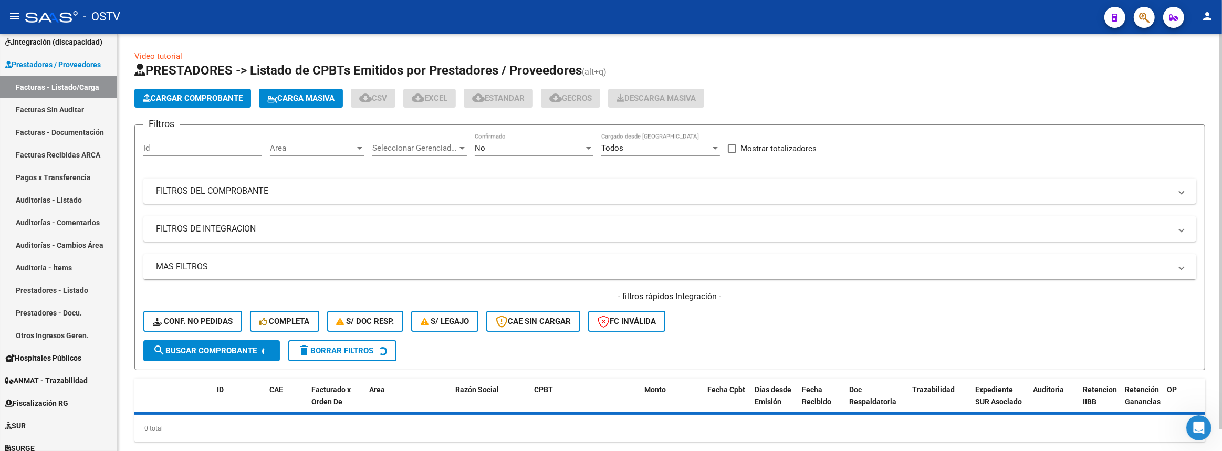
drag, startPoint x: 401, startPoint y: 191, endPoint x: 567, endPoint y: 212, distance: 166.7
click at [401, 191] on mat-panel-title "FILTROS DEL COMPROBANTE" at bounding box center [663, 191] width 1015 height 12
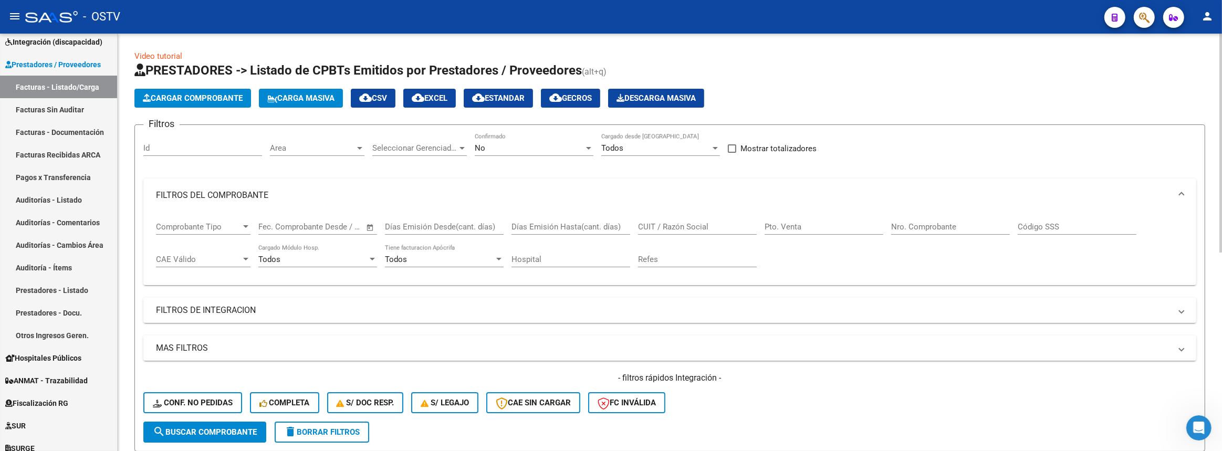
click at [942, 228] on input "Nro. Comprobante" at bounding box center [950, 226] width 119 height 9
paste input "1553119"
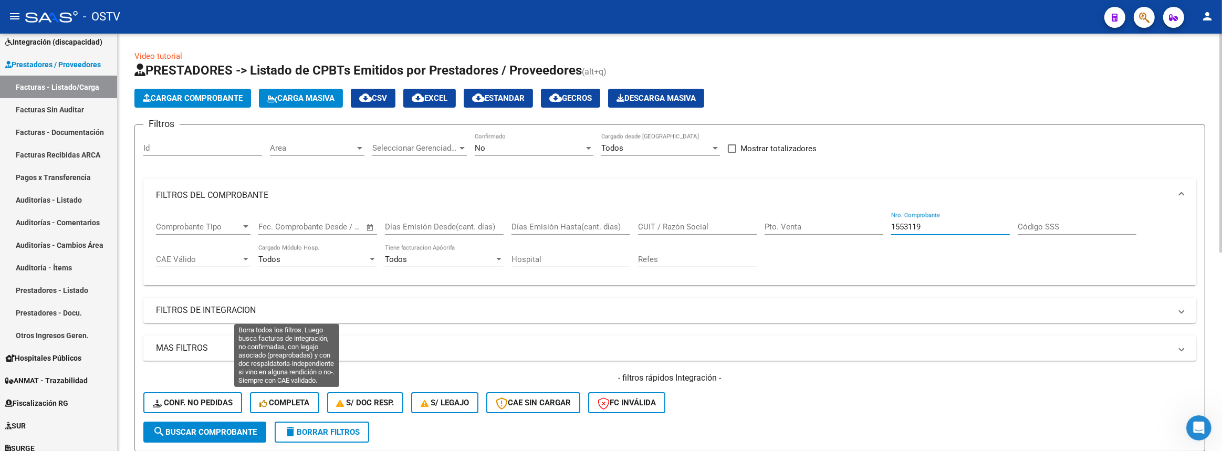
type input "1553119"
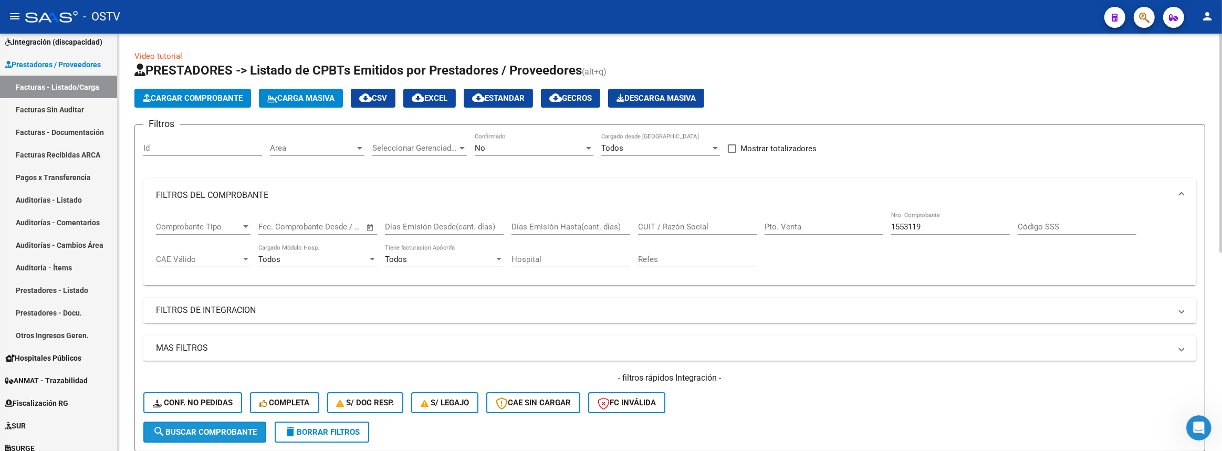
click at [225, 434] on span "search Buscar Comprobante" at bounding box center [205, 431] width 104 height 9
click at [558, 134] on div "No Confirmado" at bounding box center [534, 144] width 119 height 23
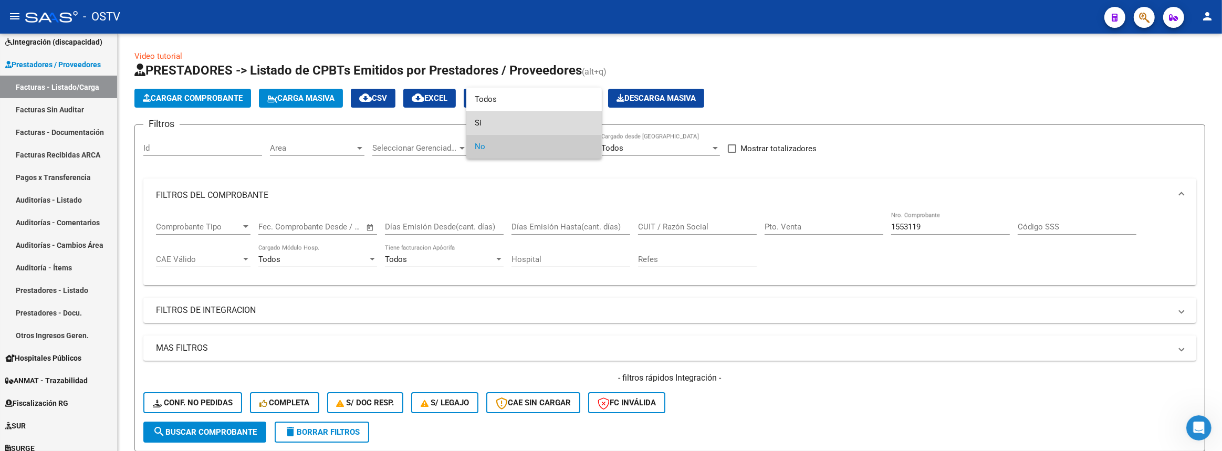
click at [500, 116] on span "Si" at bounding box center [534, 123] width 119 height 24
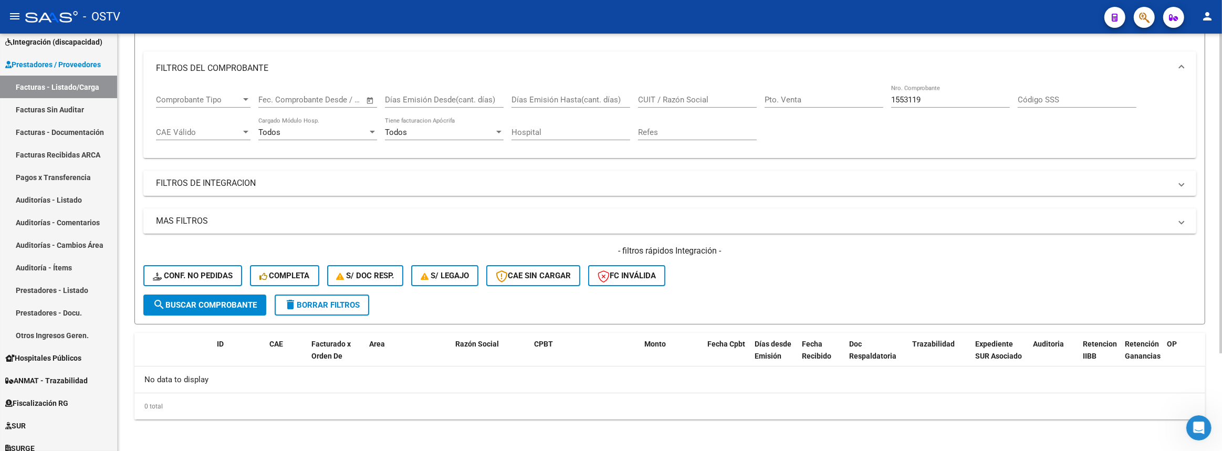
click at [231, 300] on span "search Buscar Comprobante" at bounding box center [205, 304] width 104 height 9
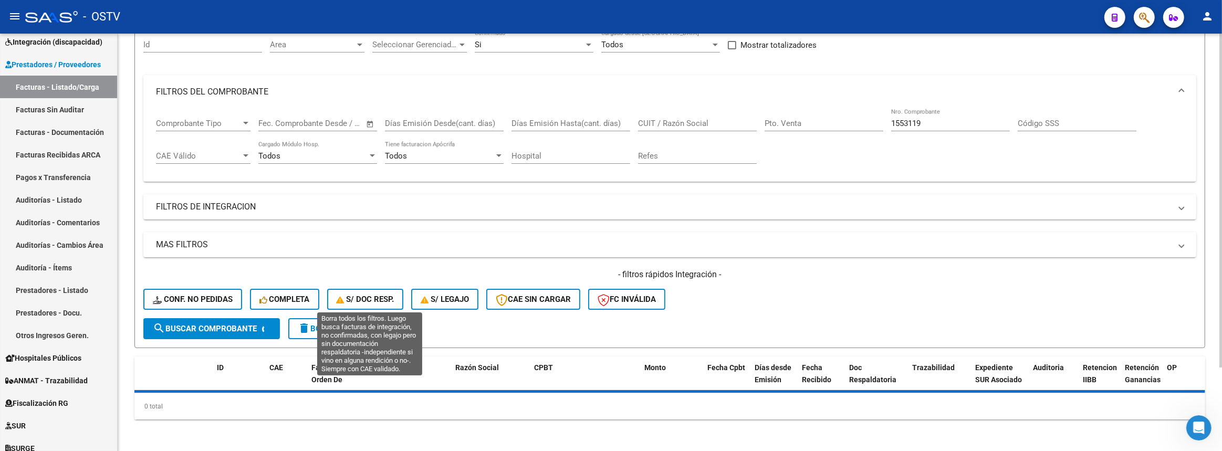
scroll to position [127, 0]
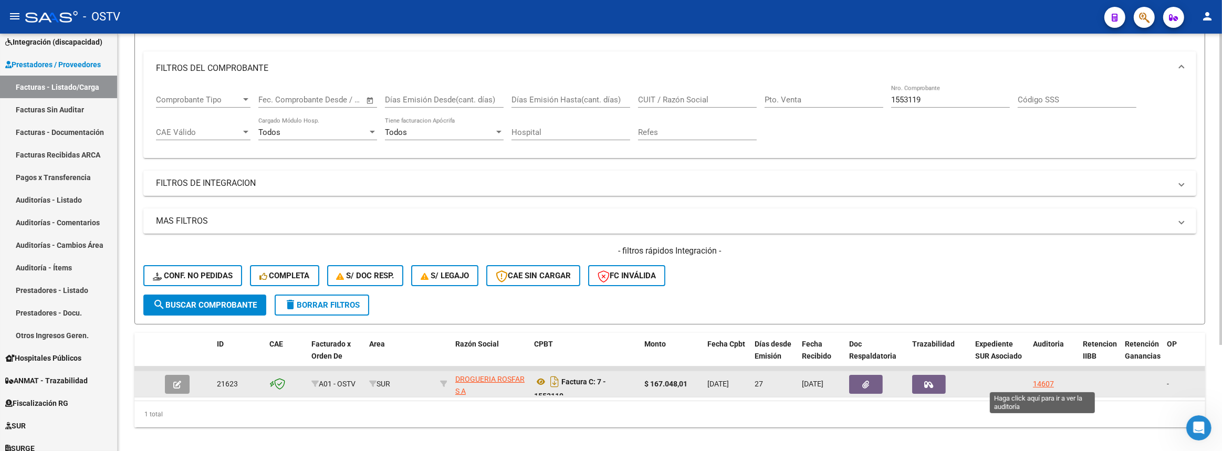
click at [1043, 381] on div "14607" at bounding box center [1043, 384] width 21 height 12
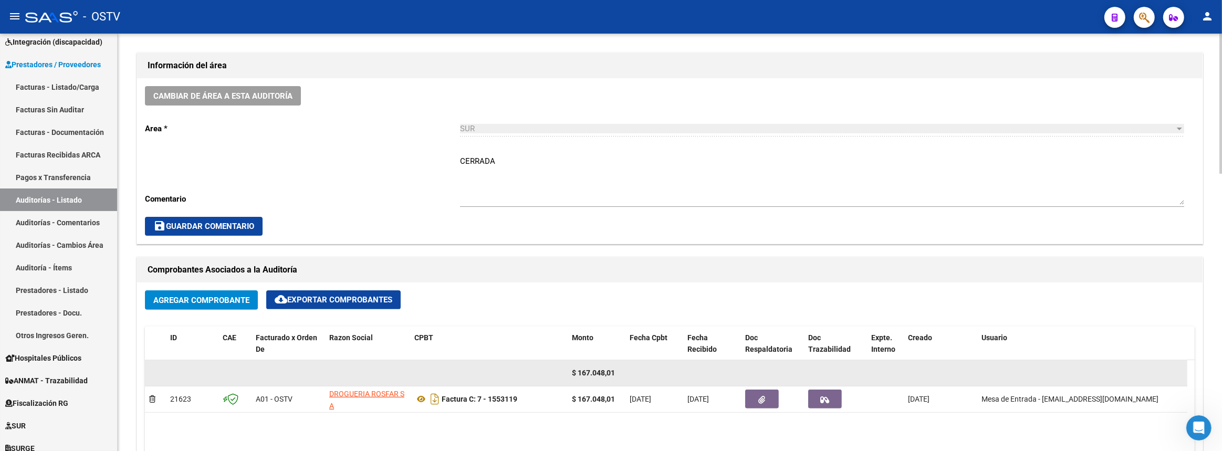
scroll to position [382, 0]
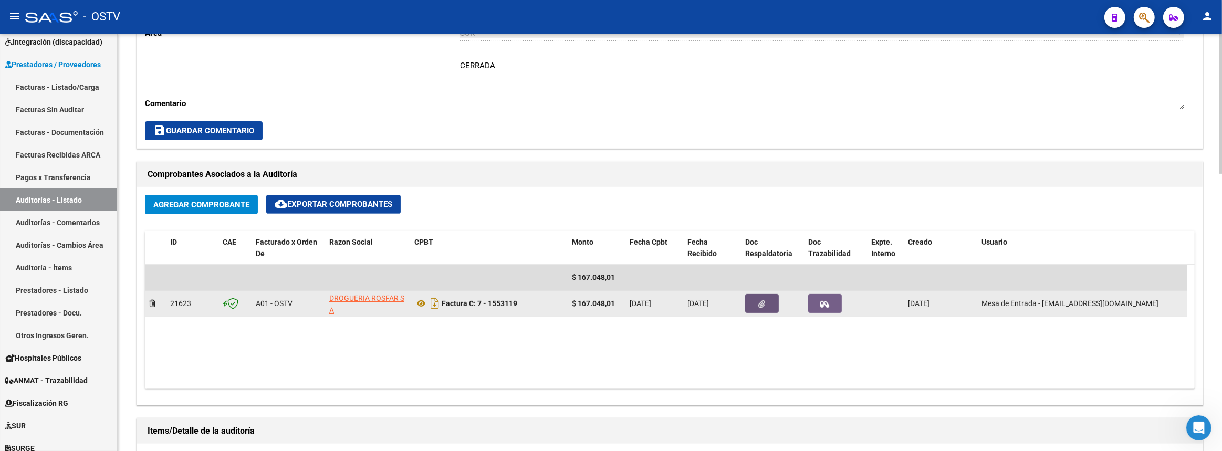
click at [769, 299] on button "button" at bounding box center [762, 303] width 34 height 19
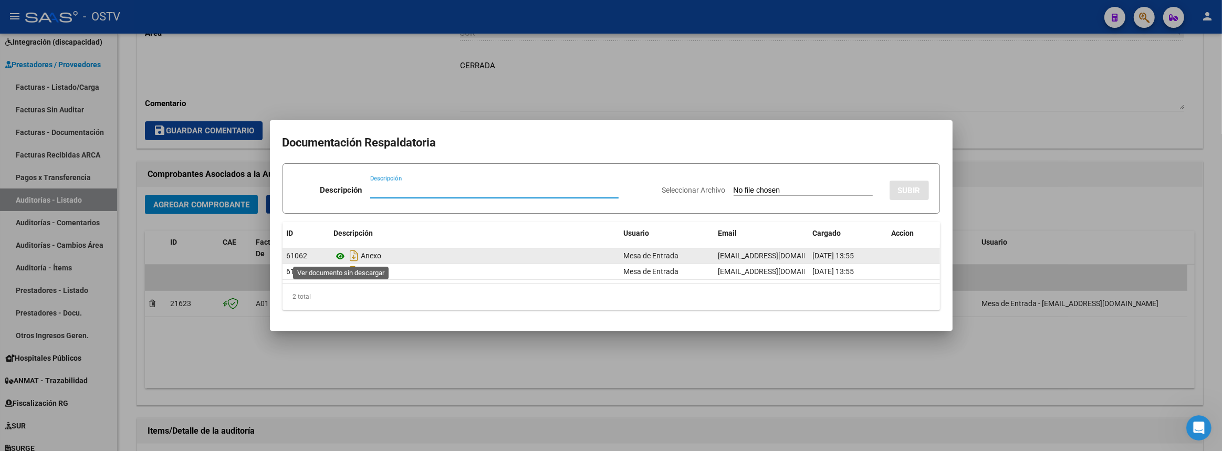
click at [338, 257] on icon at bounding box center [341, 256] width 14 height 13
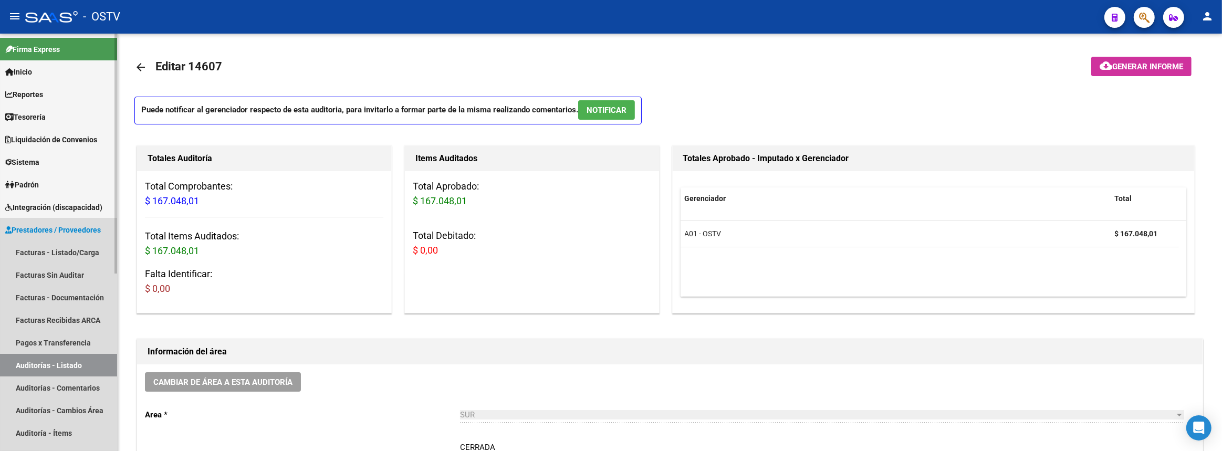
click at [56, 234] on span "Prestadores / Proveedores" at bounding box center [53, 230] width 96 height 12
